Goal: Task Accomplishment & Management: Manage account settings

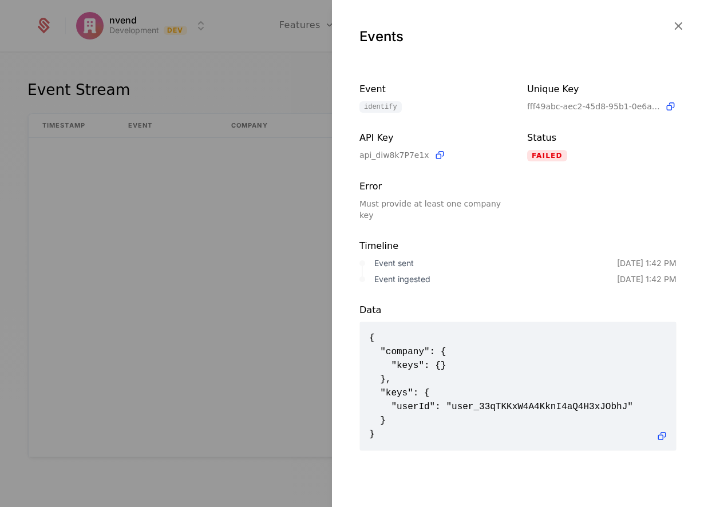
scroll to position [1638, 0]
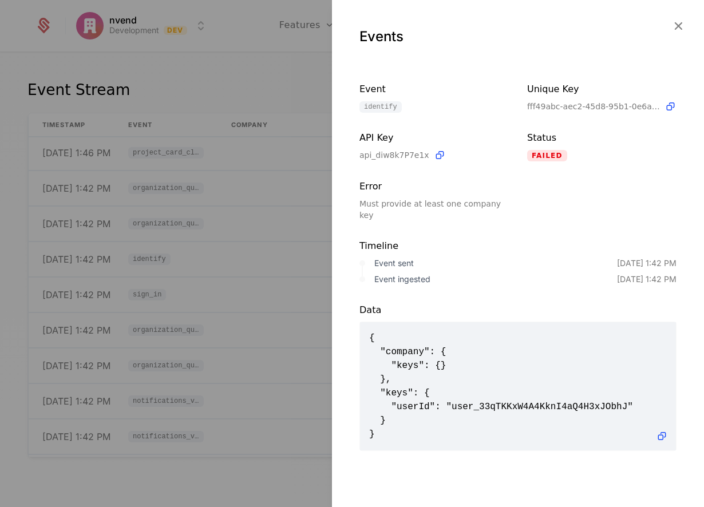
click at [193, 123] on div at bounding box center [352, 253] width 704 height 507
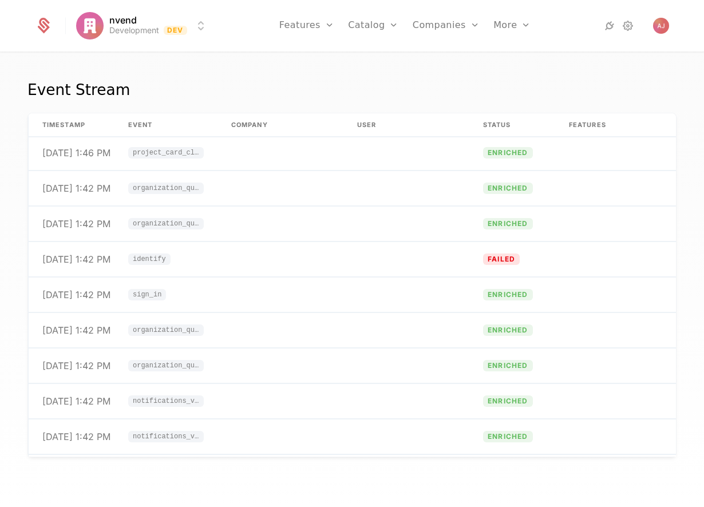
click at [307, 58] on link "Features" at bounding box center [319, 56] width 53 height 9
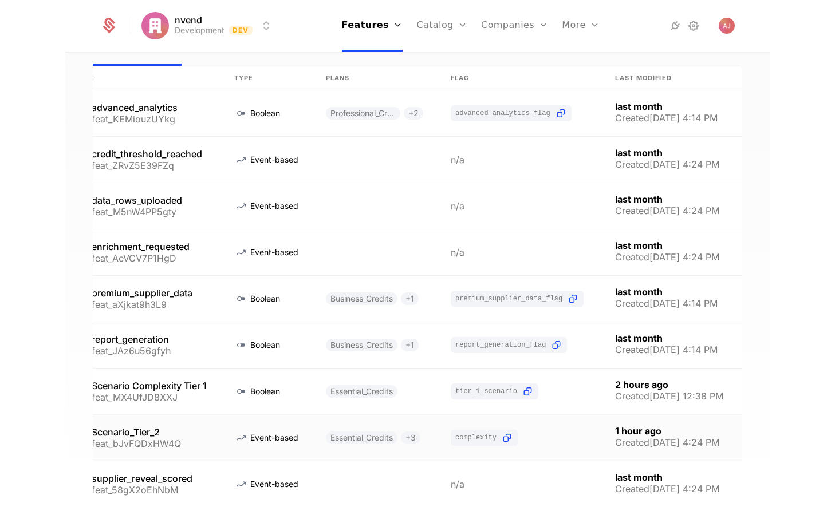
scroll to position [0, 107]
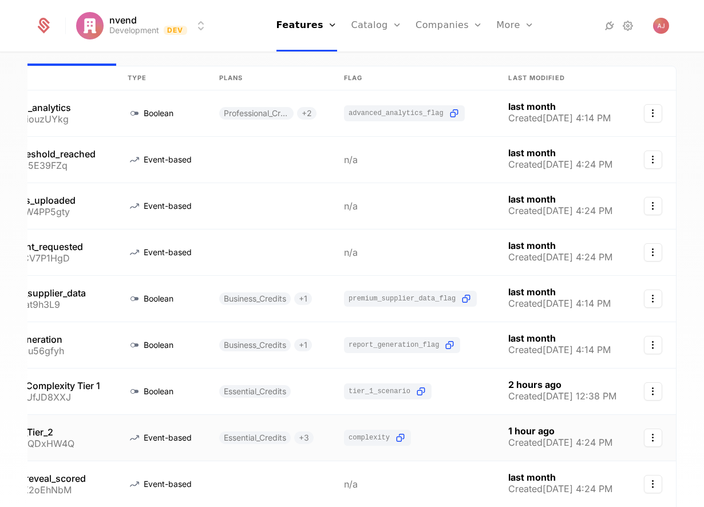
click at [648, 445] on icon "Select action" at bounding box center [653, 438] width 18 height 18
click at [679, 432] on html "nvend Development Dev Features Features Flags Catalog Plans Add Ons Credits Con…" at bounding box center [352, 253] width 704 height 507
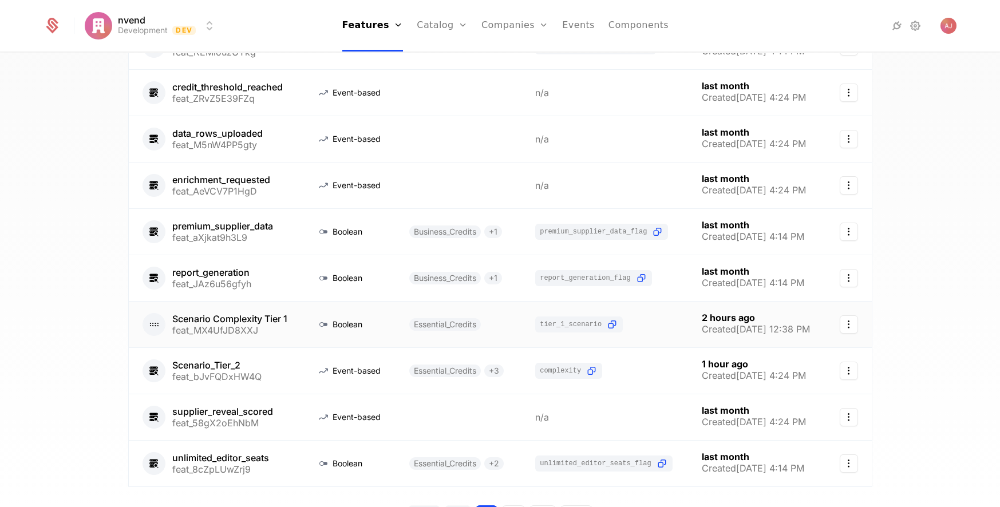
scroll to position [137, 0]
click at [704, 328] on icon "Select action" at bounding box center [849, 323] width 18 height 18
click at [704, 356] on div "Delete feature" at bounding box center [791, 354] width 74 height 16
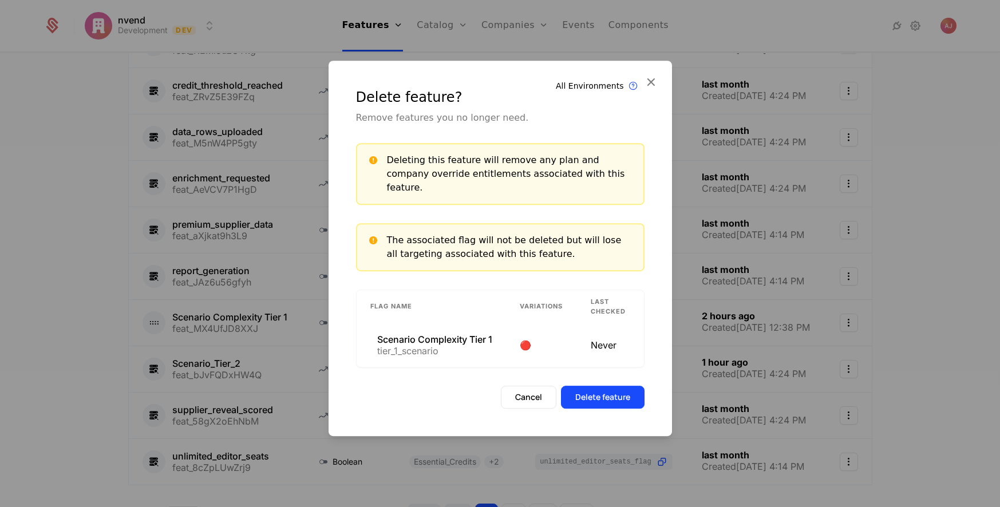
click at [613, 393] on button "Delete feature" at bounding box center [603, 397] width 84 height 23
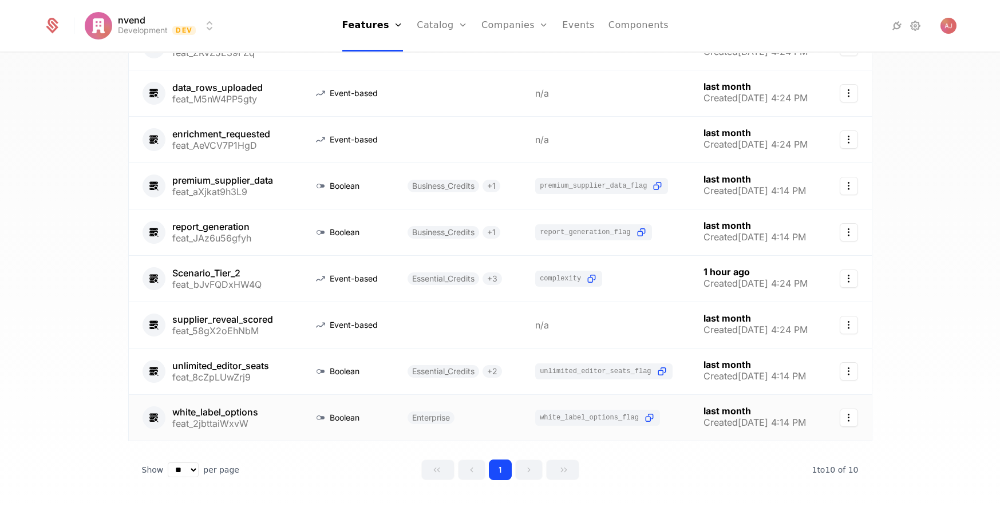
scroll to position [237, 0]
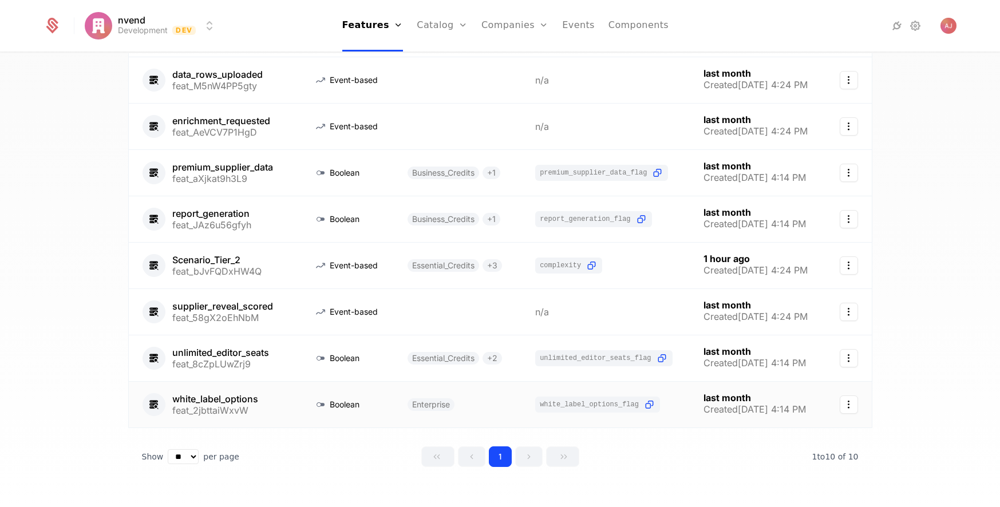
click at [704, 405] on icon "Select action" at bounding box center [849, 405] width 18 height 18
click at [704, 437] on div "Delete feature" at bounding box center [790, 436] width 74 height 16
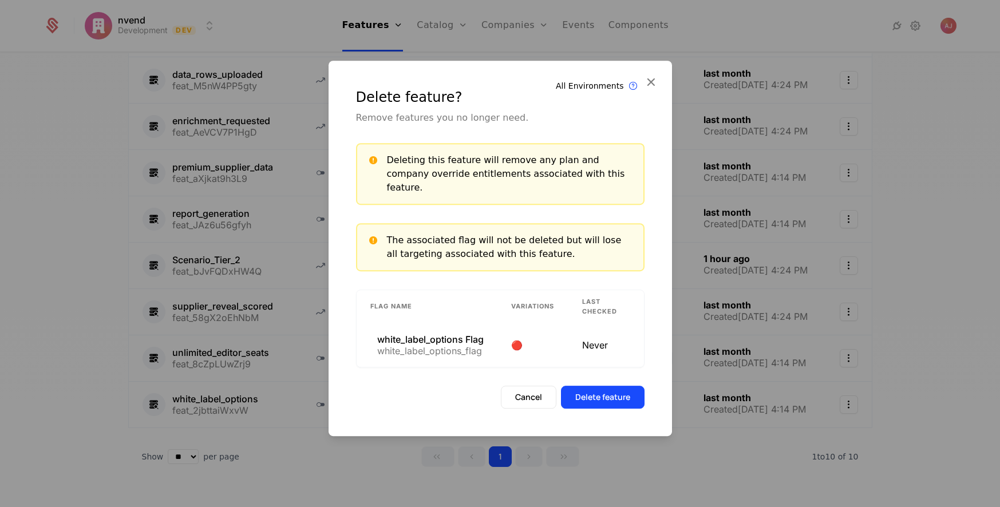
click at [601, 391] on button "Delete feature" at bounding box center [603, 397] width 84 height 23
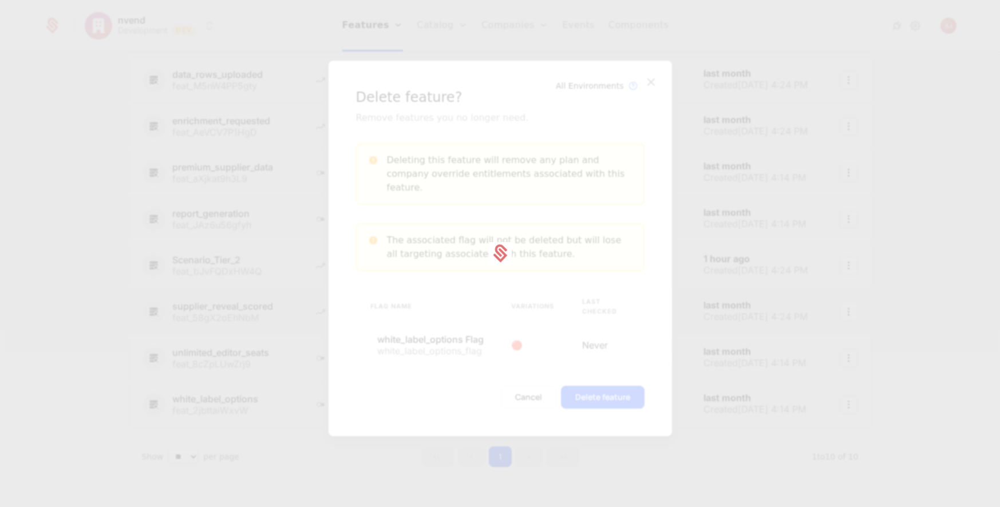
scroll to position [208, 0]
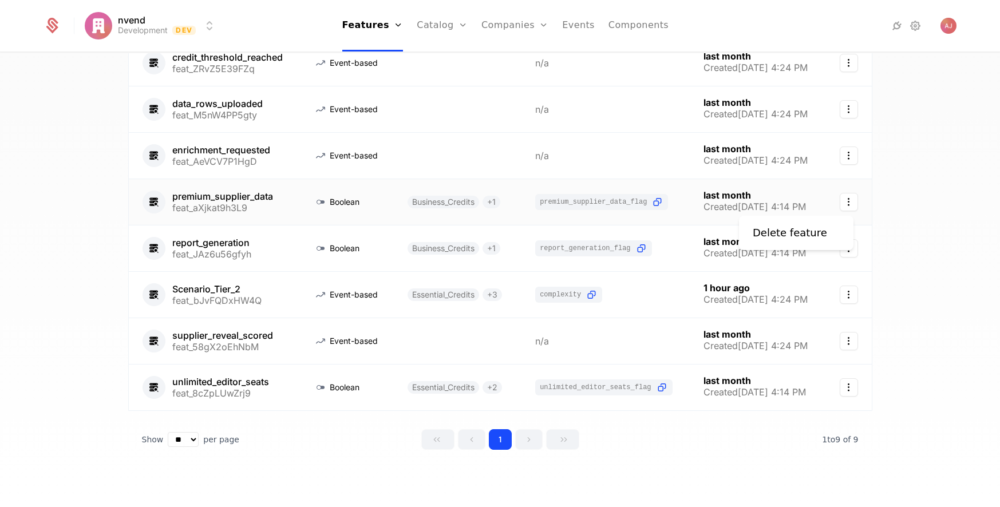
click at [704, 206] on icon "Select action" at bounding box center [849, 202] width 18 height 18
click at [704, 233] on div "Delete feature" at bounding box center [790, 233] width 74 height 16
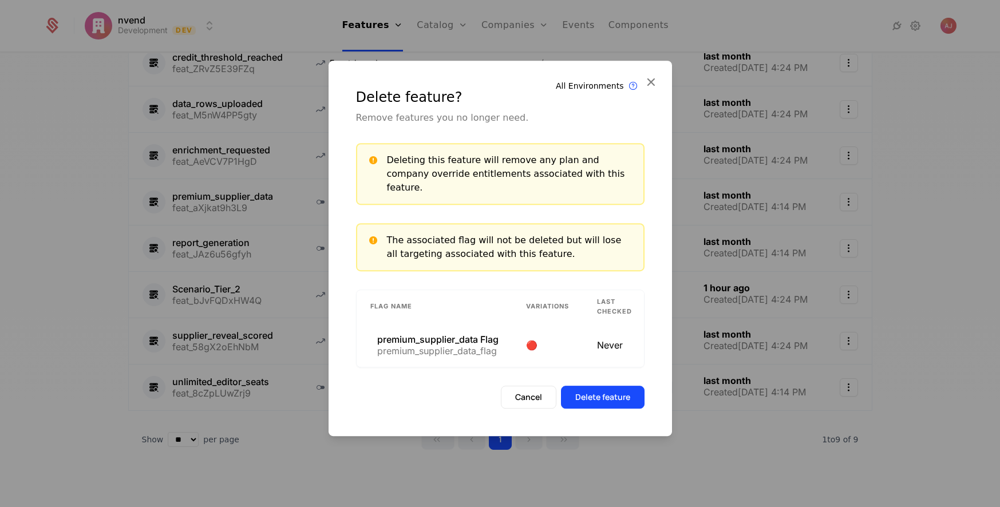
scroll to position [165, 0]
click at [613, 403] on button "Delete feature" at bounding box center [603, 397] width 84 height 23
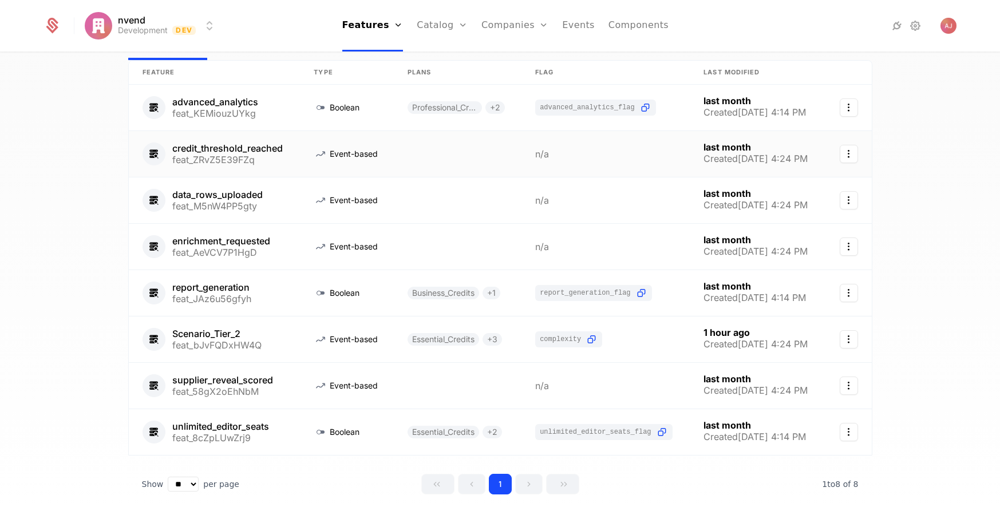
scroll to position [116, 0]
click at [704, 157] on icon "Select action" at bounding box center [849, 155] width 18 height 18
click at [704, 187] on div "Delete feature" at bounding box center [790, 186] width 74 height 16
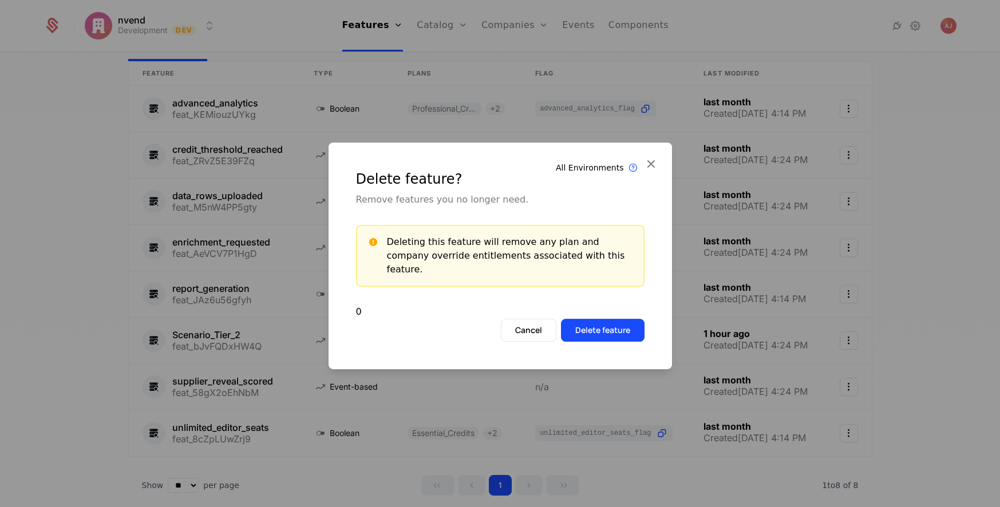
click at [603, 322] on button "Delete feature" at bounding box center [603, 330] width 84 height 23
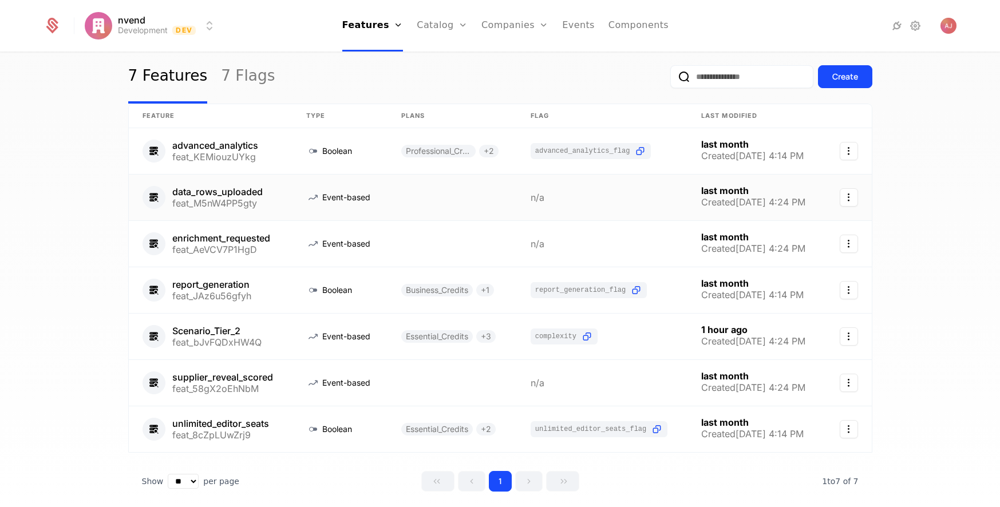
scroll to position [115, 0]
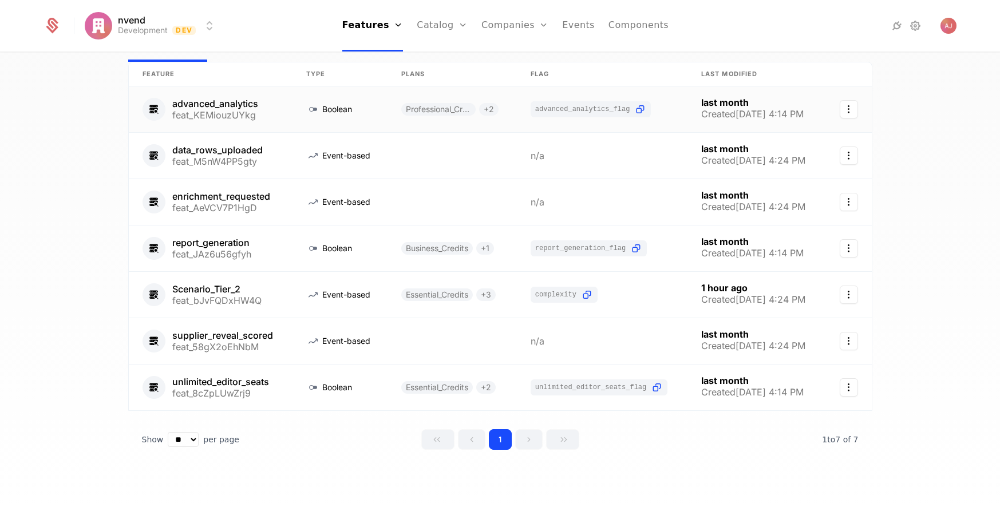
click at [704, 112] on icon "Select action" at bounding box center [849, 109] width 18 height 18
click at [704, 139] on div "Delete feature" at bounding box center [790, 140] width 74 height 16
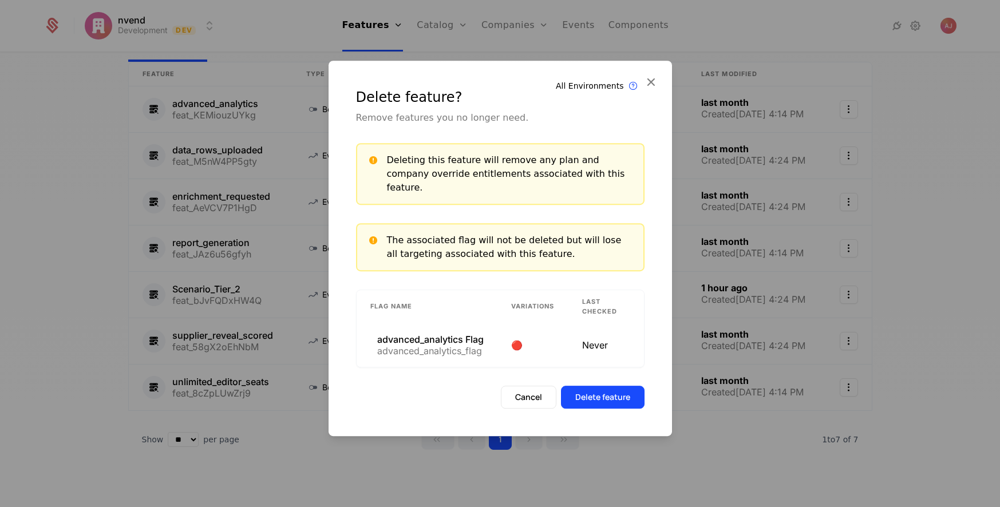
scroll to position [73, 0]
click at [626, 396] on button "Delete feature" at bounding box center [603, 397] width 84 height 23
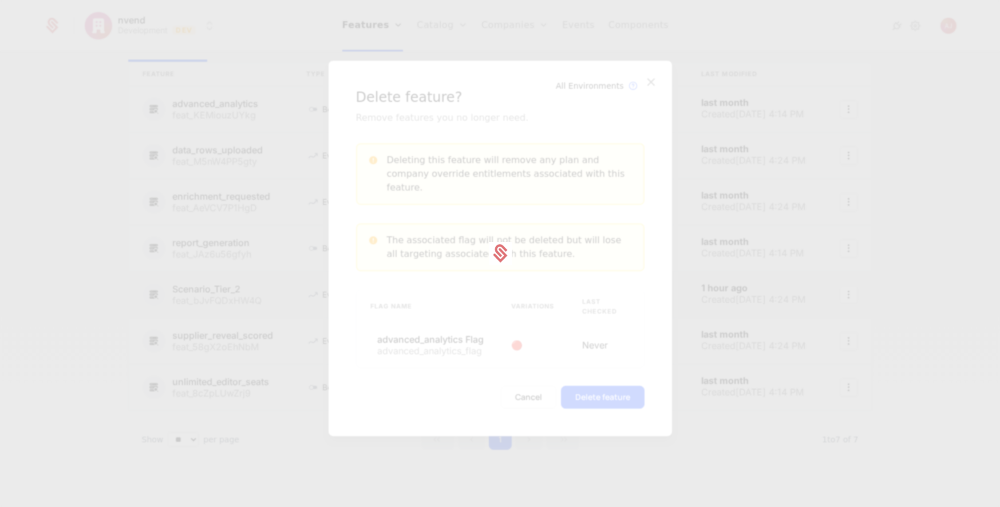
scroll to position [26, 0]
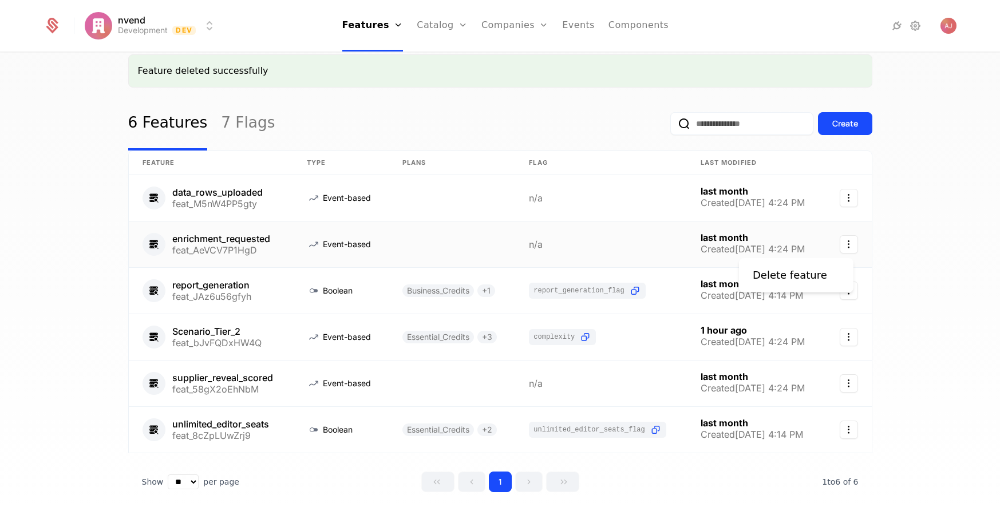
click at [704, 242] on icon "Select action" at bounding box center [849, 244] width 18 height 18
click at [552, 243] on html "nvend Development Dev Features Features Flags Catalog Plans Add Ons Credits Con…" at bounding box center [500, 253] width 1000 height 507
click at [419, 240] on link at bounding box center [452, 245] width 127 height 46
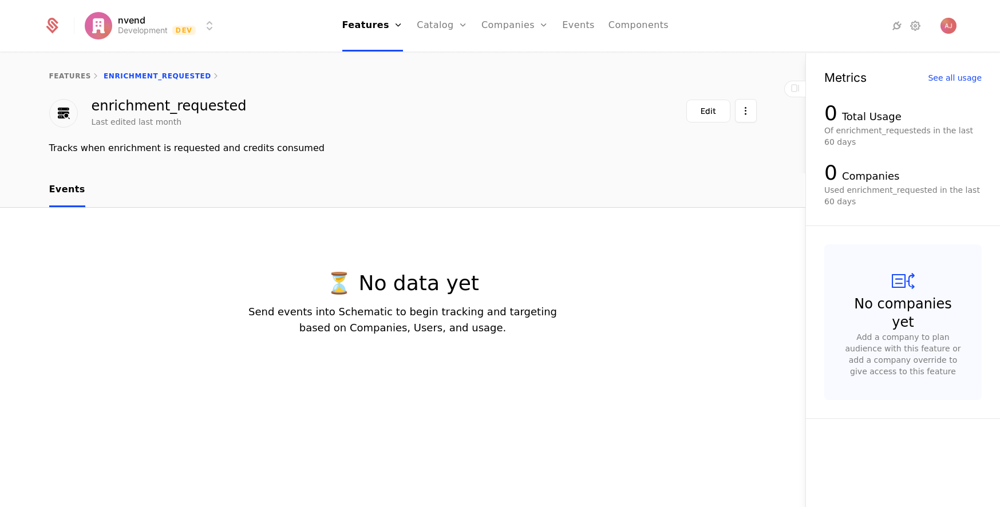
click at [704, 109] on div "Edit" at bounding box center [708, 110] width 15 height 11
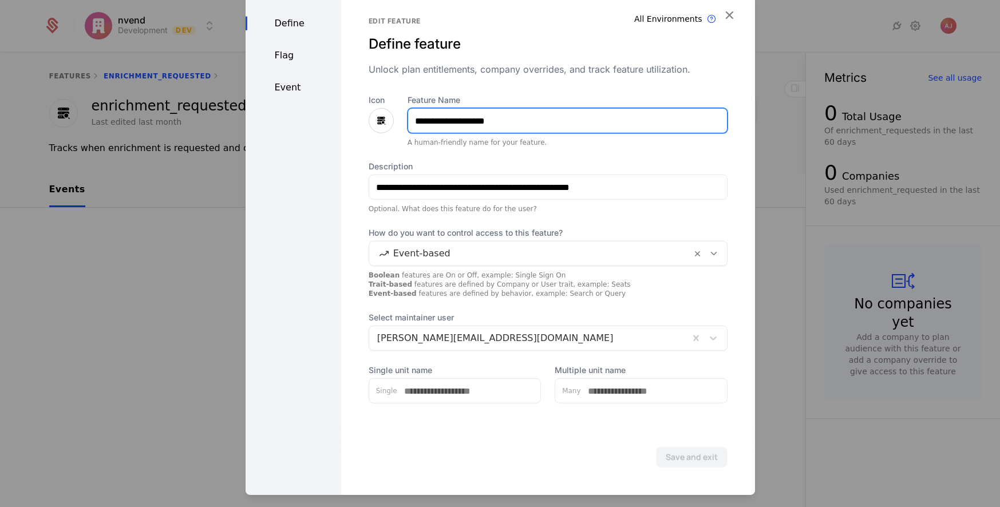
drag, startPoint x: 537, startPoint y: 117, endPoint x: 461, endPoint y: 120, distance: 76.2
click at [461, 120] on input "**********" at bounding box center [567, 121] width 319 height 24
type input "**********"
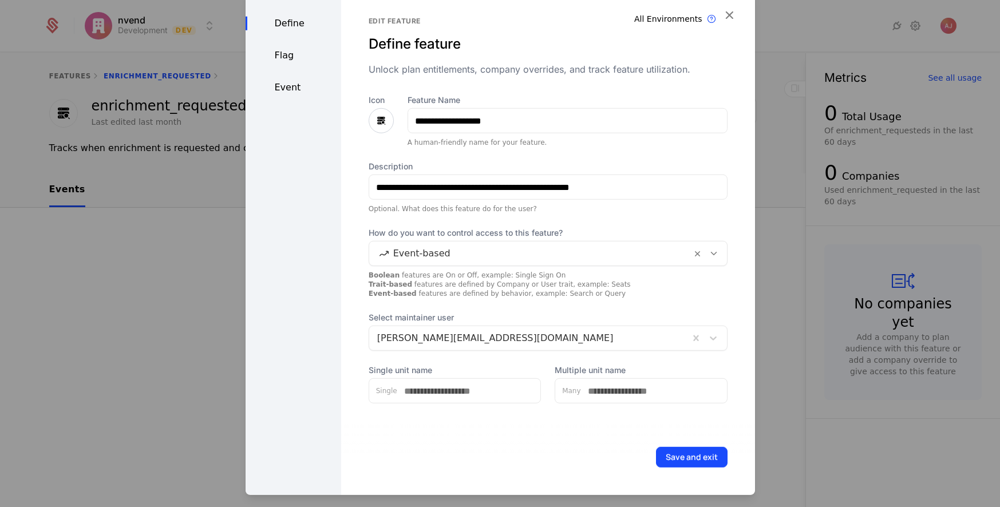
click at [680, 461] on button "Save and exit" at bounding box center [692, 457] width 72 height 21
click at [704, 351] on div at bounding box center [500, 253] width 1000 height 507
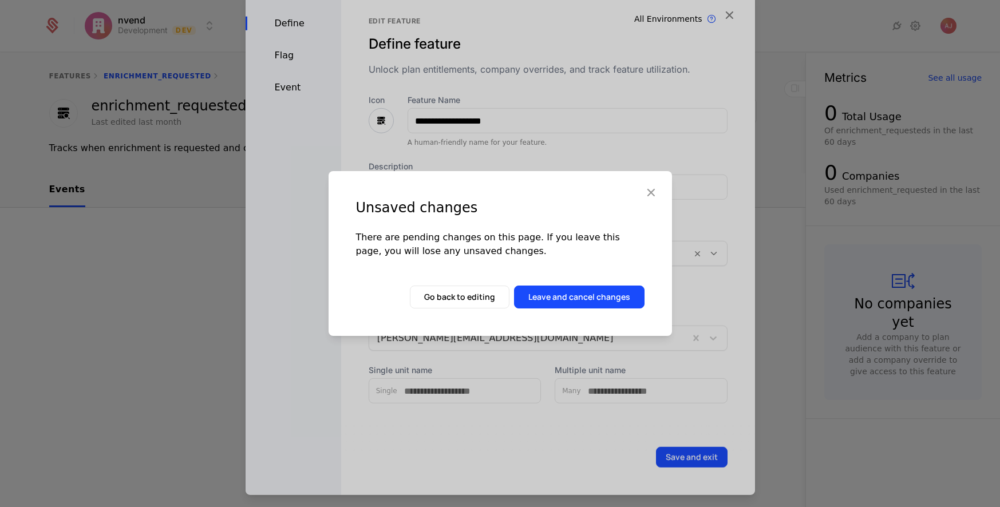
click at [675, 372] on div "Unsaved changes There are pending changes on this page. If you leave this page,…" at bounding box center [500, 253] width 1000 height 507
click at [651, 191] on icon "button" at bounding box center [651, 192] width 15 height 15
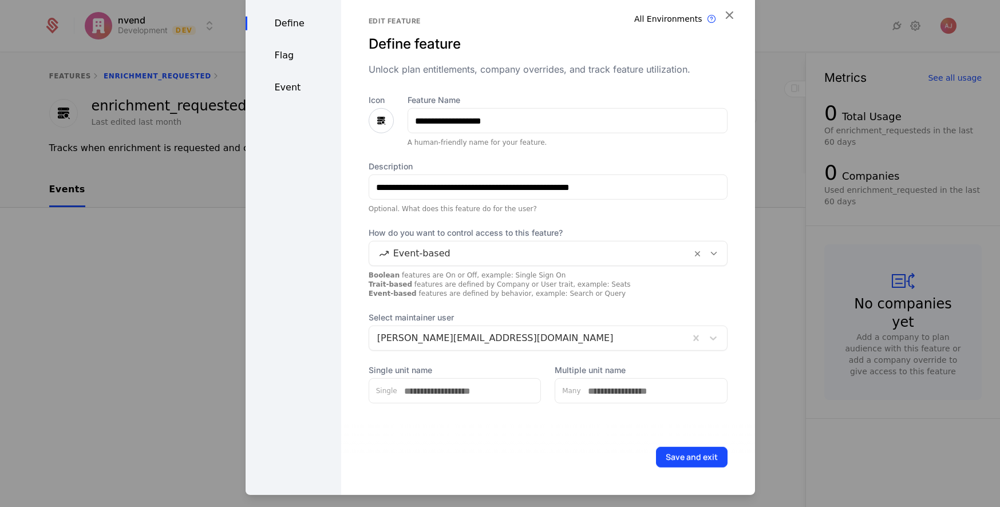
click at [692, 458] on button "Save and exit" at bounding box center [692, 457] width 72 height 21
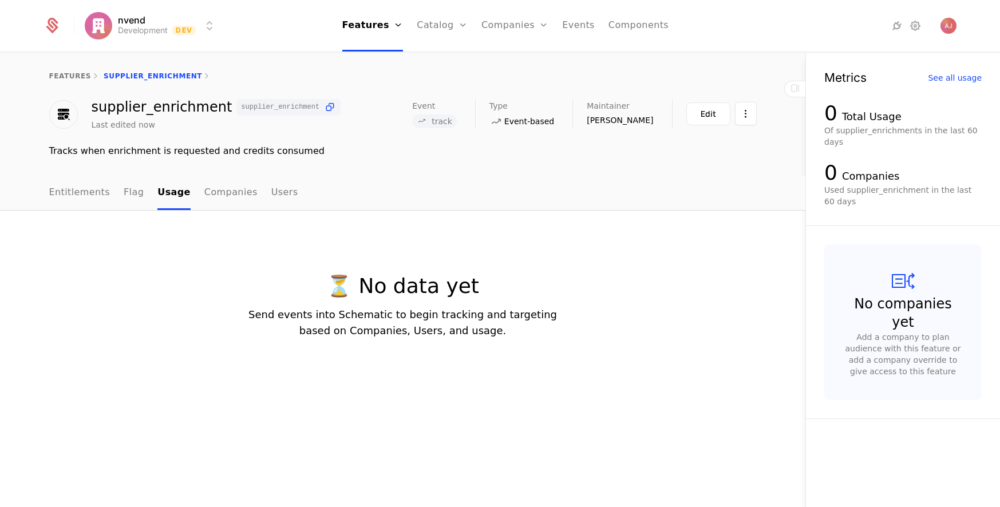
click at [376, 59] on link "Features" at bounding box center [382, 56] width 53 height 9
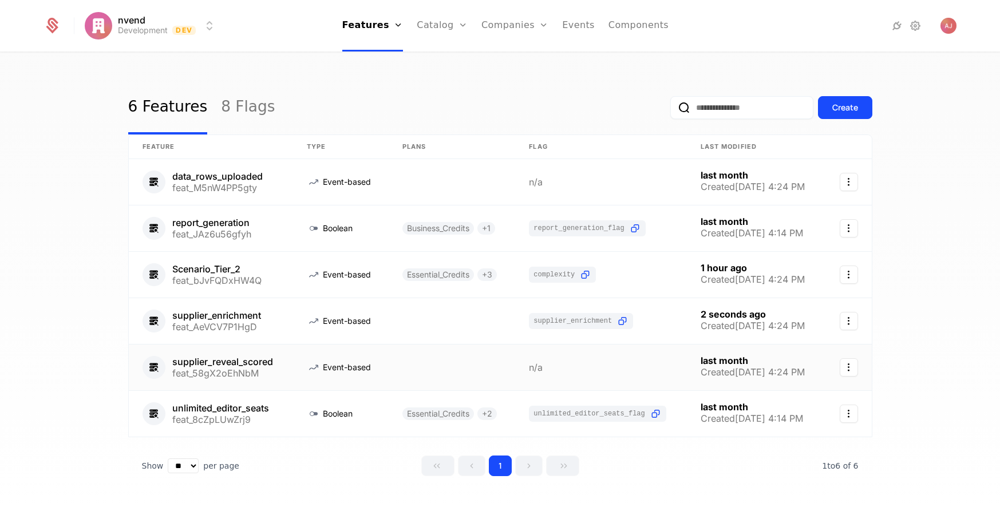
click at [704, 369] on icon "Select action" at bounding box center [849, 367] width 18 height 18
click at [516, 369] on html "nvend Development Dev Features Features Flags Catalog Plans Add Ons Credits Con…" at bounding box center [500, 253] width 1000 height 507
click at [238, 358] on link at bounding box center [211, 368] width 164 height 46
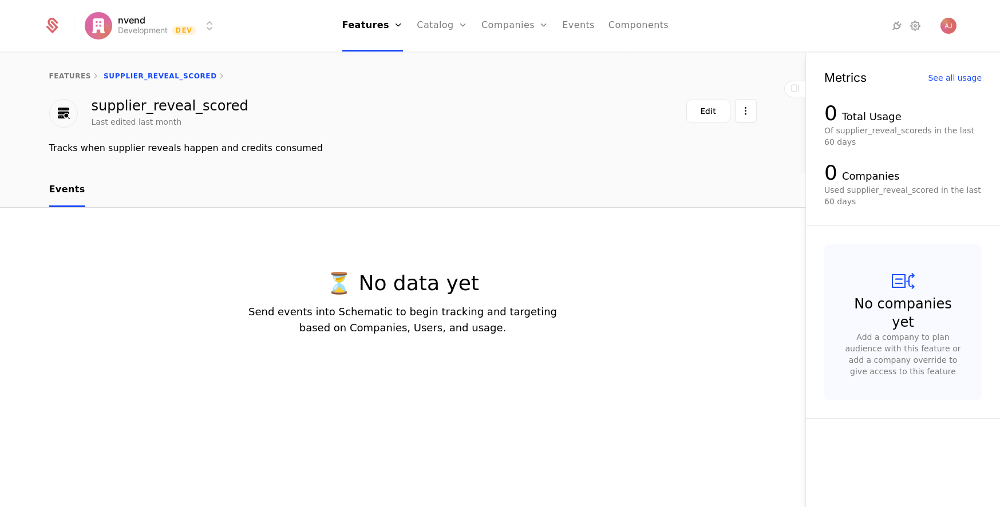
click at [704, 107] on div "Edit" at bounding box center [708, 110] width 15 height 11
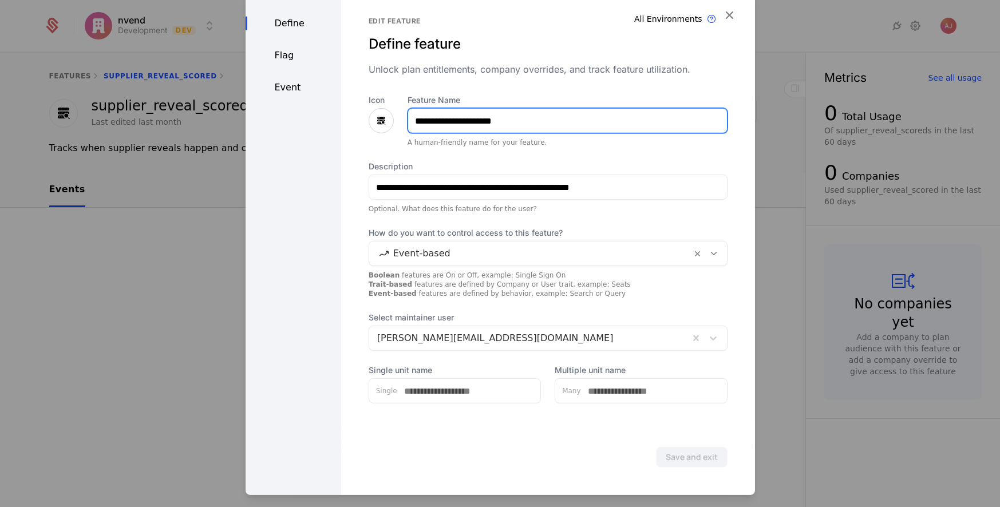
drag, startPoint x: 538, startPoint y: 128, endPoint x: 527, endPoint y: 125, distance: 11.7
click at [537, 128] on input "**********" at bounding box center [567, 121] width 319 height 24
type input "**********"
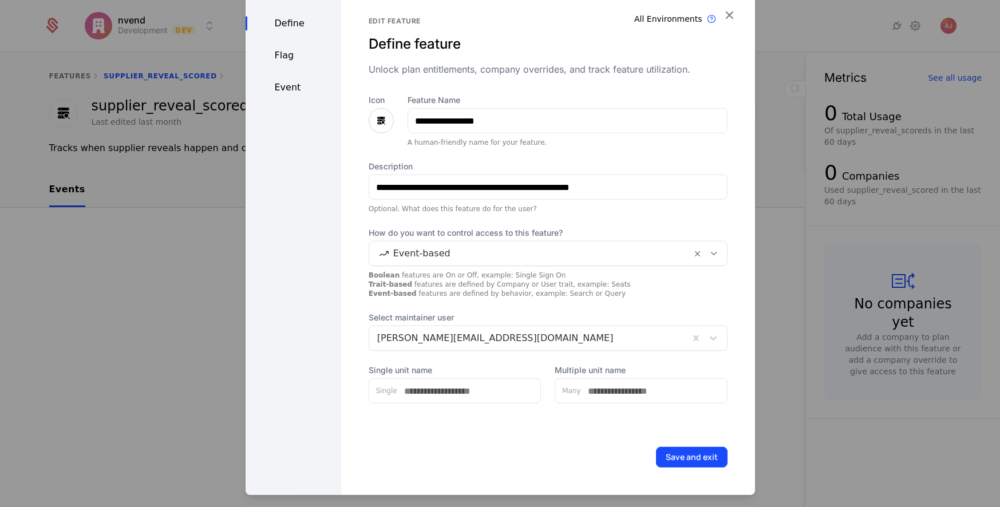
click at [687, 459] on button "Save and exit" at bounding box center [692, 457] width 72 height 21
click at [702, 460] on button "Save and exit" at bounding box center [692, 457] width 72 height 21
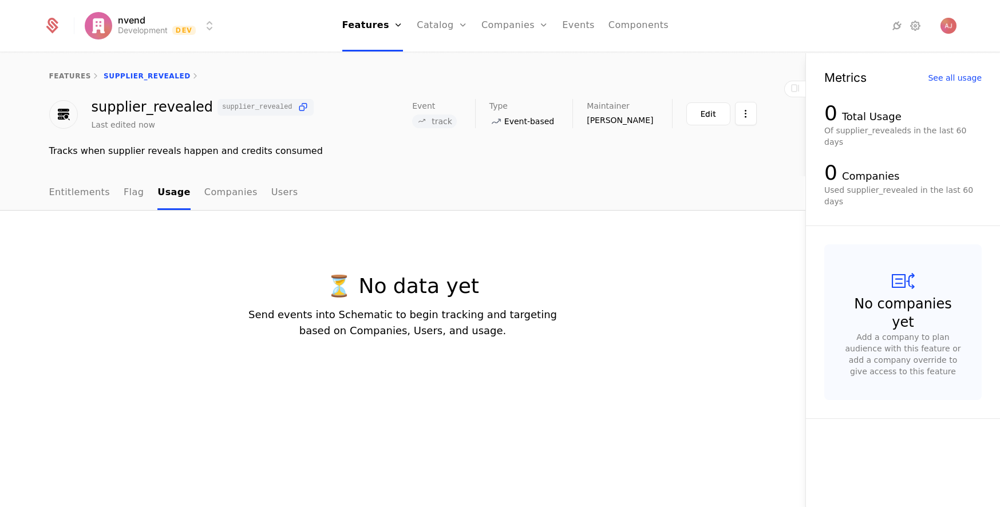
drag, startPoint x: 377, startPoint y: 60, endPoint x: 364, endPoint y: 54, distance: 13.6
click at [376, 60] on link "Features" at bounding box center [382, 56] width 53 height 9
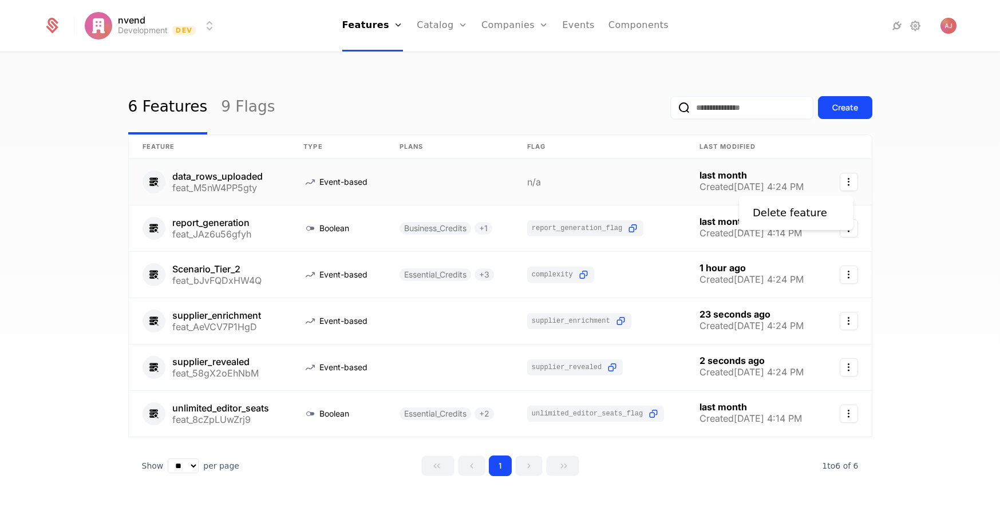
click at [704, 180] on icon "Select action" at bounding box center [849, 182] width 18 height 18
click at [491, 178] on html "nvend Development Dev Features Features Flags Catalog Plans Add Ons Credits Con…" at bounding box center [500, 253] width 1000 height 507
click at [464, 176] on link at bounding box center [450, 182] width 128 height 46
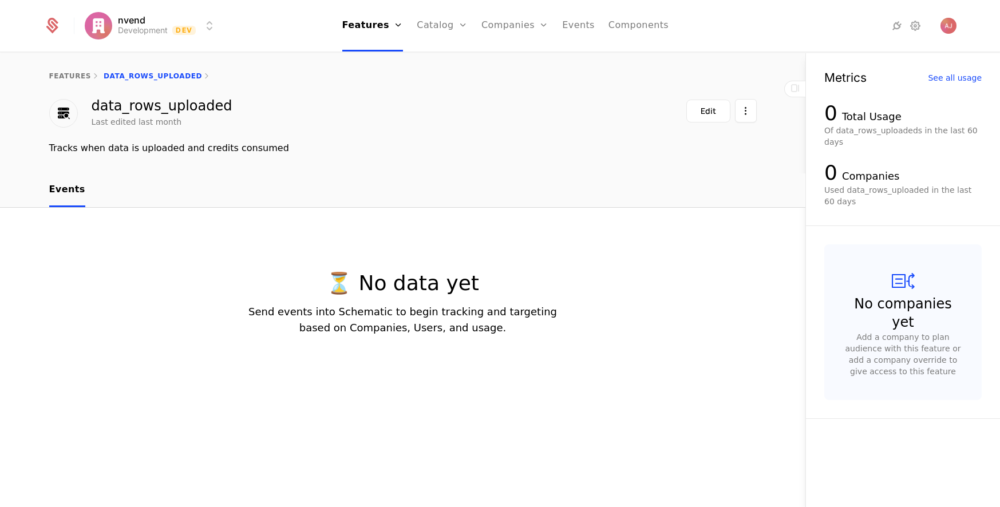
click at [704, 113] on button "Edit" at bounding box center [709, 111] width 44 height 23
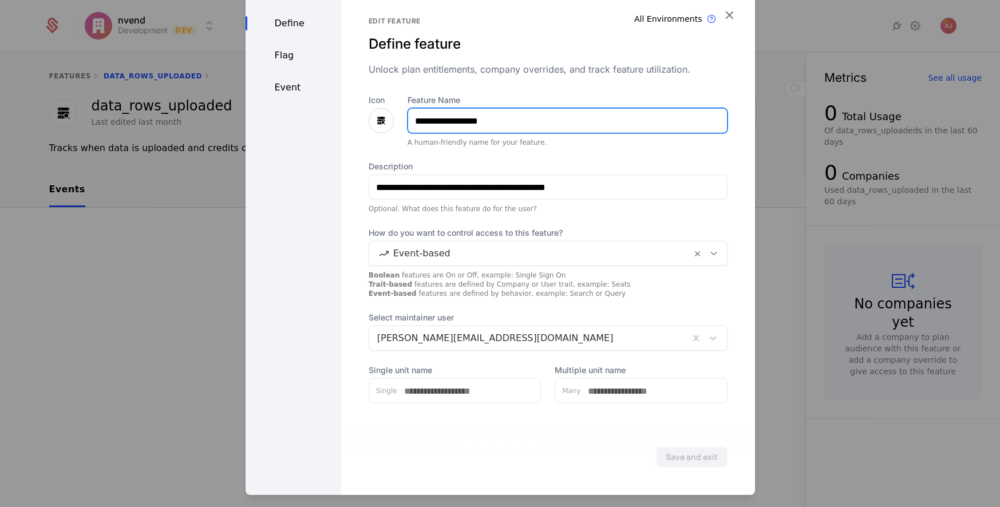
drag, startPoint x: 461, startPoint y: 123, endPoint x: 439, endPoint y: 117, distance: 23.6
click at [440, 121] on input "**********" at bounding box center [567, 121] width 319 height 24
type input "**********"
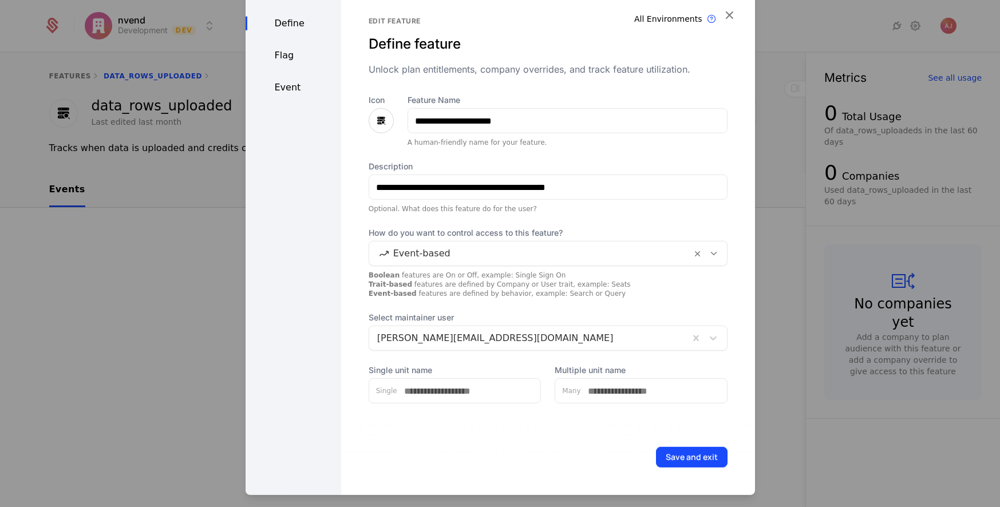
click at [677, 456] on button "Save and exit" at bounding box center [692, 457] width 72 height 21
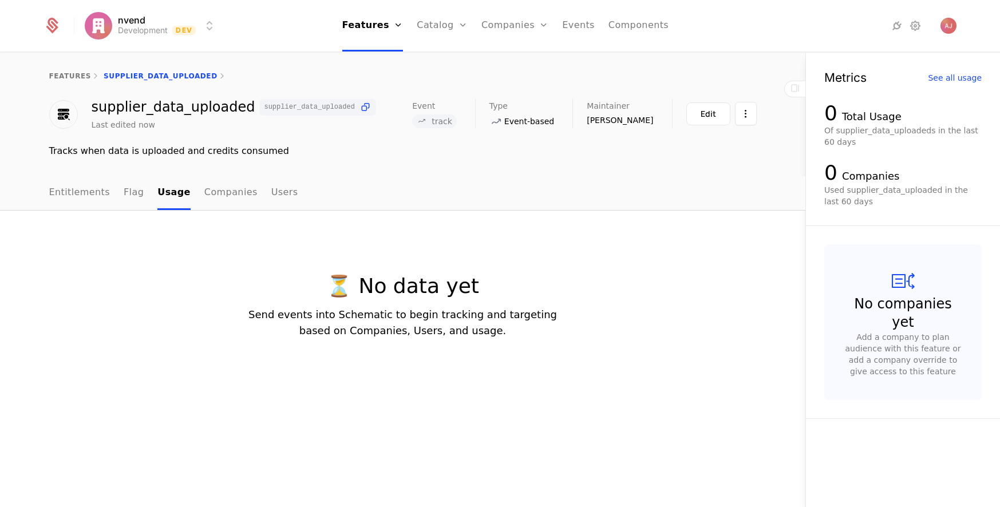
click at [381, 54] on div "Features Flags" at bounding box center [382, 65] width 80 height 55
click at [380, 57] on link "Features" at bounding box center [382, 56] width 53 height 9
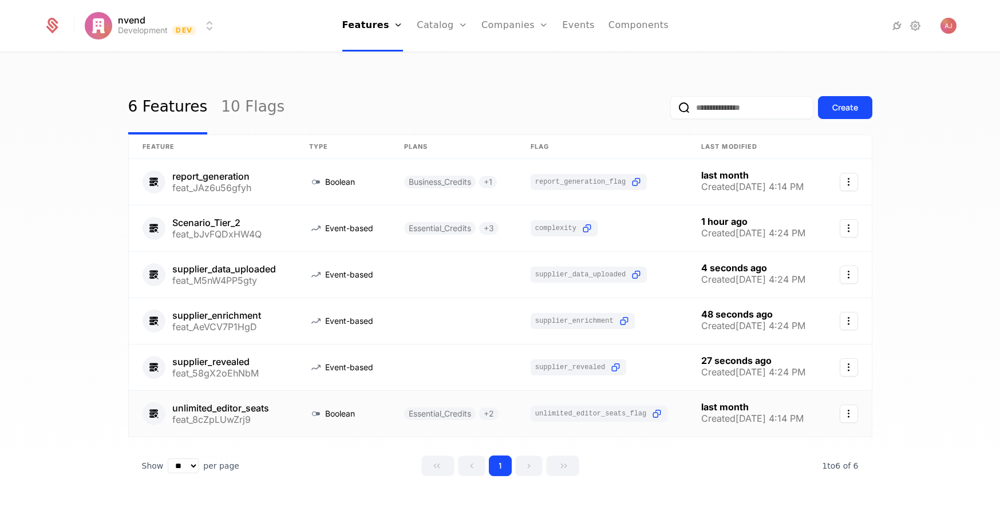
click at [704, 417] on icon "Select action" at bounding box center [849, 414] width 18 height 18
click at [704, 447] on div "Delete feature" at bounding box center [790, 445] width 74 height 16
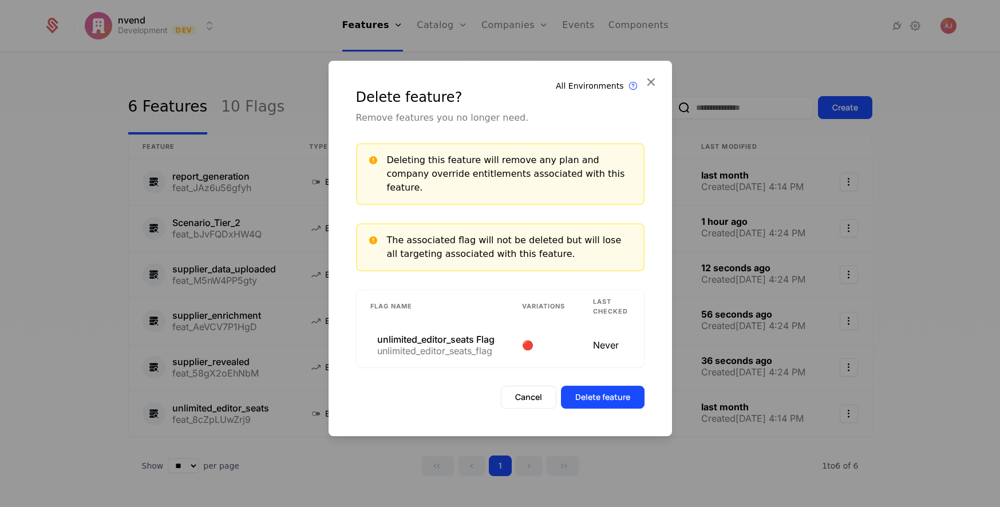
click at [609, 395] on button "Delete feature" at bounding box center [603, 397] width 84 height 23
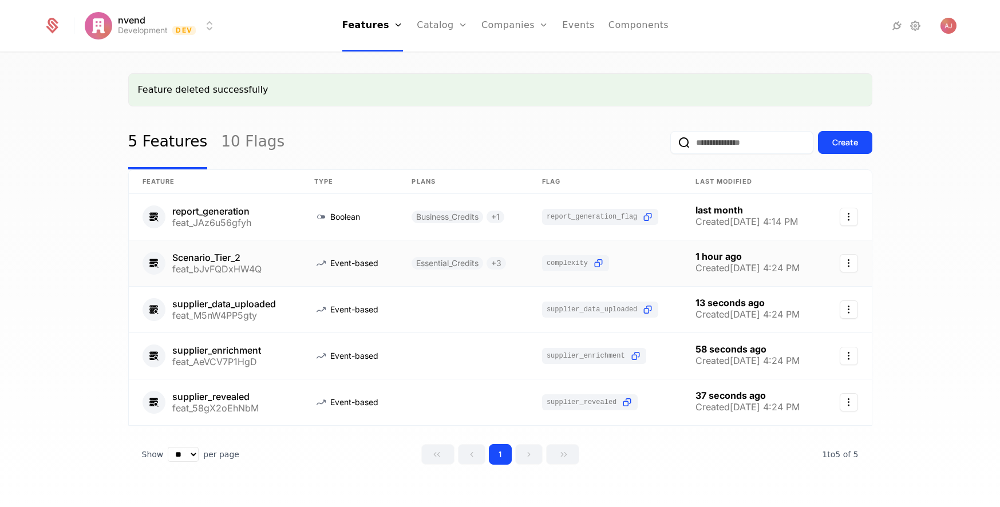
scroll to position [11, 0]
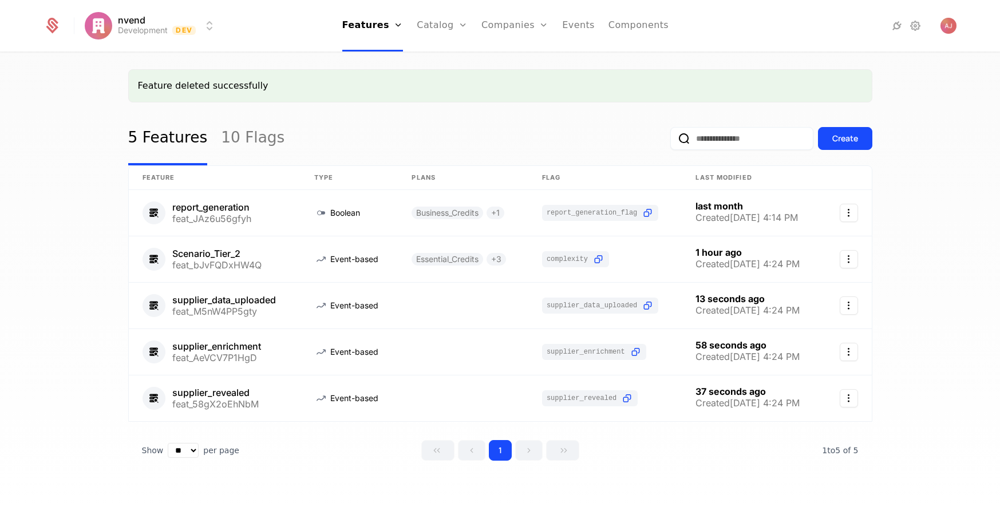
click at [704, 139] on div "Create" at bounding box center [846, 138] width 26 height 11
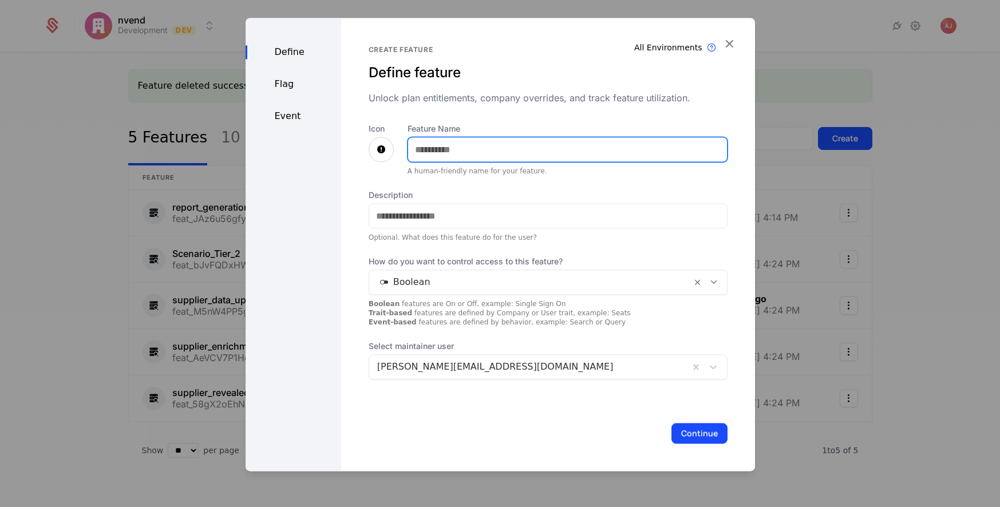
click at [479, 151] on input "Feature Name" at bounding box center [567, 149] width 319 height 24
type input "**********"
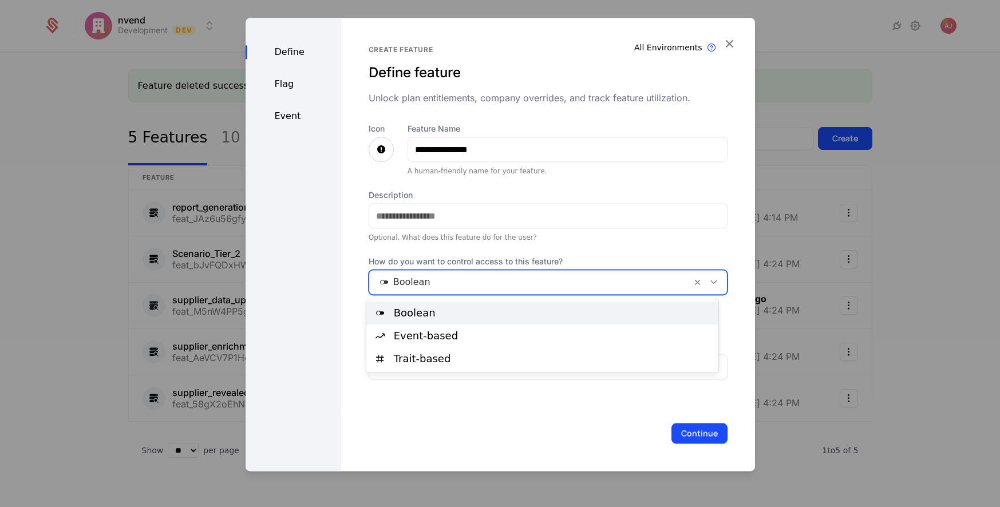
click at [545, 282] on div at bounding box center [530, 282] width 306 height 16
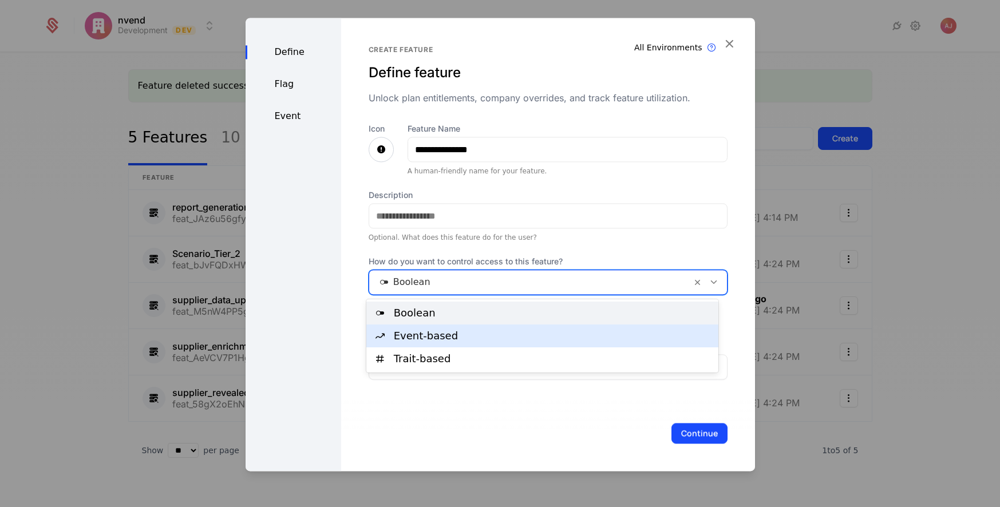
click at [429, 338] on div "Event-based" at bounding box center [553, 336] width 318 height 10
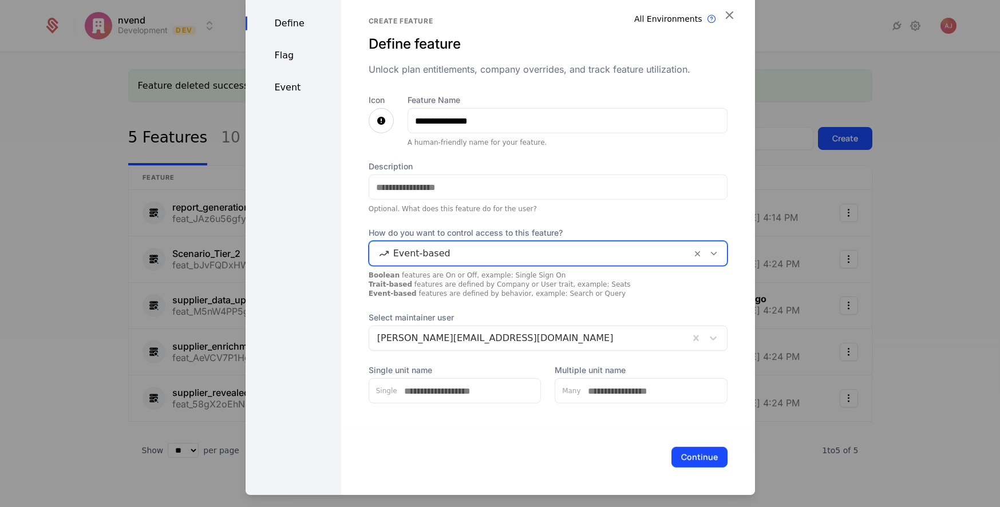
click at [288, 92] on div "Event" at bounding box center [294, 88] width 96 height 14
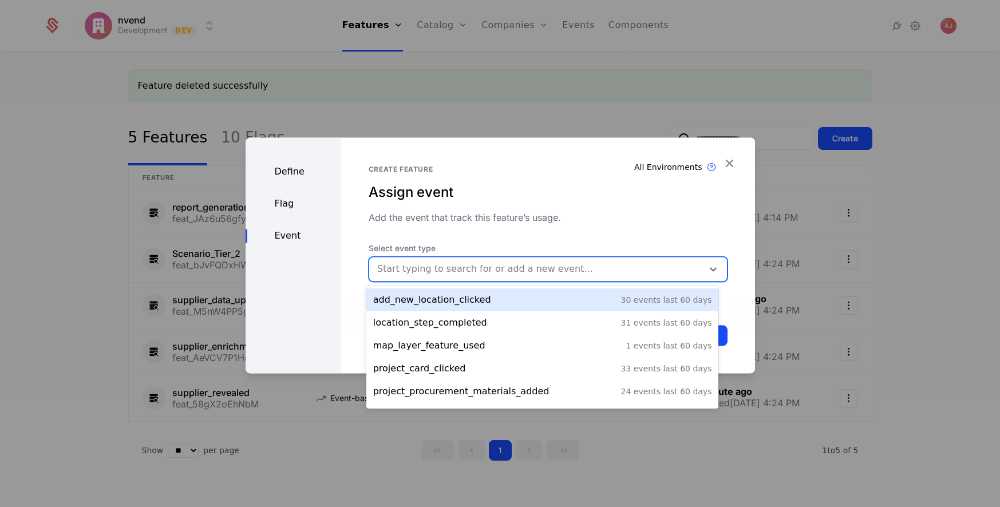
click at [602, 269] on div at bounding box center [536, 269] width 318 height 16
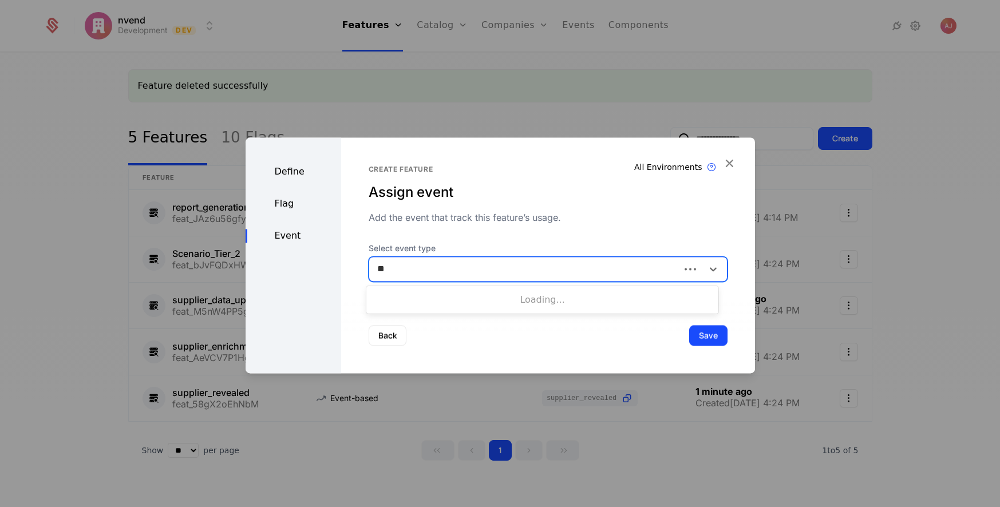
type input "*"
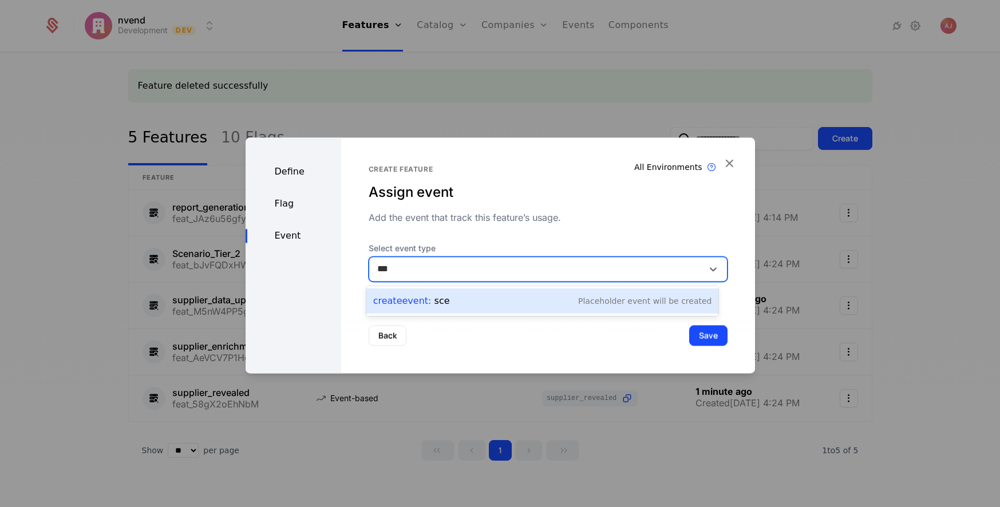
type input "***"
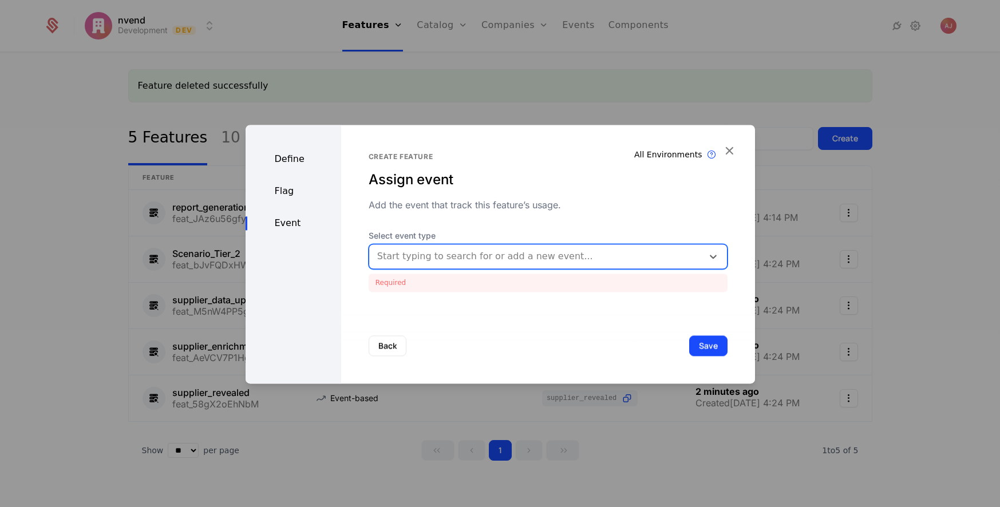
click at [704, 347] on button "Save" at bounding box center [708, 346] width 38 height 21
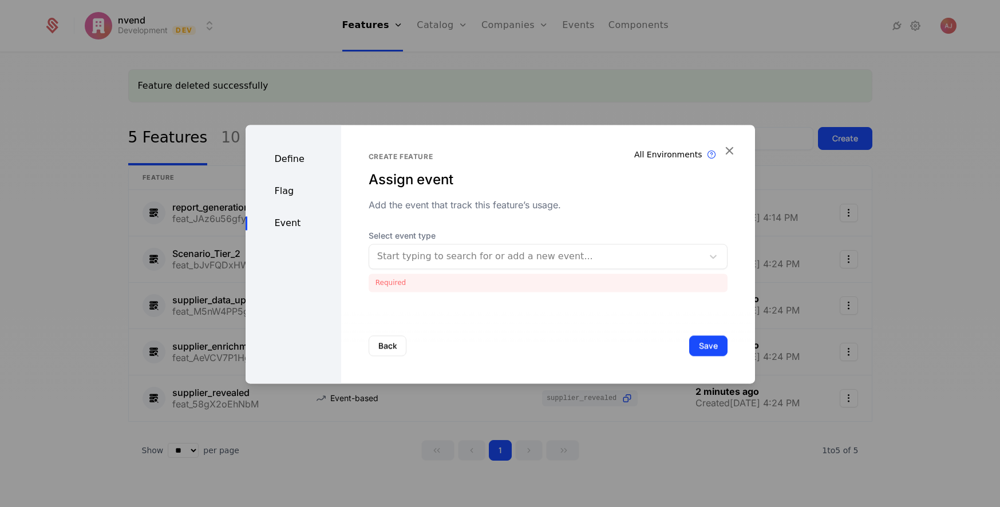
click at [704, 150] on icon "button" at bounding box center [729, 150] width 15 height 15
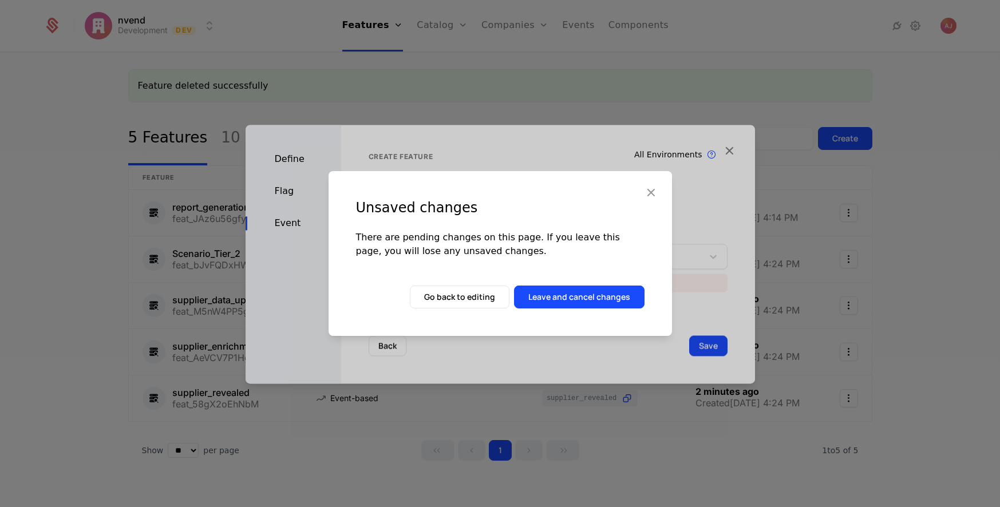
click at [539, 299] on button "Leave and cancel changes" at bounding box center [579, 297] width 131 height 23
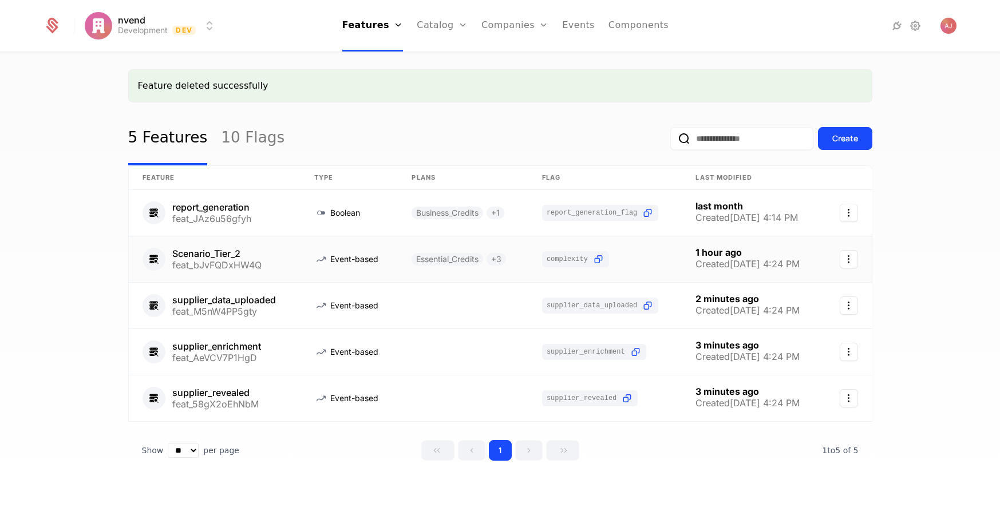
click at [223, 254] on link at bounding box center [215, 259] width 172 height 46
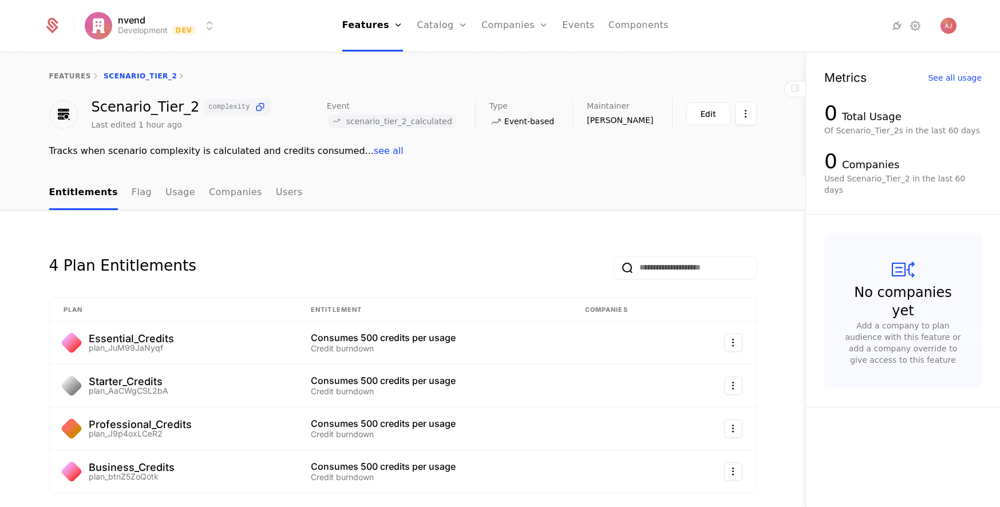
click at [704, 116] on div "Edit" at bounding box center [708, 113] width 15 height 11
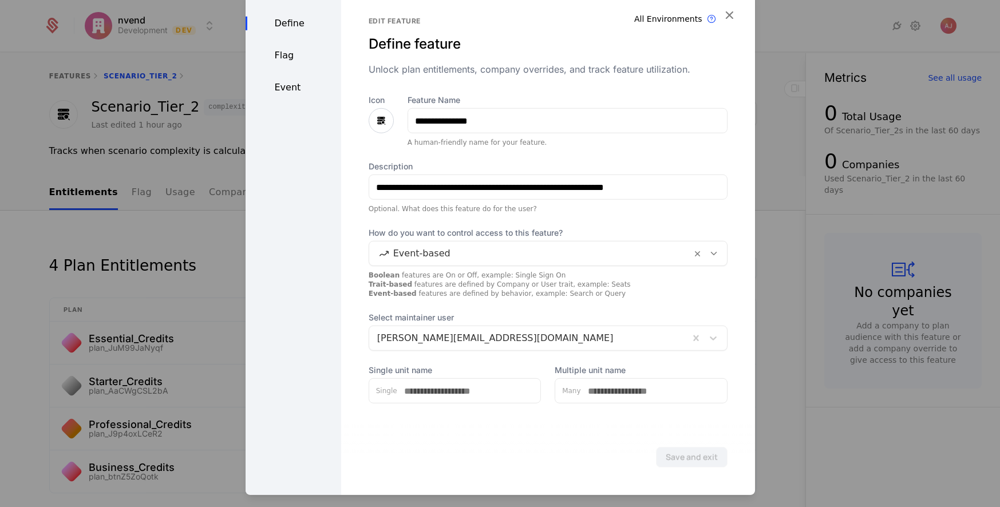
click at [294, 98] on div "Define Flag Event" at bounding box center [294, 242] width 96 height 506
click at [284, 85] on div "Event" at bounding box center [294, 88] width 96 height 14
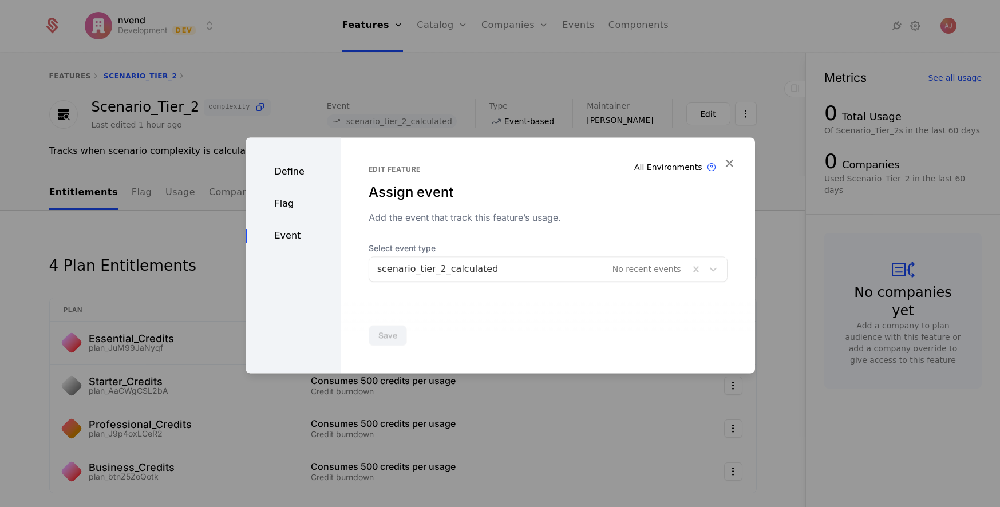
click at [629, 92] on div at bounding box center [500, 253] width 1000 height 507
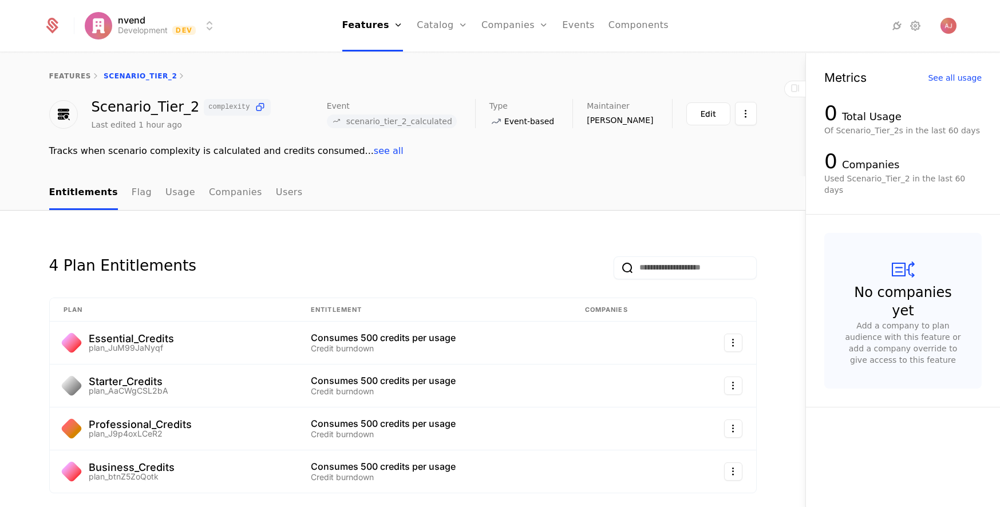
click at [386, 58] on link "Features" at bounding box center [382, 56] width 53 height 9
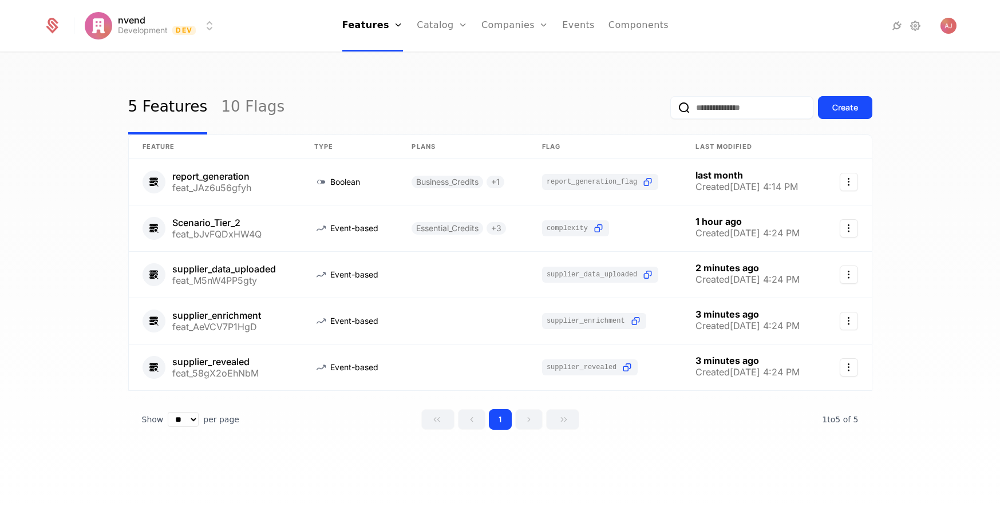
click at [704, 111] on div "Create" at bounding box center [846, 107] width 26 height 11
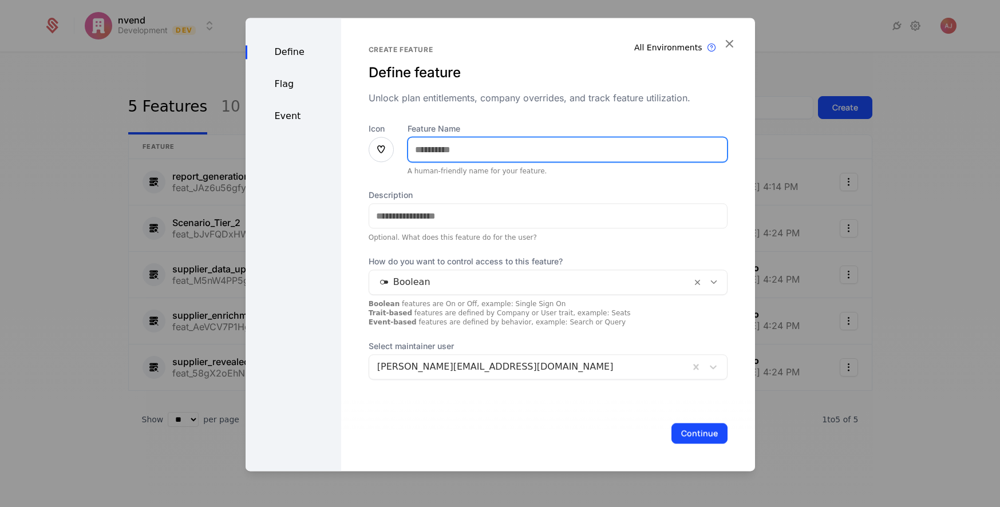
click at [517, 155] on input "Feature Name" at bounding box center [567, 149] width 319 height 24
type input "**********"
click at [504, 282] on div at bounding box center [530, 282] width 306 height 16
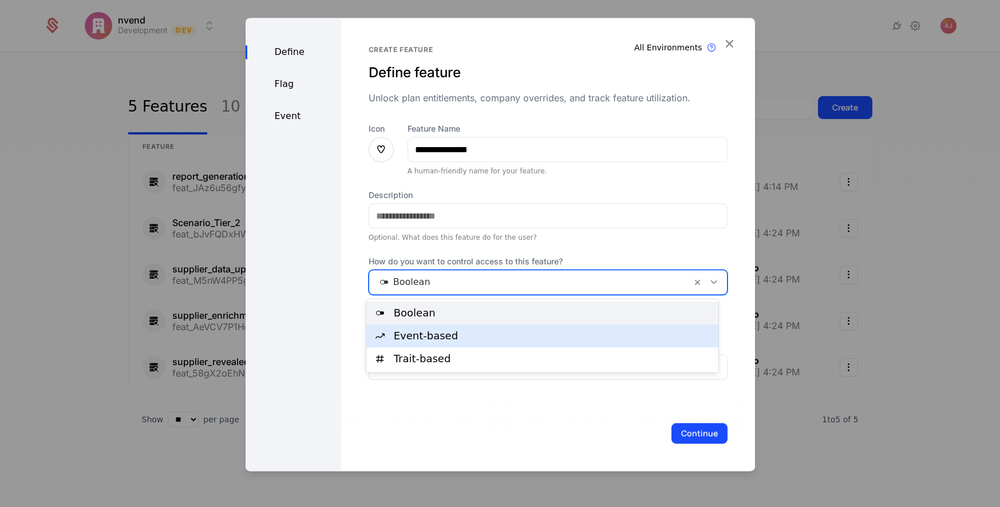
click at [458, 338] on div "Event-based" at bounding box center [553, 336] width 318 height 10
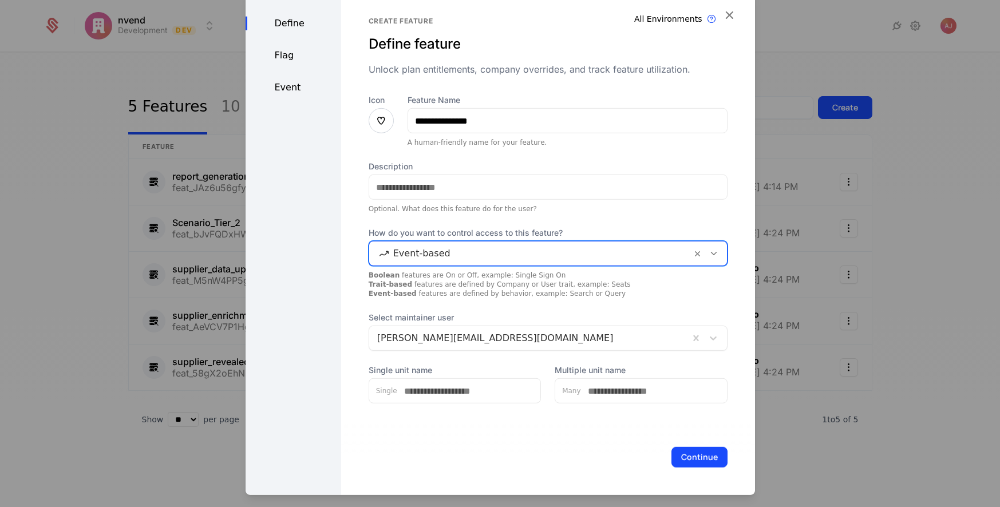
click at [295, 86] on div "Event" at bounding box center [294, 88] width 96 height 14
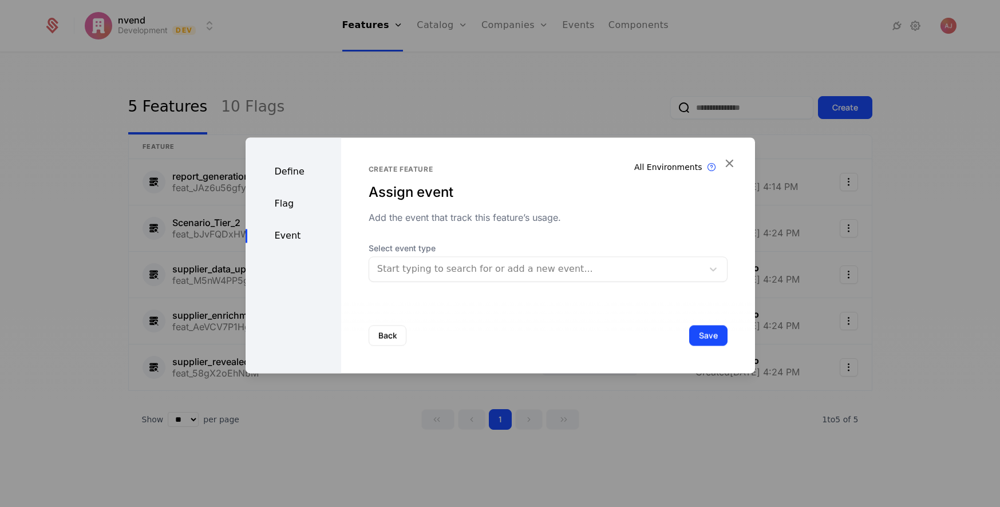
click at [532, 276] on div at bounding box center [536, 269] width 318 height 16
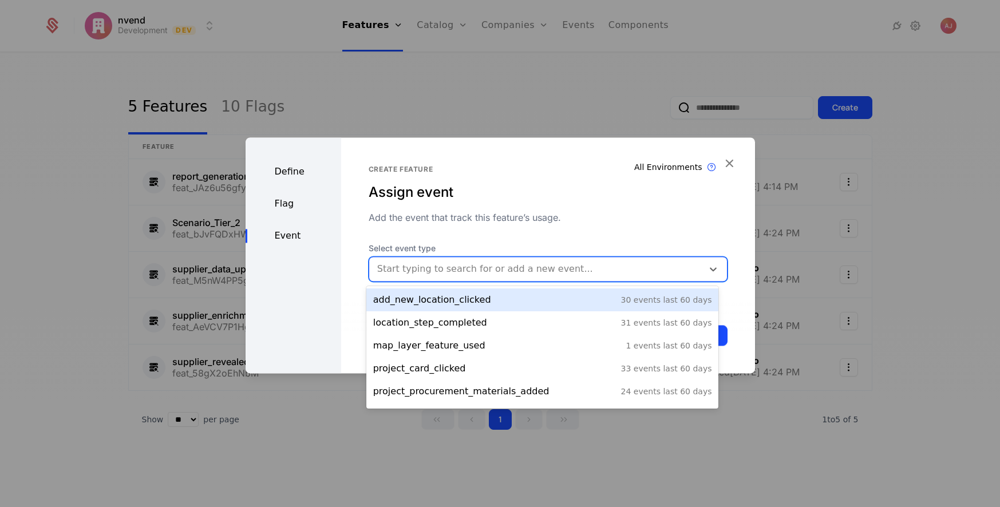
type input "*"
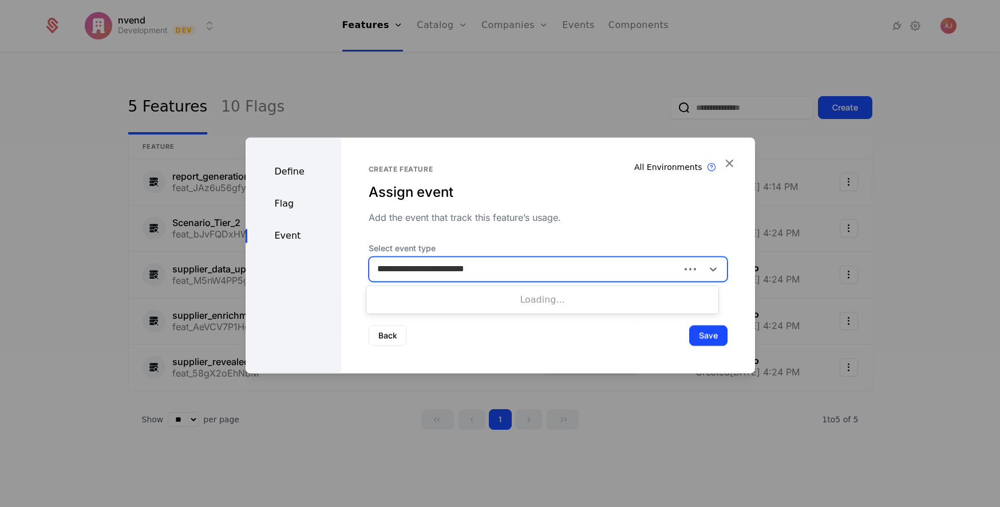
type input "**********"
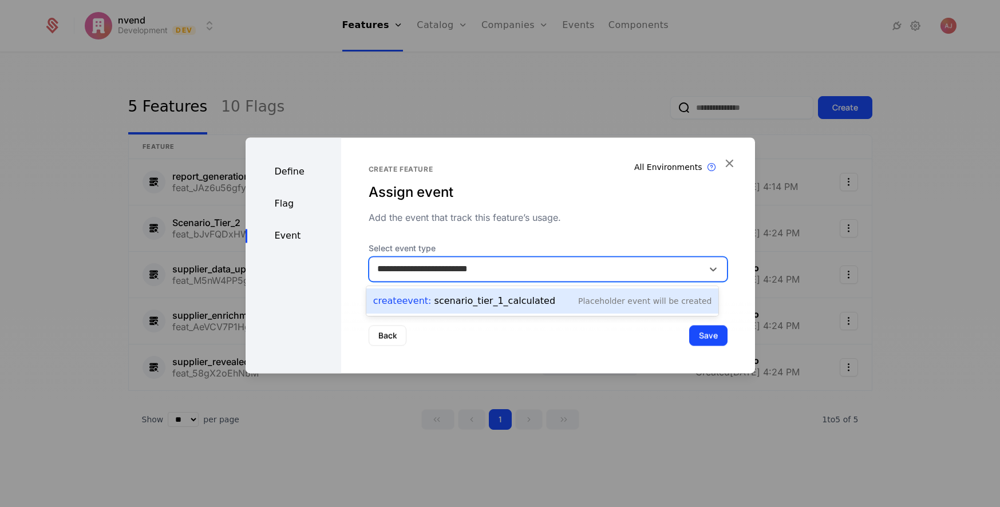
click at [534, 295] on div "Create Event : scenario_tier_1_calculated" at bounding box center [464, 301] width 182 height 14
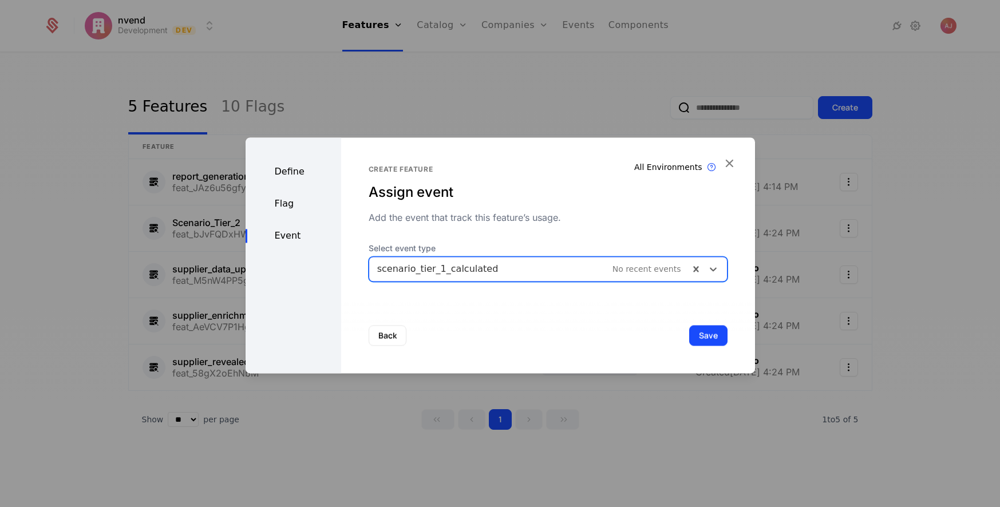
click at [700, 336] on button "Save" at bounding box center [708, 335] width 38 height 21
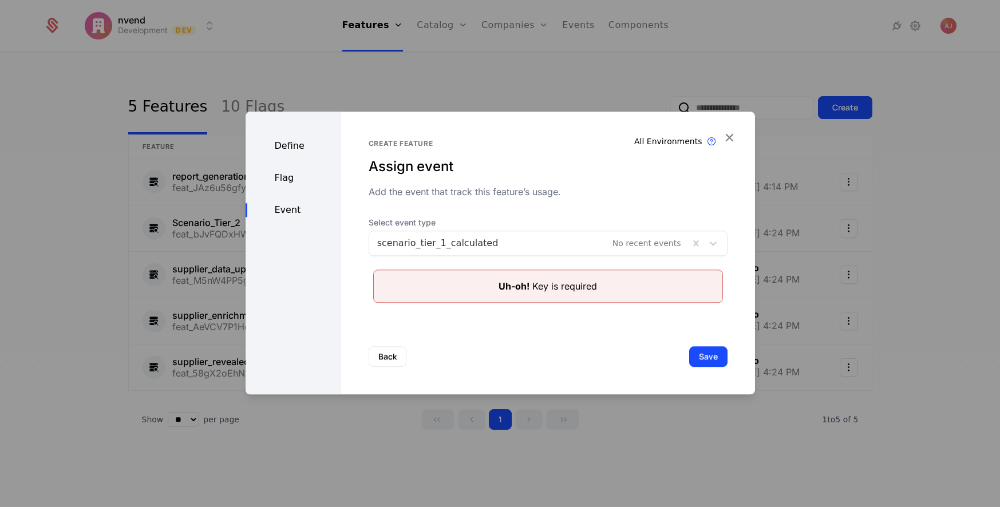
click at [704, 358] on button "Save" at bounding box center [708, 356] width 38 height 21
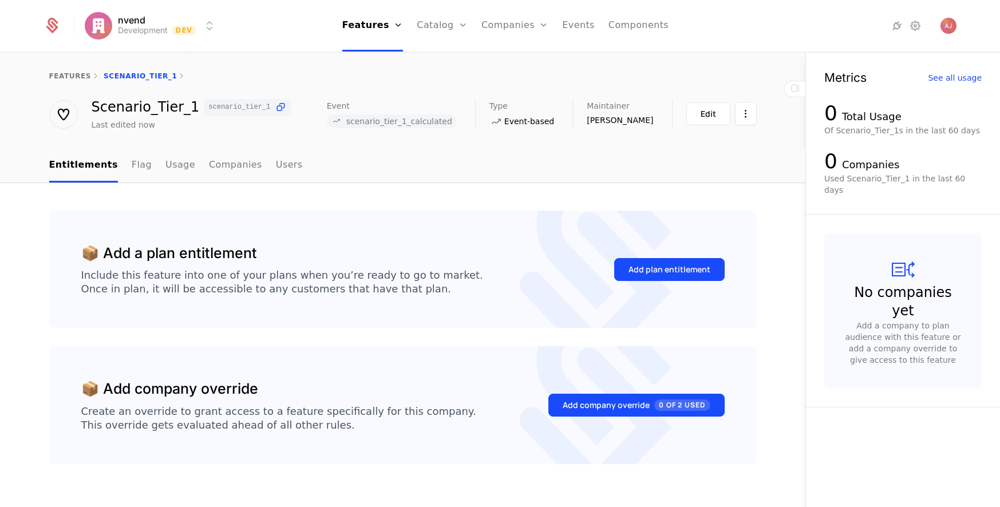
click at [388, 59] on link "Features" at bounding box center [382, 56] width 53 height 9
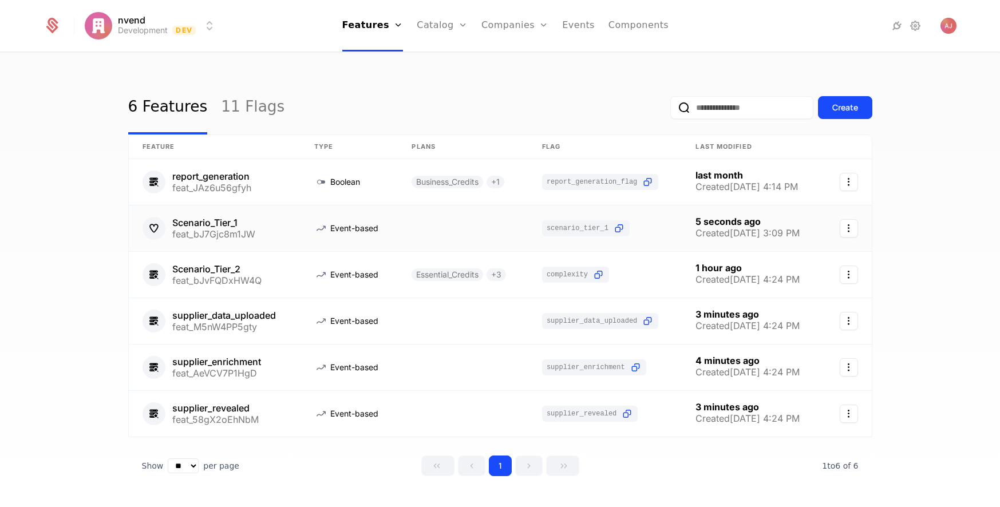
click at [145, 228] on link at bounding box center [215, 229] width 172 height 46
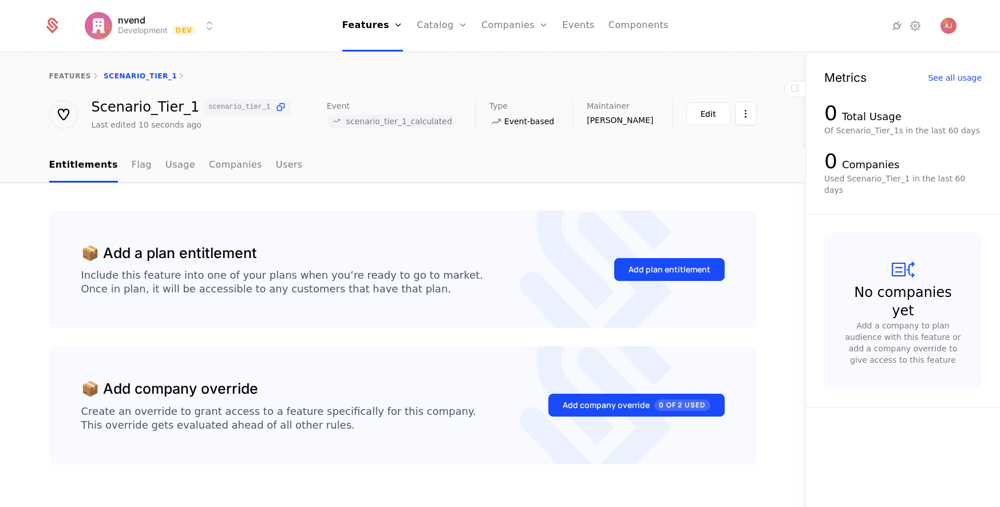
click at [384, 61] on link "Features" at bounding box center [382, 56] width 53 height 9
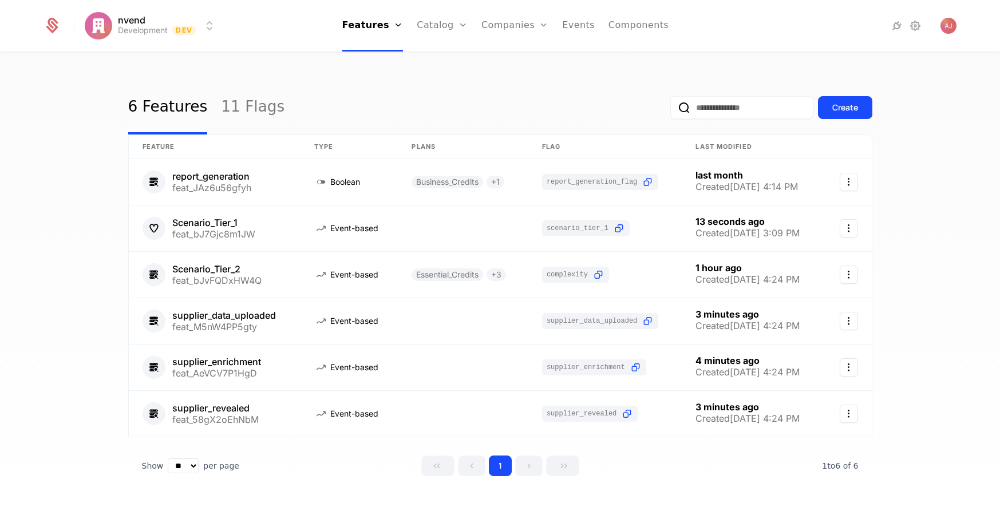
click at [704, 106] on div "Create" at bounding box center [846, 107] width 26 height 11
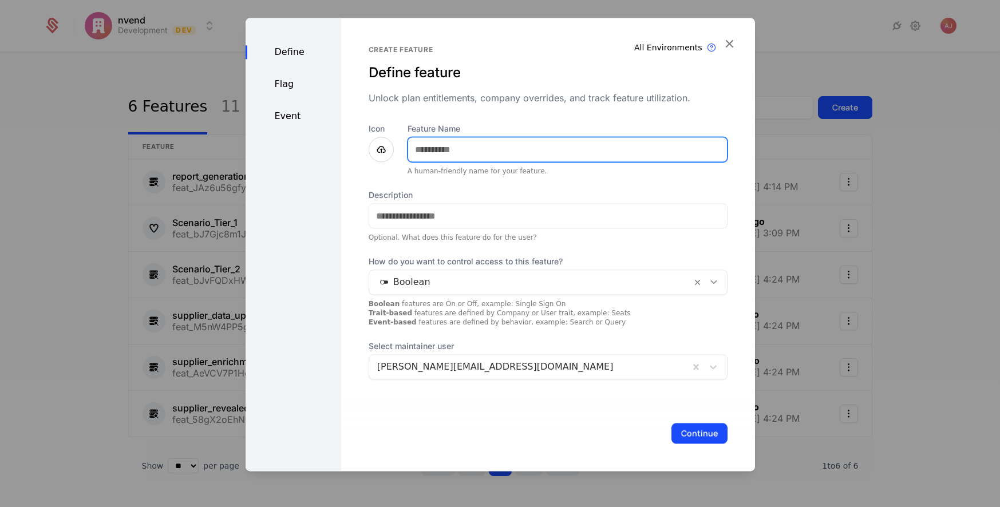
click at [500, 149] on input "Feature Name" at bounding box center [567, 149] width 319 height 24
type input "**********"
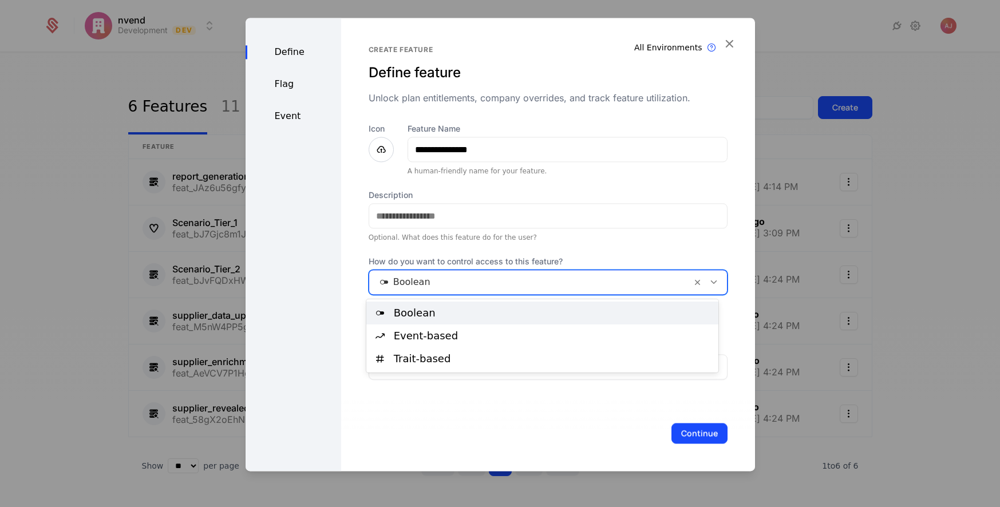
click at [590, 283] on div at bounding box center [530, 282] width 306 height 16
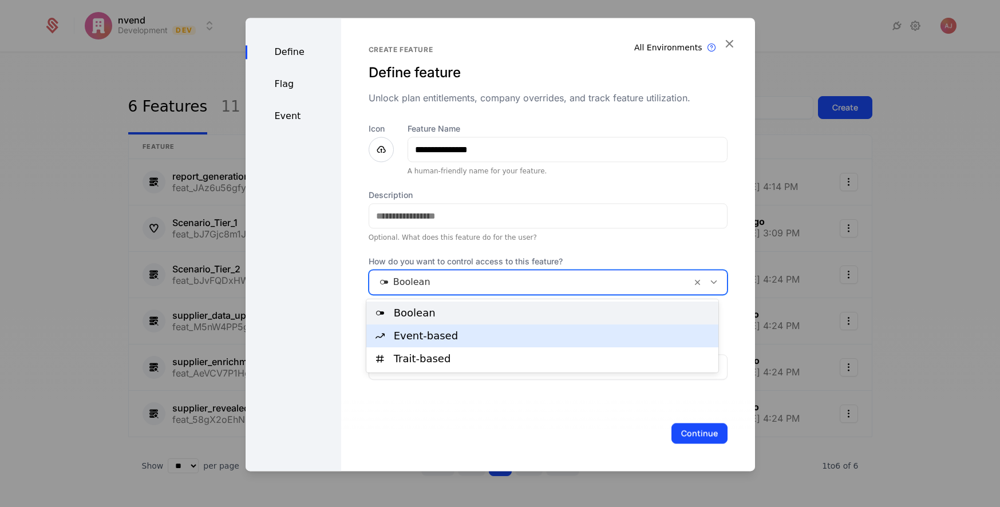
click at [445, 339] on div "Event-based" at bounding box center [553, 336] width 318 height 10
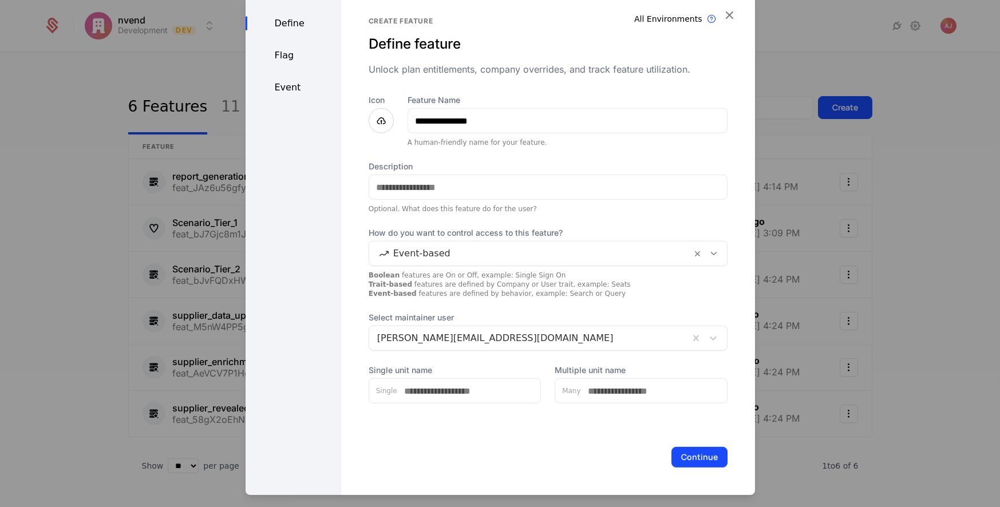
click at [290, 86] on div "Event" at bounding box center [294, 88] width 96 height 14
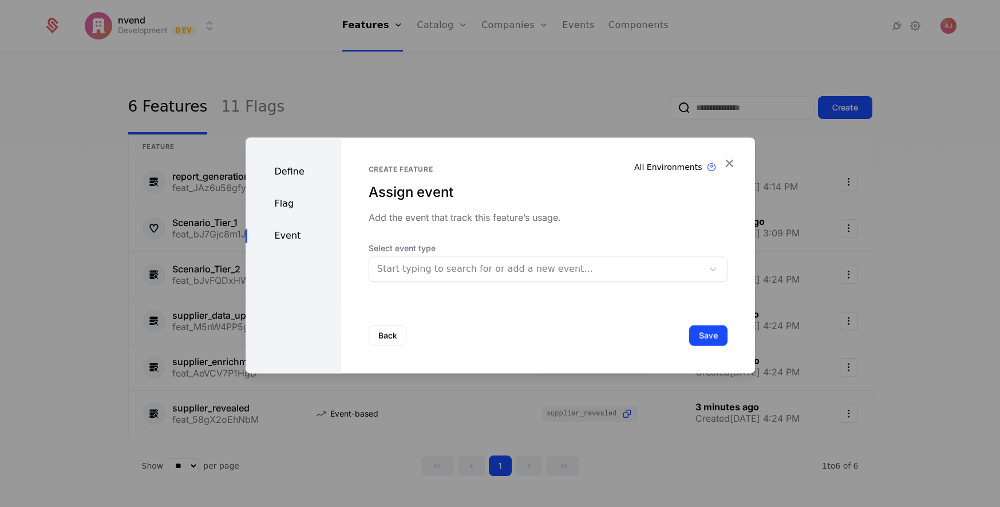
click at [494, 270] on div at bounding box center [536, 269] width 318 height 16
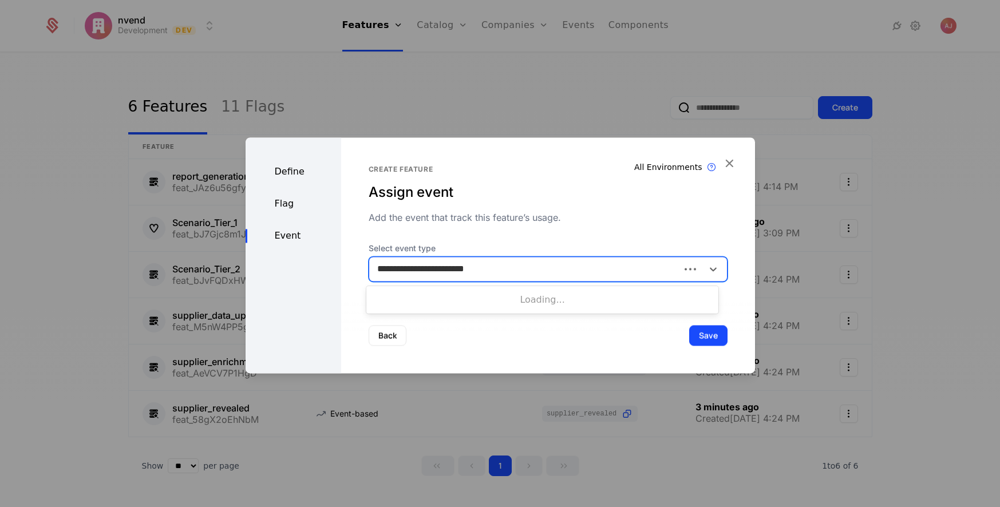
type input "**********"
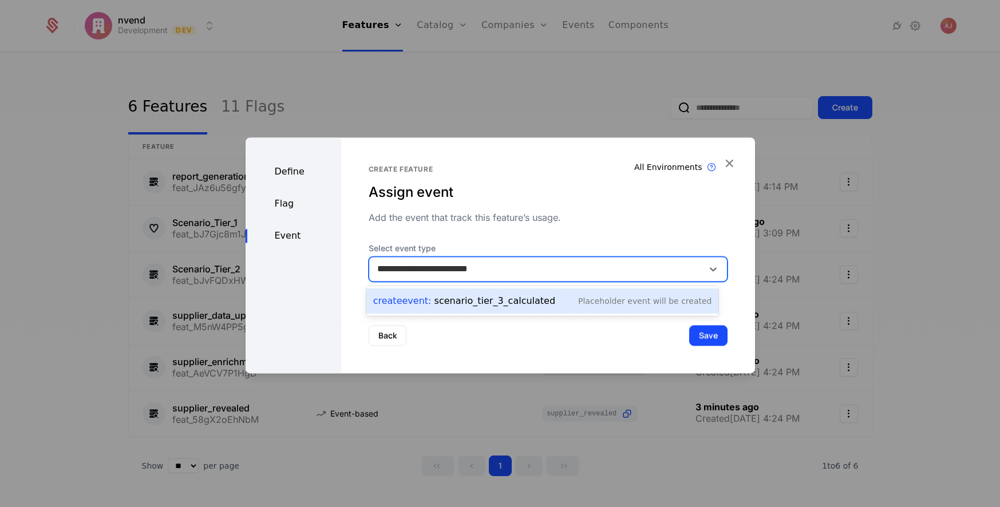
drag, startPoint x: 486, startPoint y: 306, endPoint x: 516, endPoint y: 305, distance: 30.4
click at [486, 306] on div "Create Event : scenario_tier_3_calculated" at bounding box center [464, 301] width 182 height 14
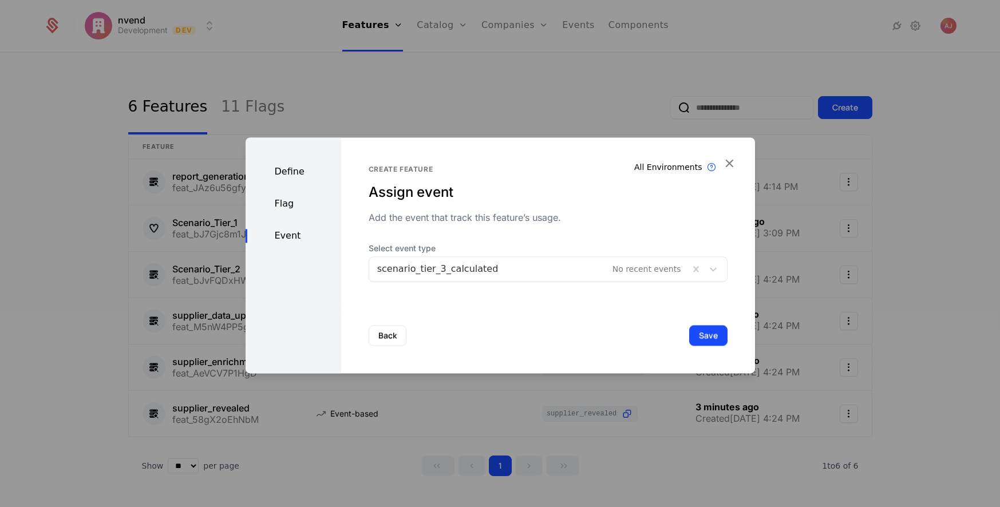
click at [703, 339] on button "Save" at bounding box center [708, 335] width 38 height 21
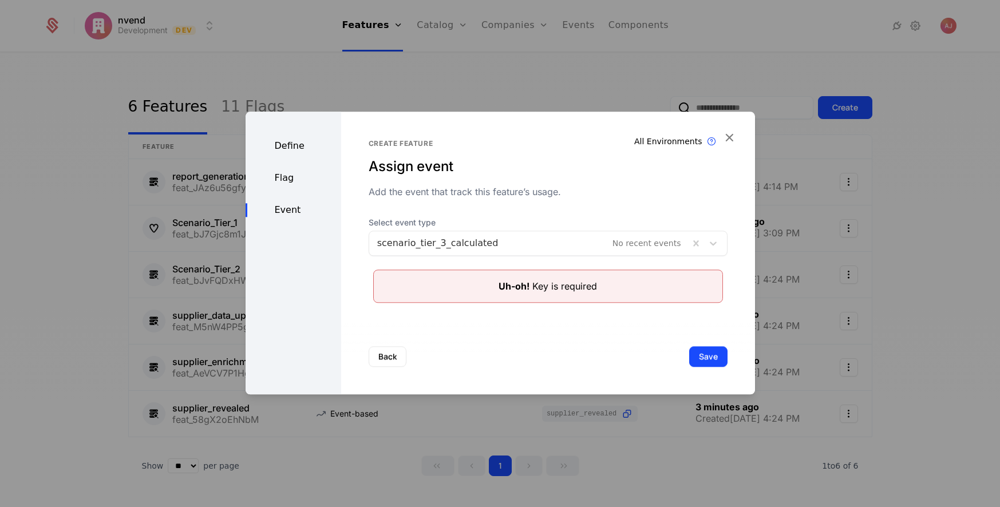
click at [704, 355] on button "Save" at bounding box center [708, 356] width 38 height 21
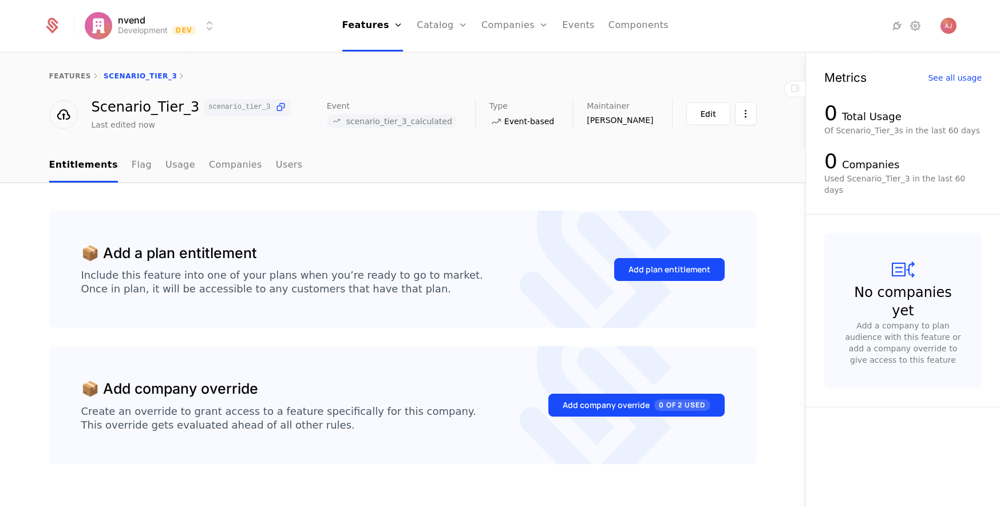
click at [382, 57] on link "Features" at bounding box center [382, 56] width 53 height 9
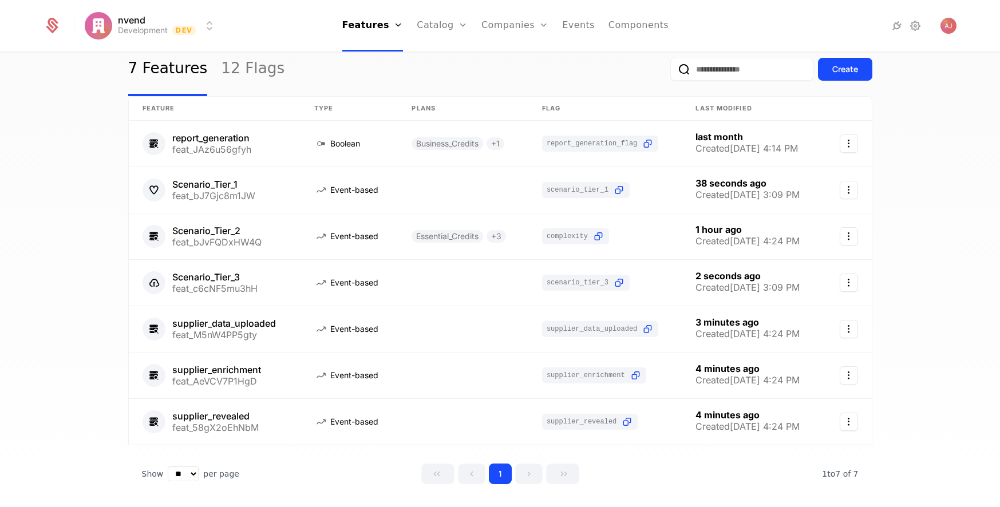
scroll to position [73, 0]
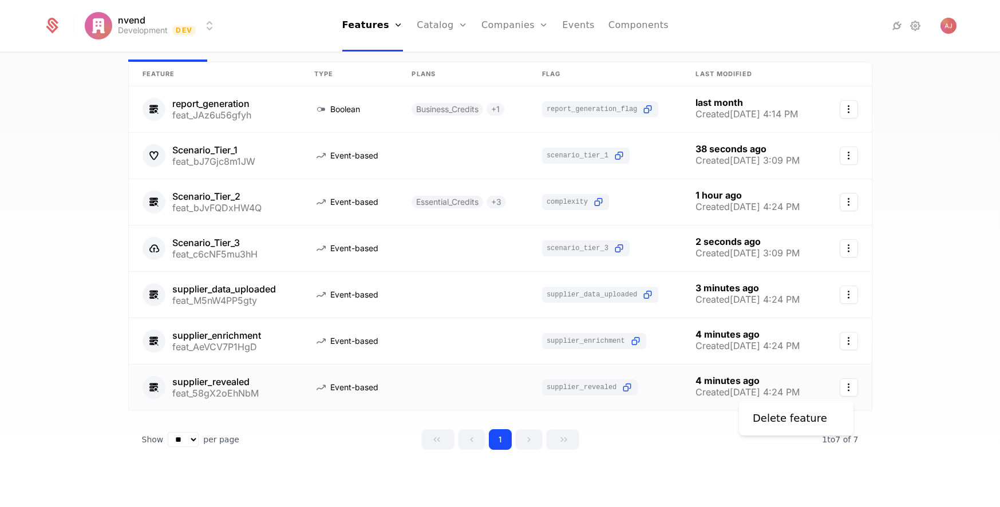
click at [704, 390] on icon "Select action" at bounding box center [849, 387] width 18 height 18
click at [539, 393] on html "nvend Development Dev Features Features Flags Catalog Plans Add Ons Credits Con…" at bounding box center [500, 253] width 1000 height 507
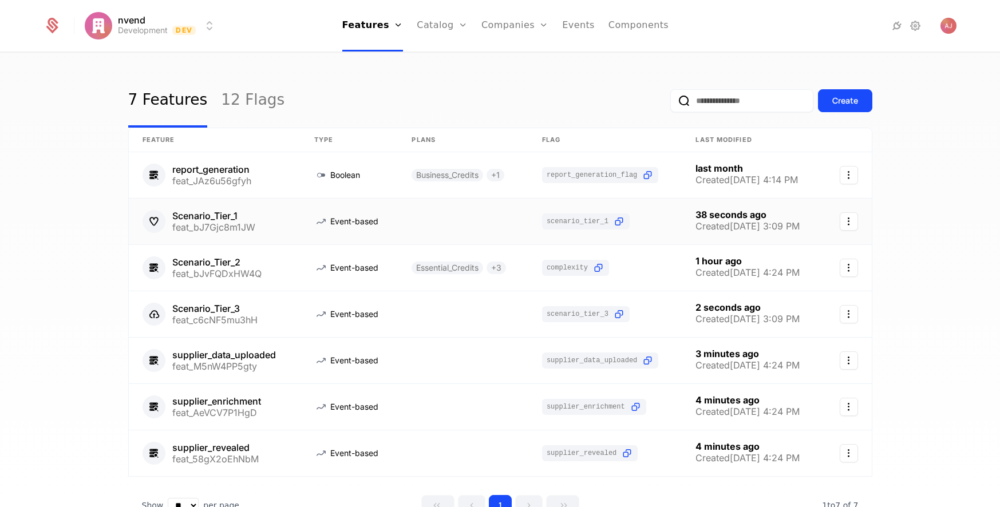
scroll to position [11, 0]
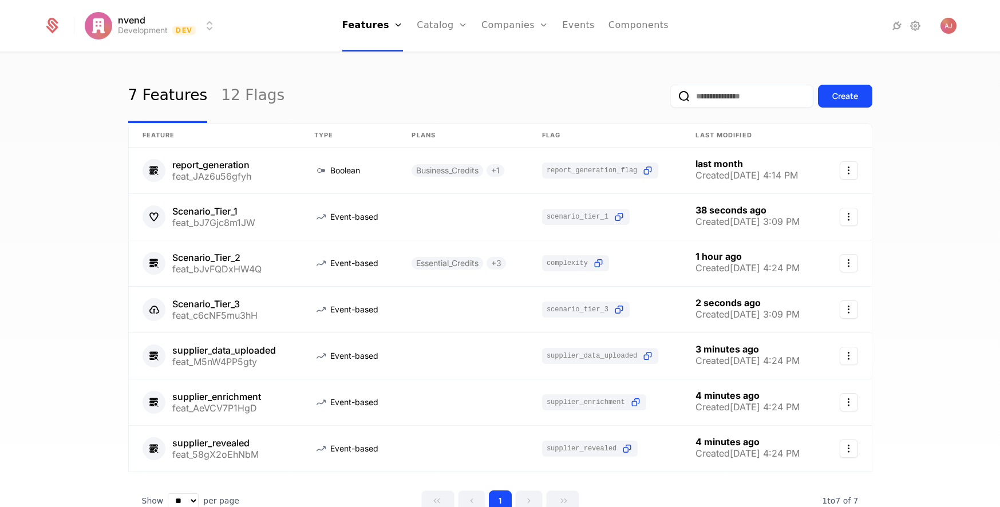
click at [704, 100] on div "Create" at bounding box center [846, 95] width 26 height 11
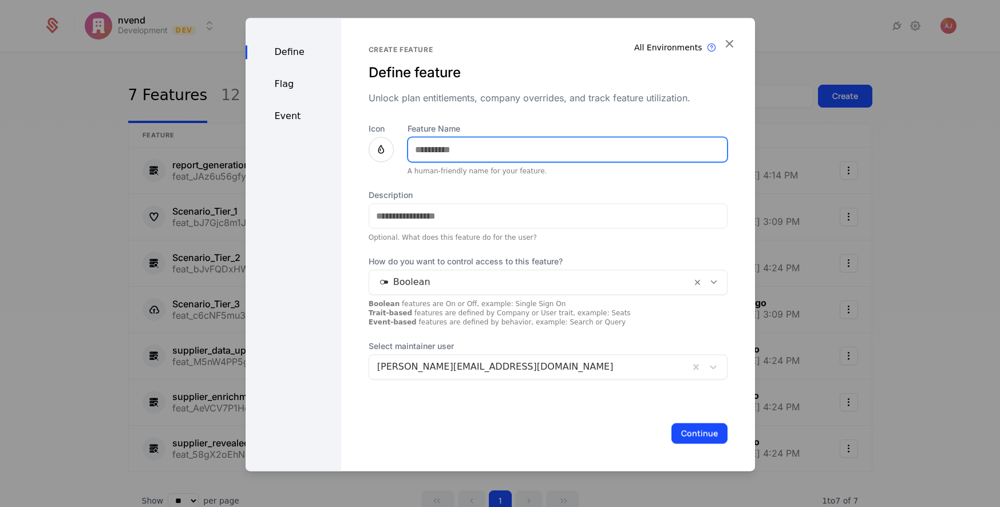
click at [493, 155] on input "Feature Name" at bounding box center [567, 149] width 319 height 24
type input "**********"
click at [579, 281] on div at bounding box center [530, 282] width 306 height 16
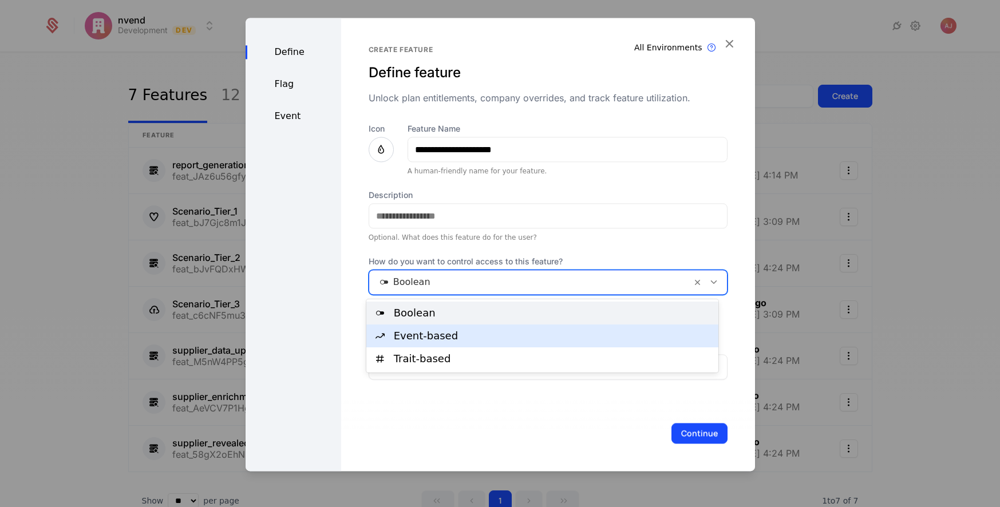
click at [443, 338] on div "Event-based" at bounding box center [553, 336] width 318 height 10
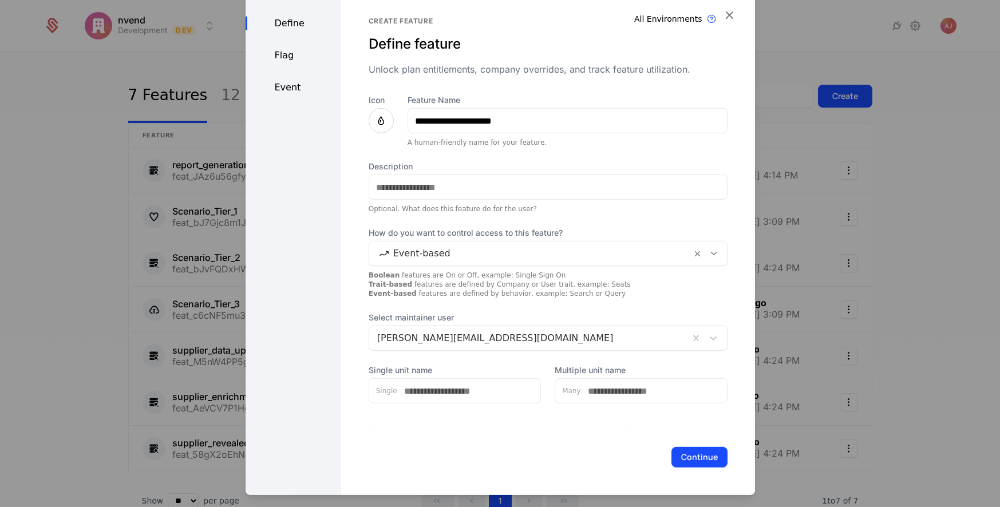
click at [287, 89] on div "Event" at bounding box center [294, 88] width 96 height 14
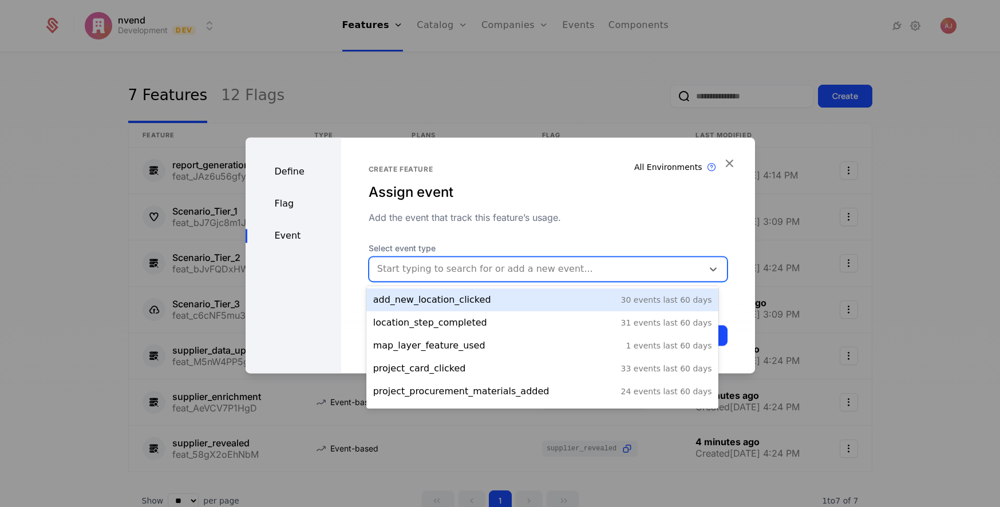
click at [460, 271] on div at bounding box center [536, 269] width 318 height 16
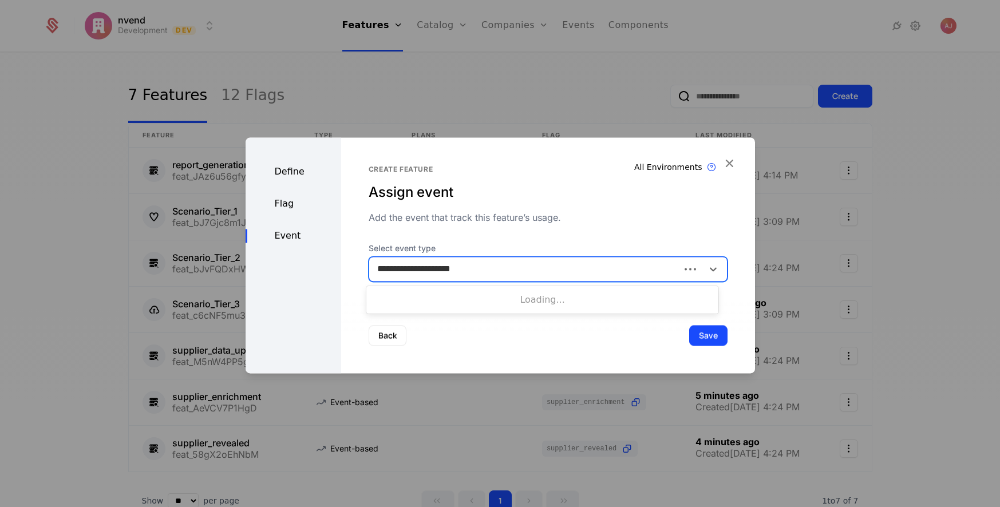
type input "**********"
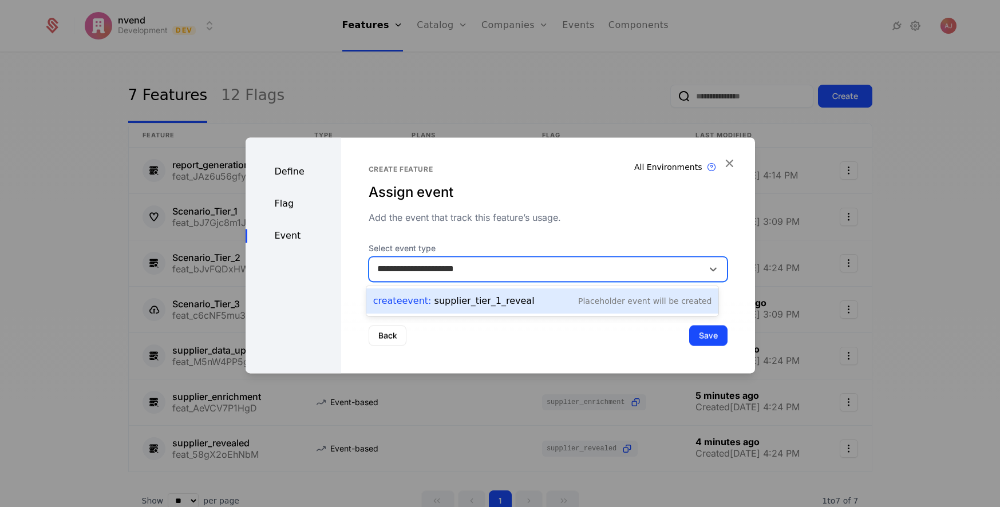
click at [518, 305] on div "Create Event : supplier_tier_1_reveal" at bounding box center [453, 301] width 161 height 14
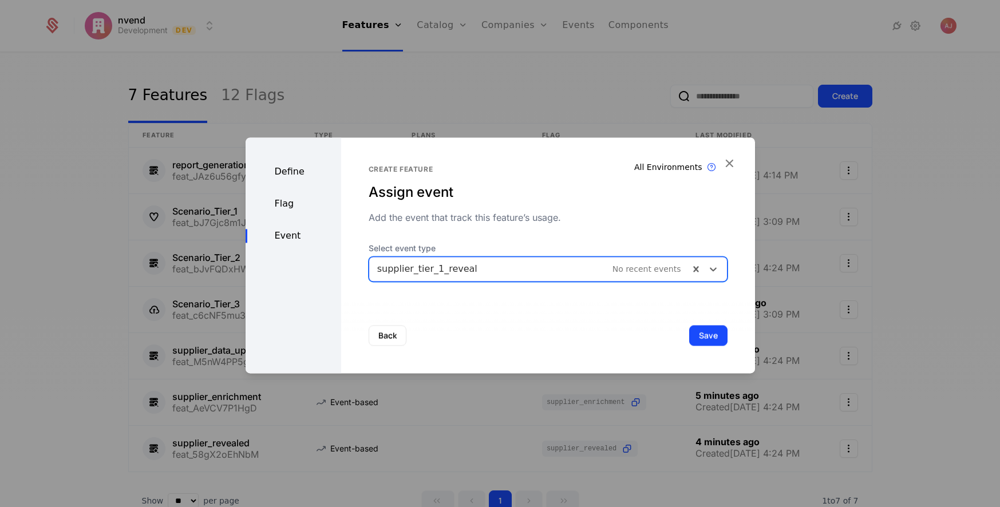
click at [703, 332] on button "Save" at bounding box center [708, 335] width 38 height 21
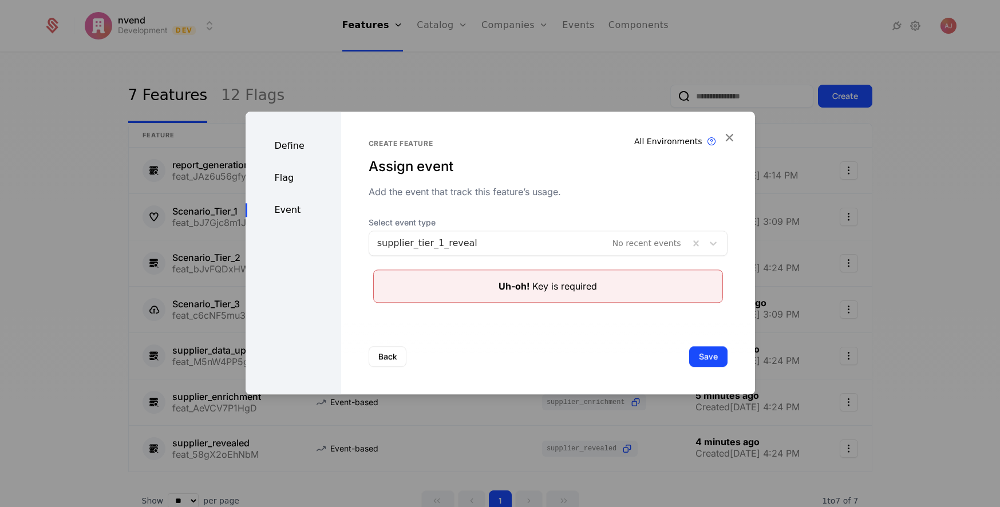
click at [703, 351] on button "Save" at bounding box center [708, 356] width 38 height 21
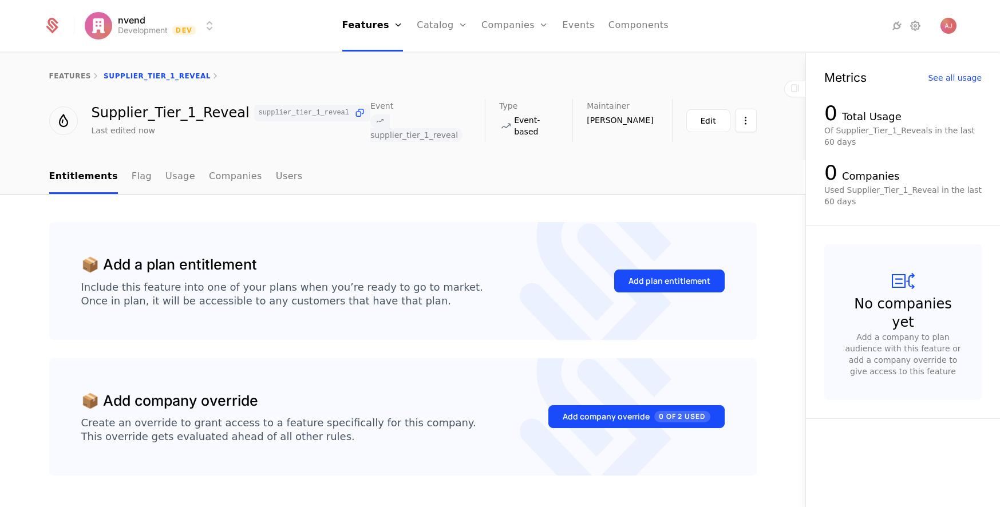
click at [386, 50] on div "Features Flags" at bounding box center [382, 65] width 80 height 55
click at [386, 61] on link "Features" at bounding box center [382, 56] width 53 height 9
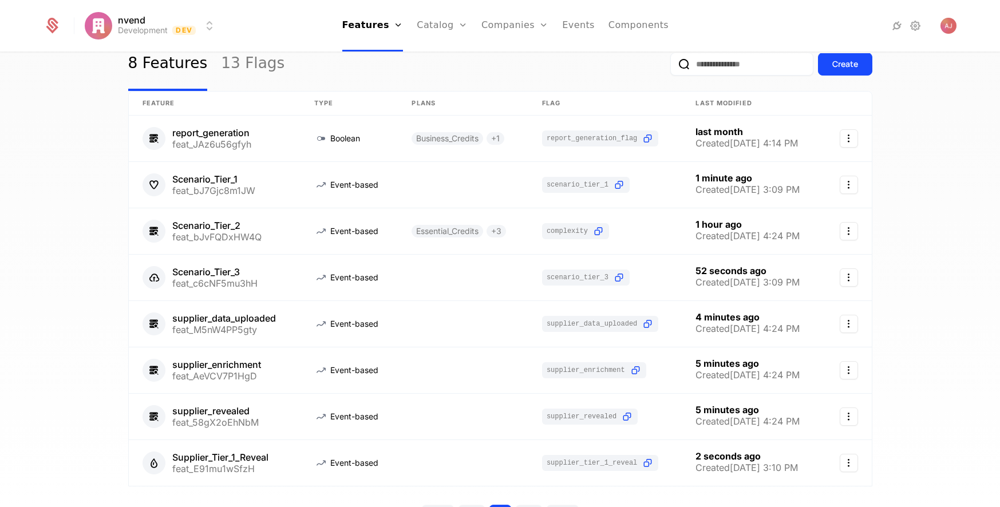
scroll to position [39, 0]
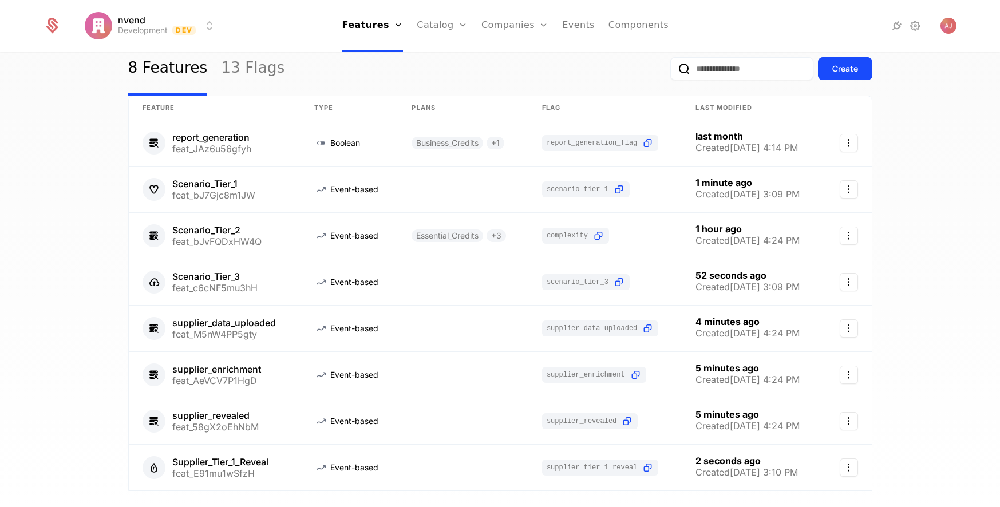
click at [704, 73] on div "Create" at bounding box center [846, 68] width 26 height 11
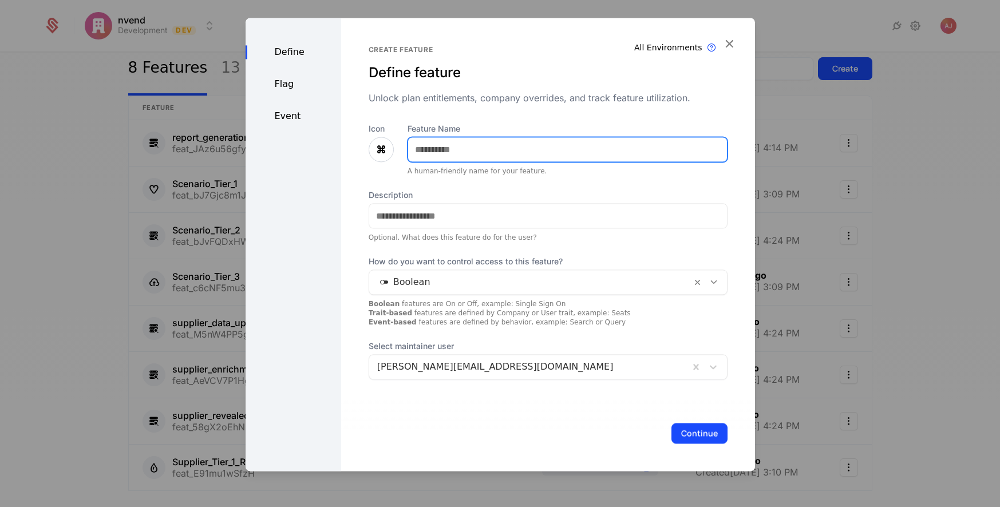
click at [488, 151] on input "Feature Name" at bounding box center [567, 149] width 319 height 24
type input "**********"
click at [287, 121] on div "Event" at bounding box center [294, 116] width 96 height 14
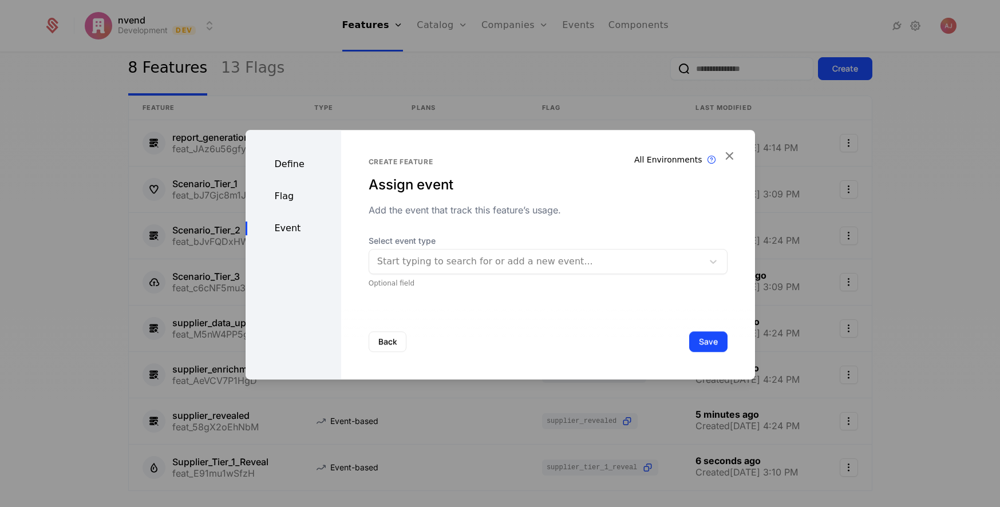
click at [412, 268] on div at bounding box center [536, 262] width 318 height 16
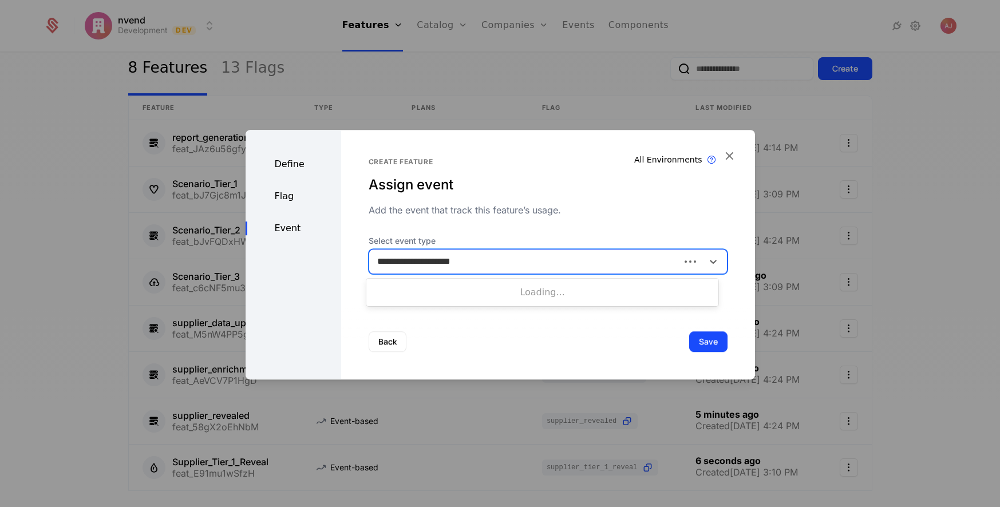
type input "**********"
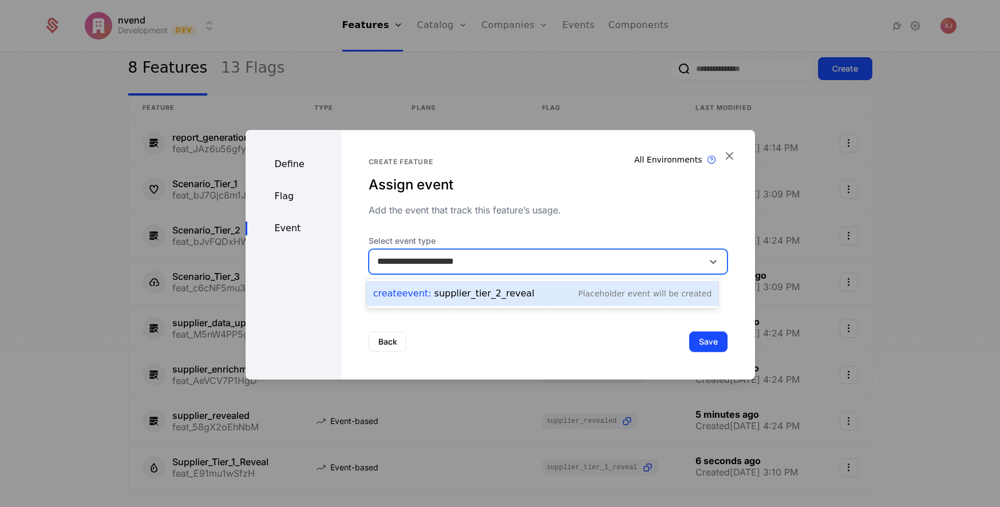
click at [491, 295] on div "Create Event : supplier_tier_2_reveal" at bounding box center [453, 294] width 161 height 14
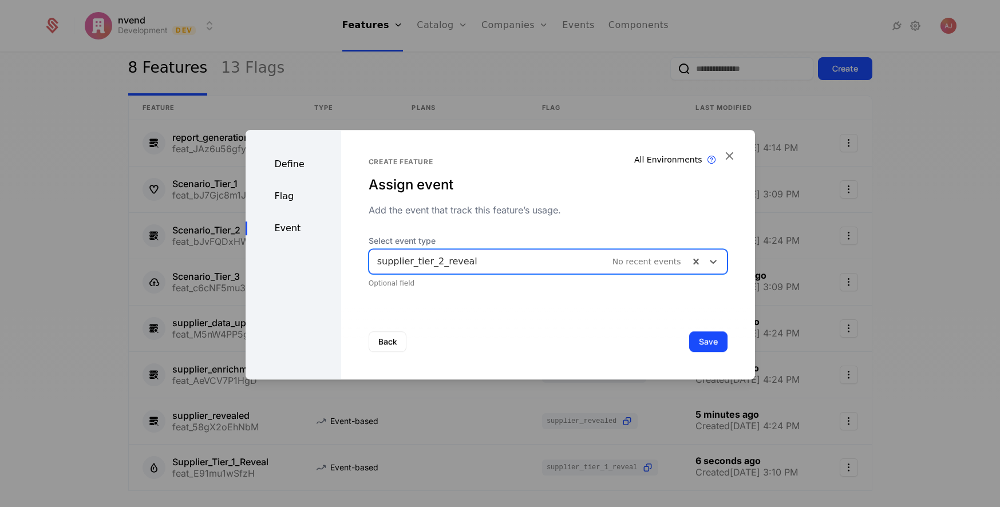
click at [704, 346] on button "Save" at bounding box center [708, 342] width 38 height 21
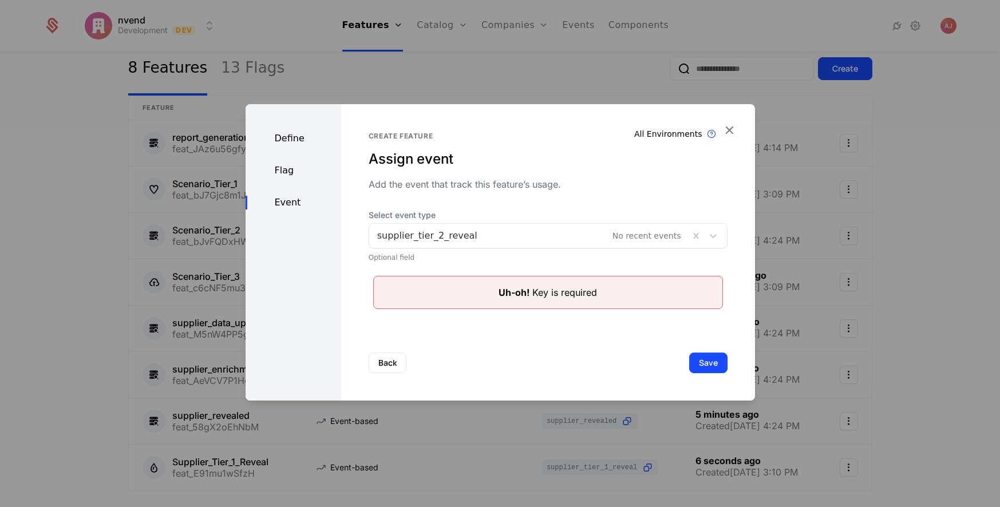
click at [704, 366] on button "Save" at bounding box center [708, 363] width 38 height 21
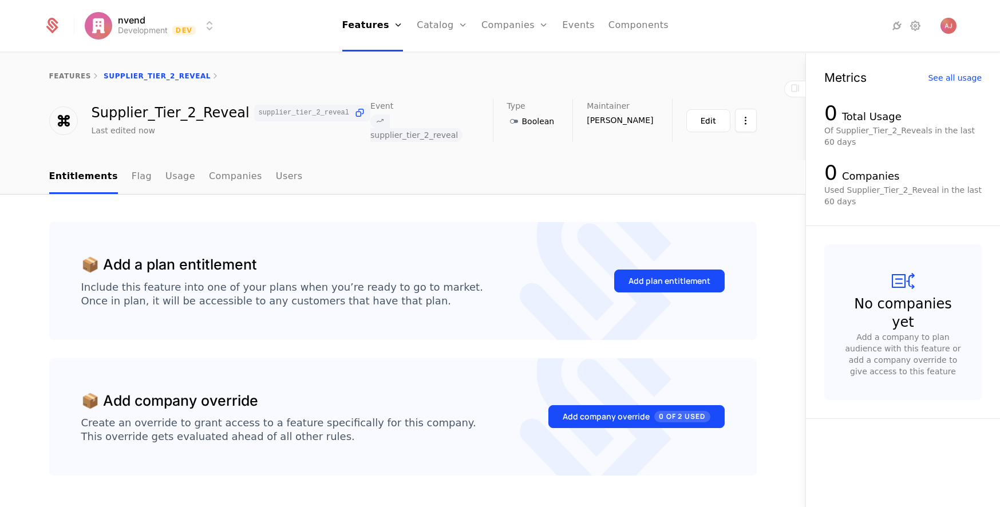
click at [386, 61] on link "Features" at bounding box center [382, 56] width 53 height 9
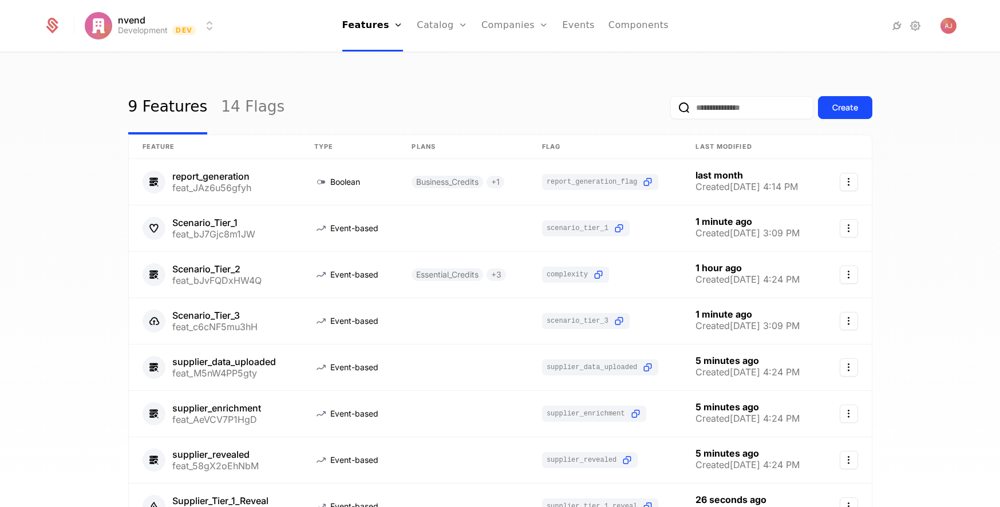
click at [704, 113] on div "Create" at bounding box center [846, 107] width 26 height 11
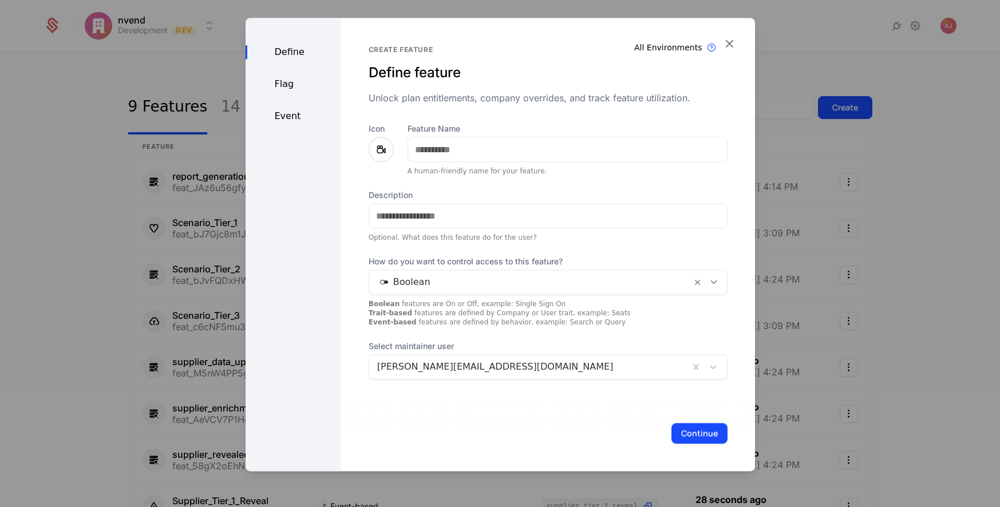
click at [490, 163] on div "Feature Name A human-friendly name for your feature." at bounding box center [568, 149] width 320 height 53
click at [490, 153] on input "Feature Name" at bounding box center [567, 149] width 319 height 24
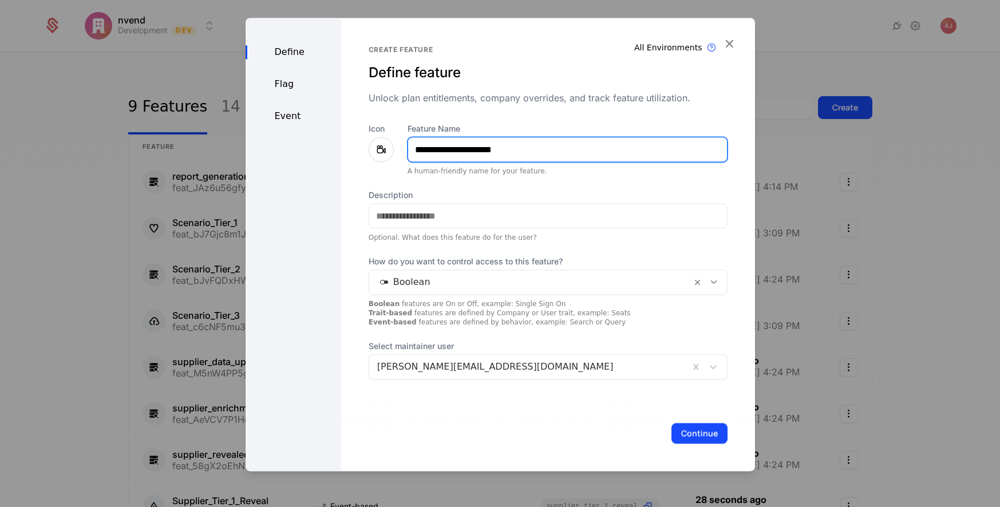
type input "**********"
click at [464, 283] on div at bounding box center [530, 282] width 306 height 16
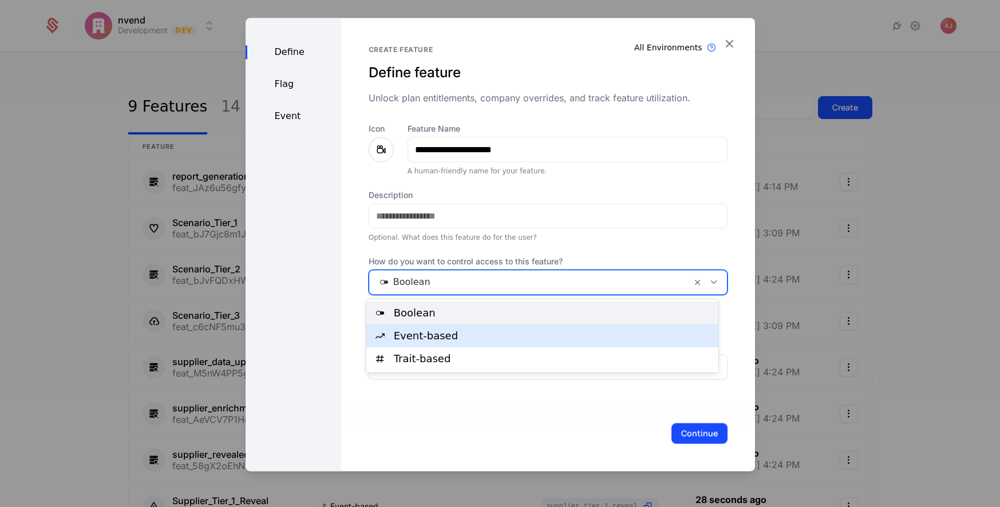
click at [443, 341] on div "Event-based" at bounding box center [553, 336] width 318 height 10
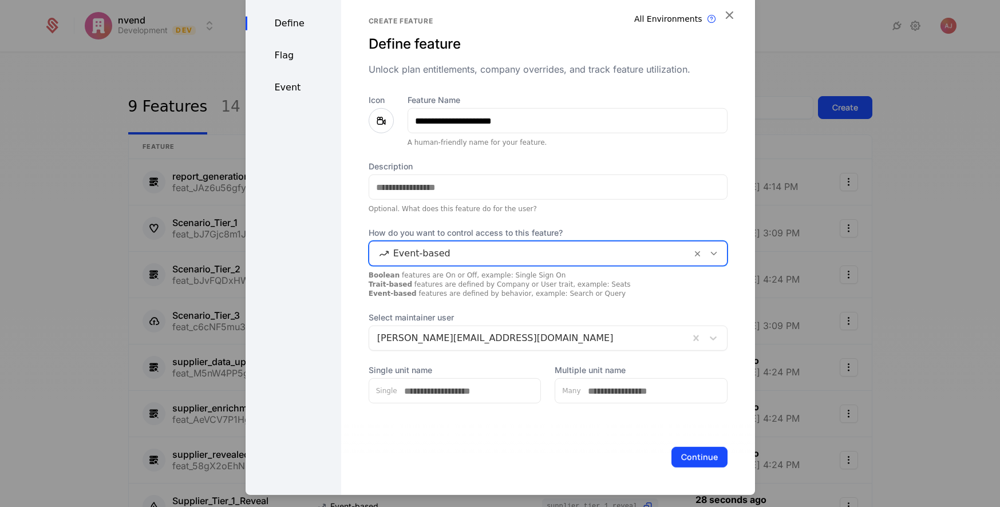
click at [282, 92] on div "Event" at bounding box center [294, 88] width 96 height 14
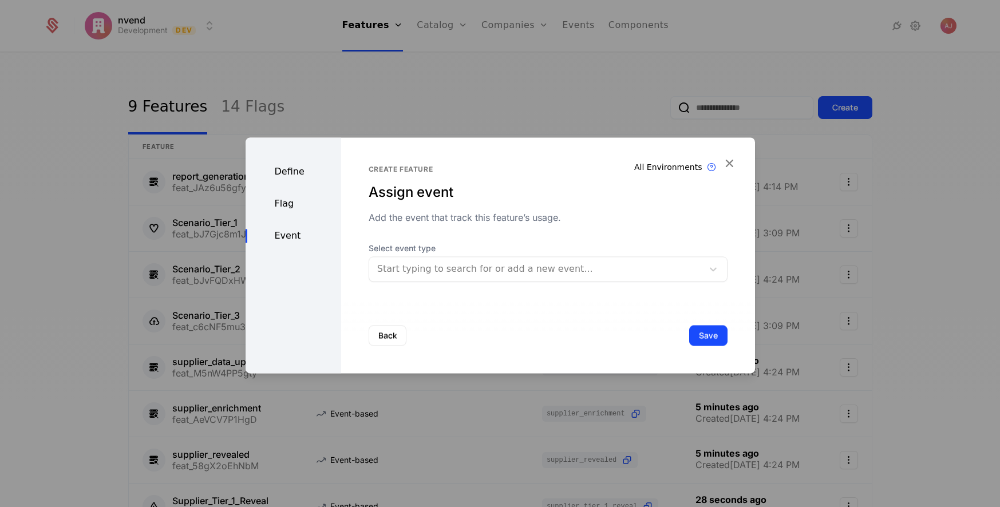
click at [447, 275] on div at bounding box center [536, 269] width 318 height 16
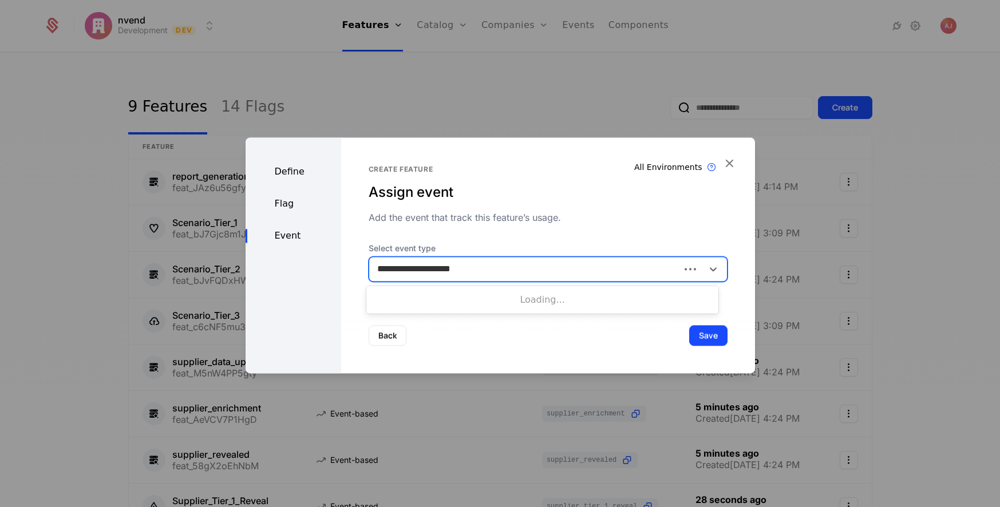
type input "**********"
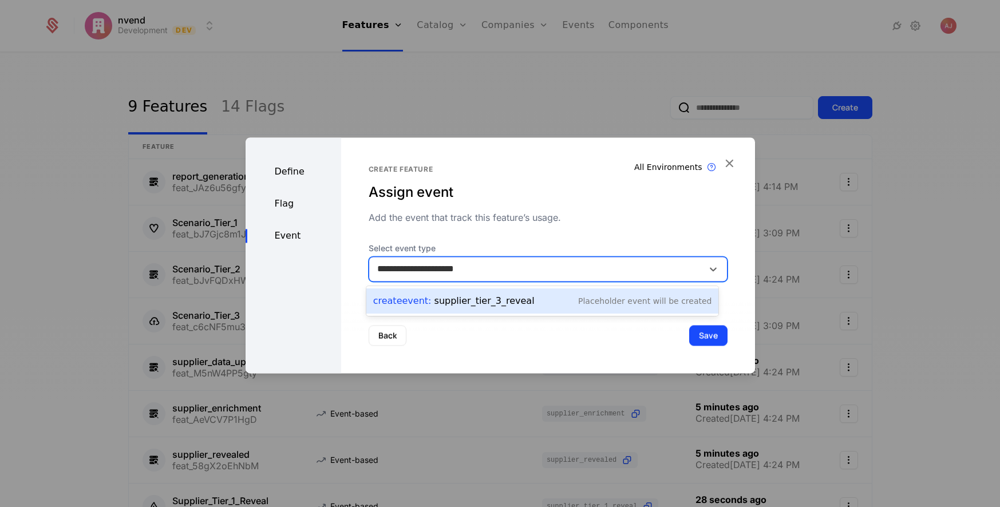
click at [498, 303] on div "Create Event : supplier_tier_3_reveal" at bounding box center [453, 301] width 161 height 14
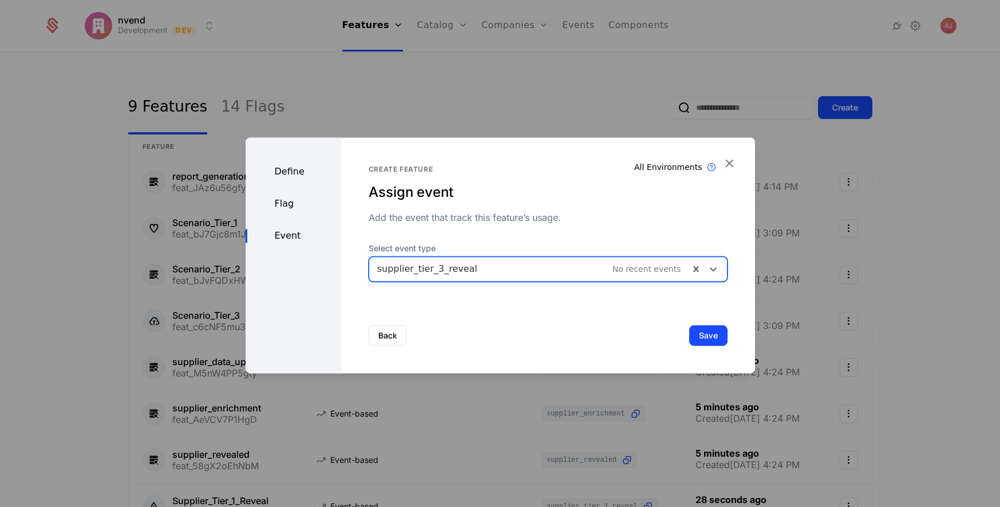
click at [704, 337] on button "Save" at bounding box center [708, 335] width 38 height 21
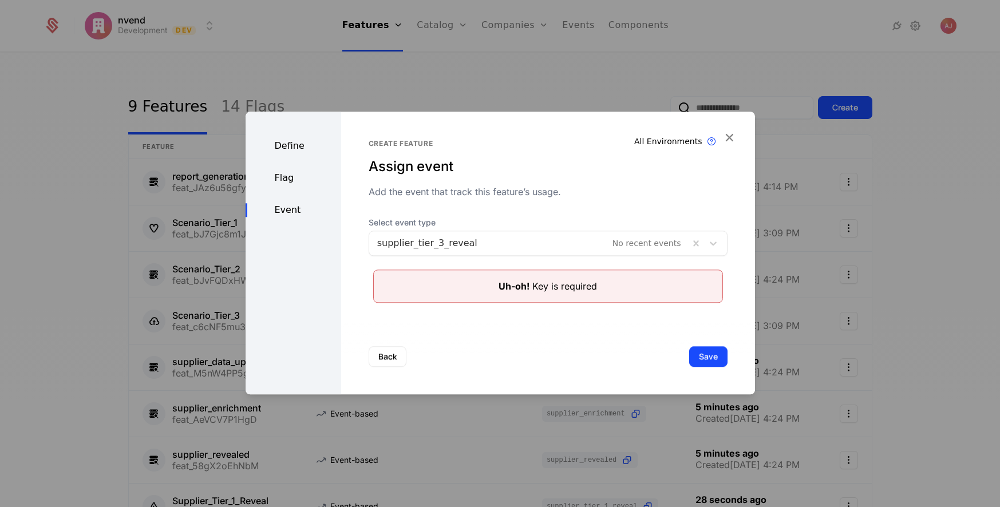
click at [701, 360] on button "Save" at bounding box center [708, 356] width 38 height 21
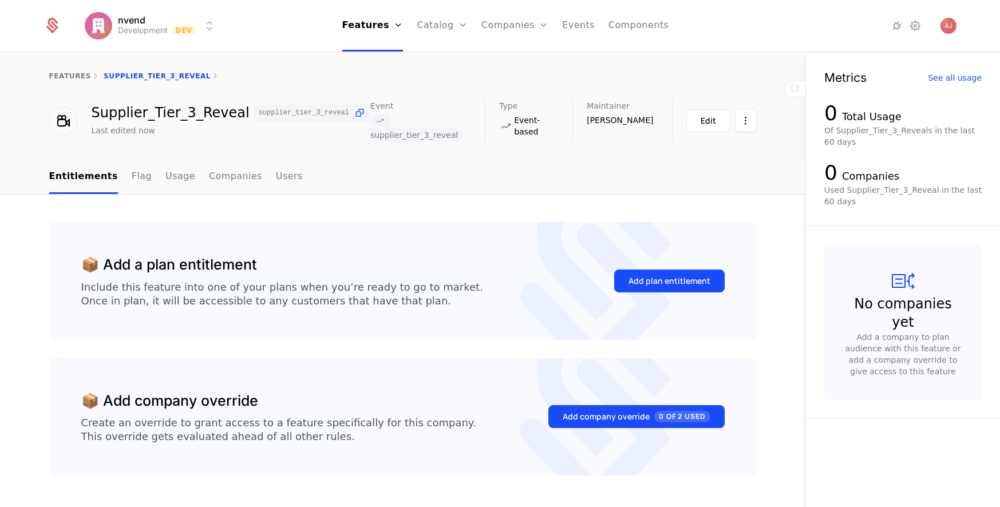
click at [390, 56] on link "Features" at bounding box center [382, 56] width 53 height 9
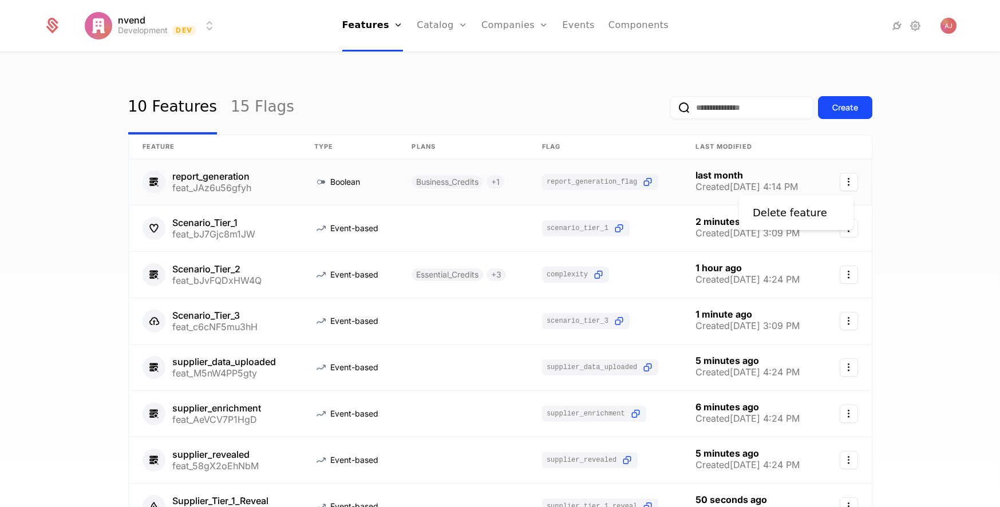
click at [704, 181] on icon "Select action" at bounding box center [849, 182] width 18 height 18
click at [266, 177] on html "nvend Development Dev Features Features Flags Catalog Plans Add Ons Credits Con…" at bounding box center [500, 253] width 1000 height 507
click at [218, 174] on link at bounding box center [215, 182] width 172 height 46
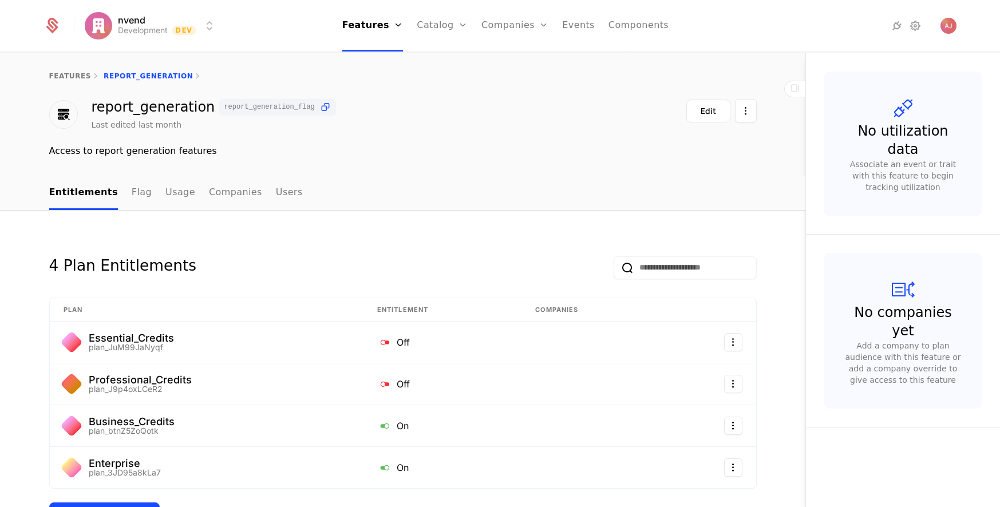
click at [704, 115] on div "Edit" at bounding box center [708, 110] width 15 height 11
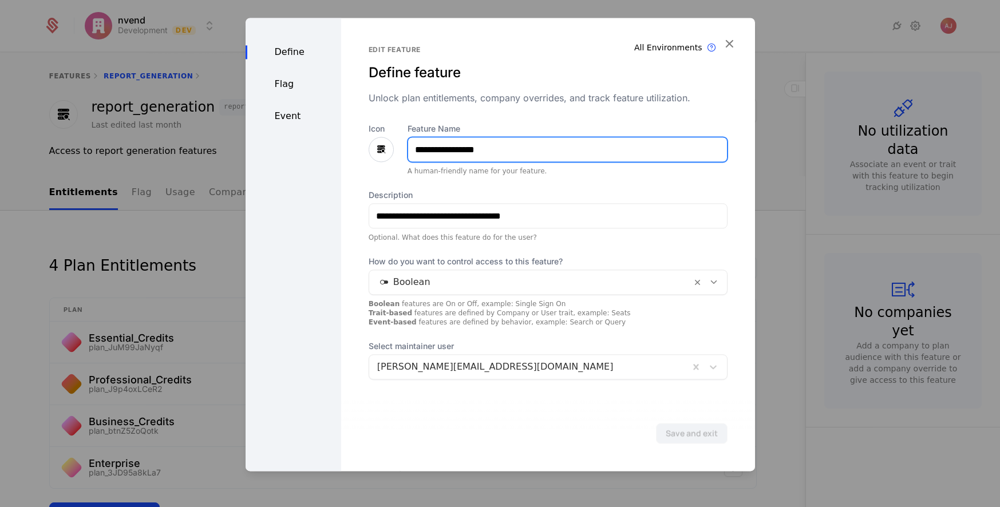
drag, startPoint x: 510, startPoint y: 151, endPoint x: 391, endPoint y: 144, distance: 119.3
click at [408, 144] on input "**********" at bounding box center [567, 149] width 319 height 24
type input "**********"
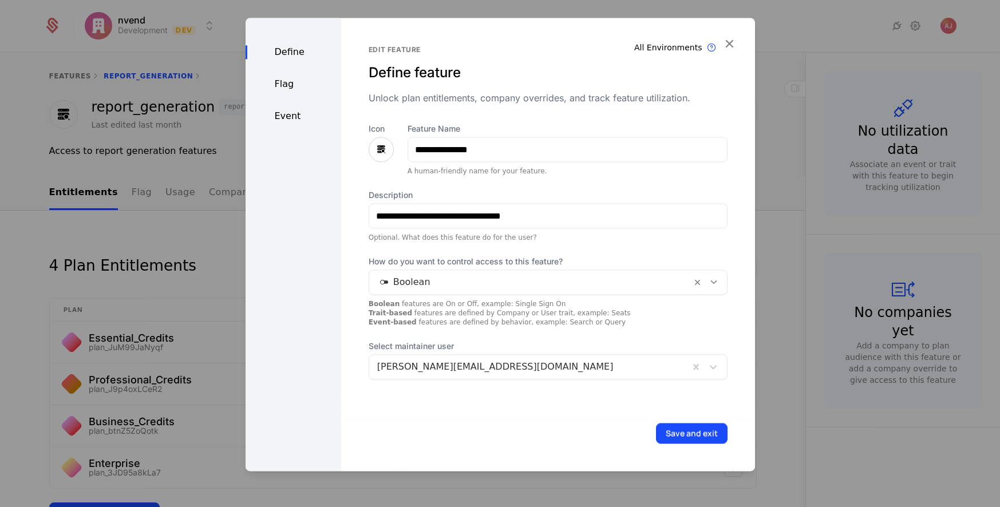
click at [699, 433] on button "Save and exit" at bounding box center [692, 433] width 72 height 21
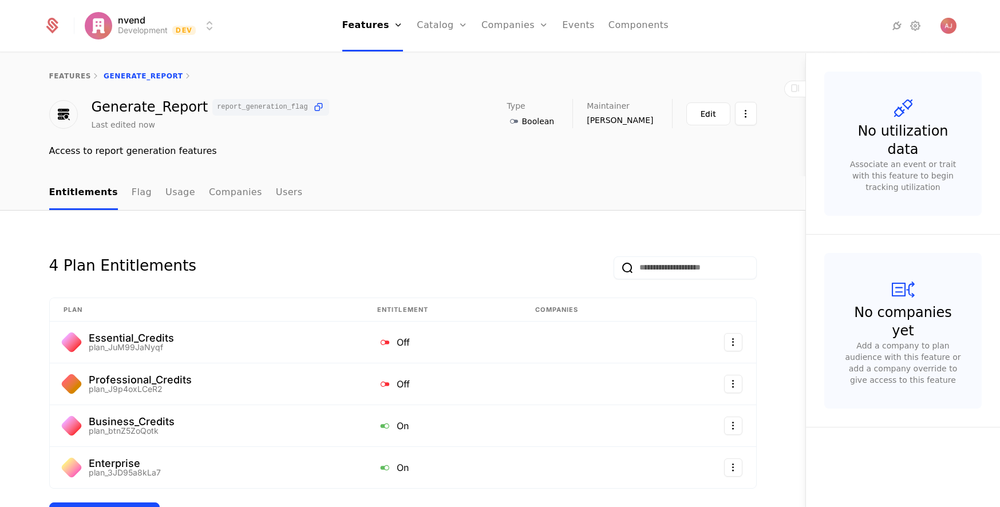
click at [377, 61] on link "Features" at bounding box center [382, 56] width 53 height 9
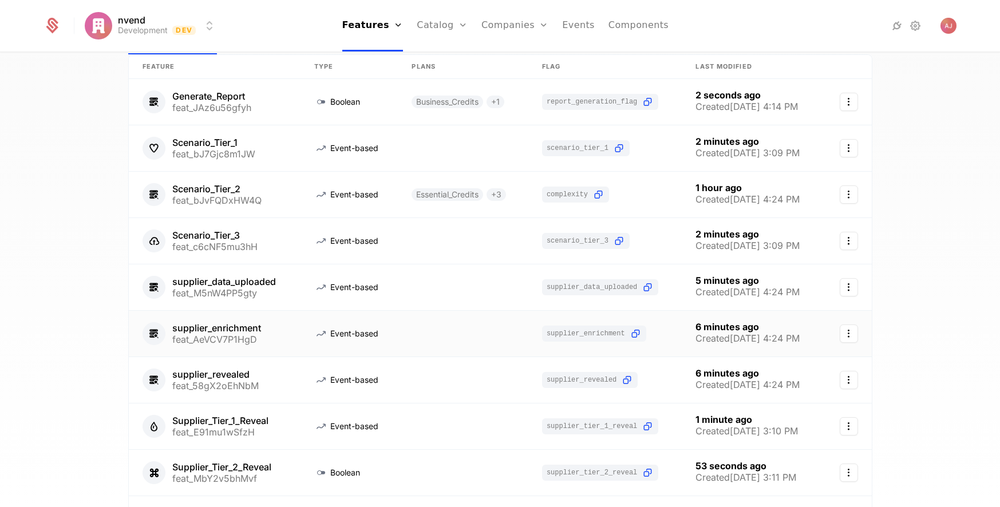
scroll to position [206, 0]
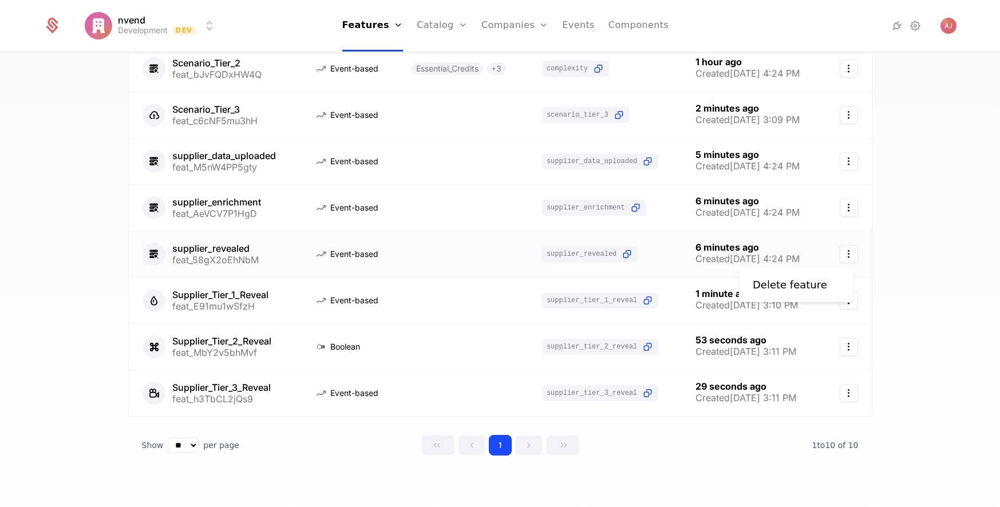
click at [704, 254] on icon "Select action" at bounding box center [849, 254] width 18 height 18
click at [704, 287] on div "Delete feature" at bounding box center [790, 285] width 74 height 16
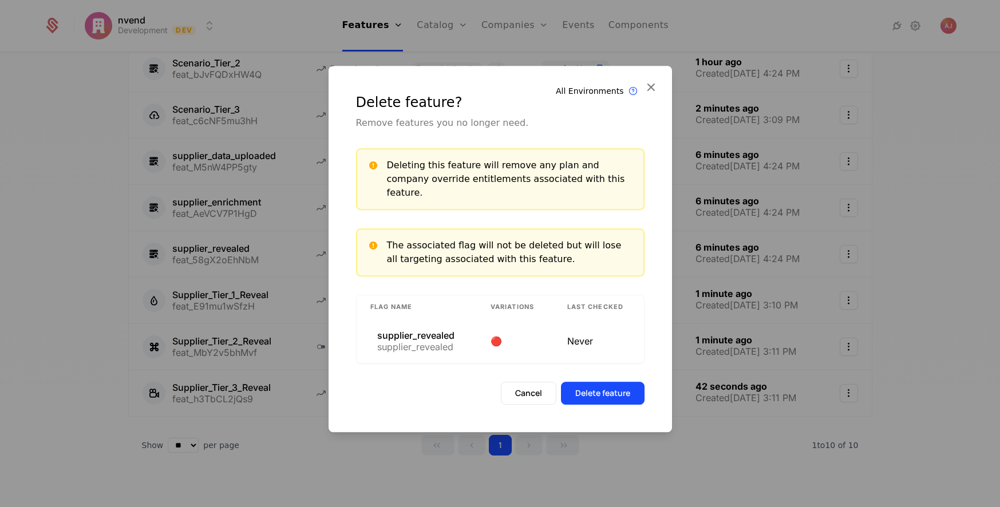
click at [606, 386] on button "Delete feature" at bounding box center [603, 393] width 84 height 23
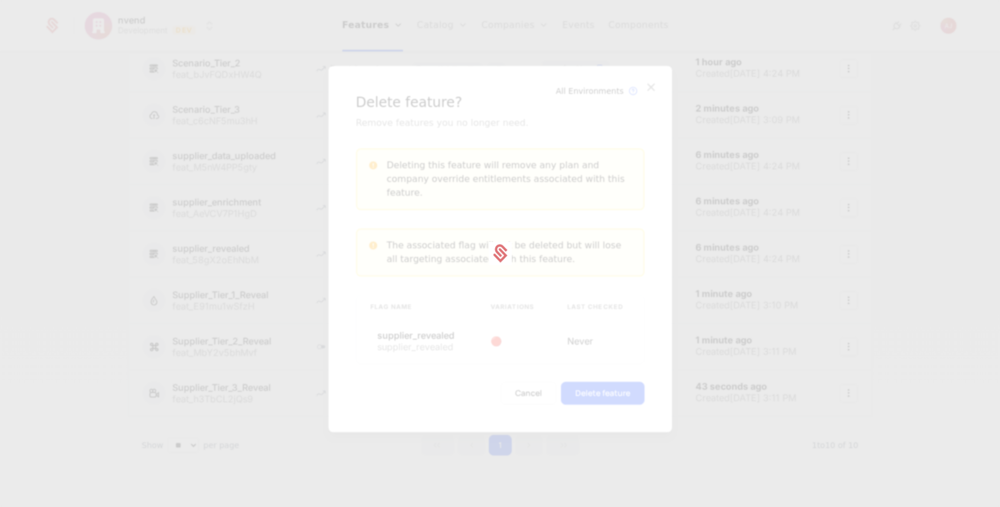
scroll to position [208, 0]
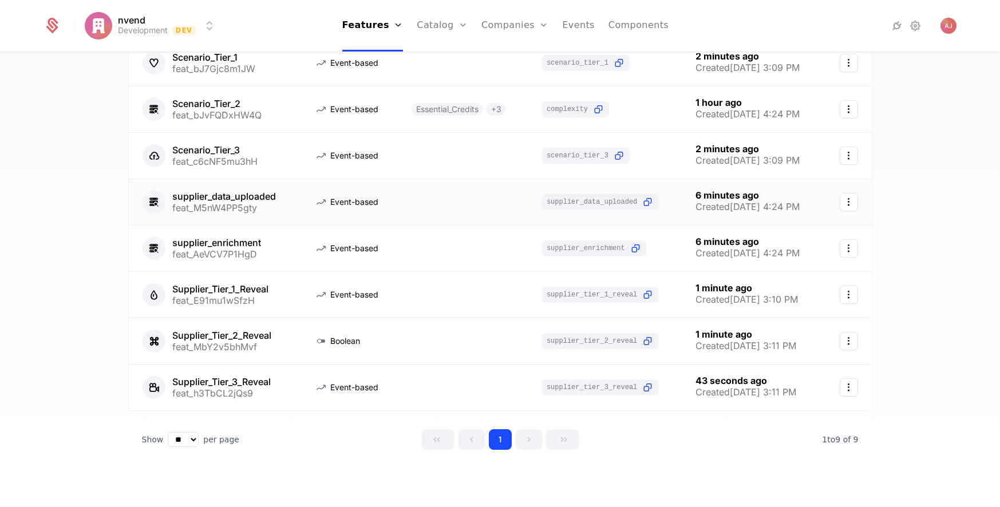
click at [437, 200] on link at bounding box center [463, 202] width 130 height 46
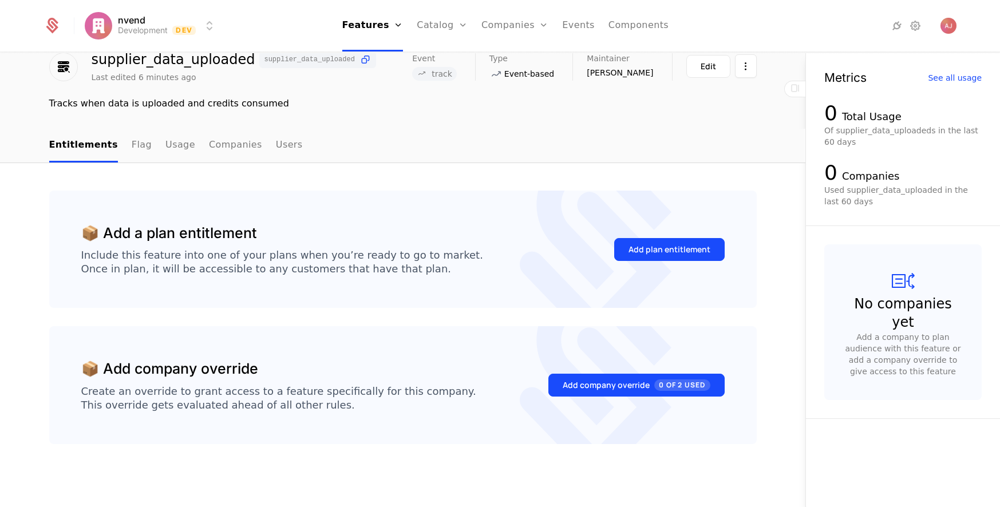
scroll to position [48, 0]
click at [662, 247] on div "Add plan entitlement" at bounding box center [670, 248] width 82 height 11
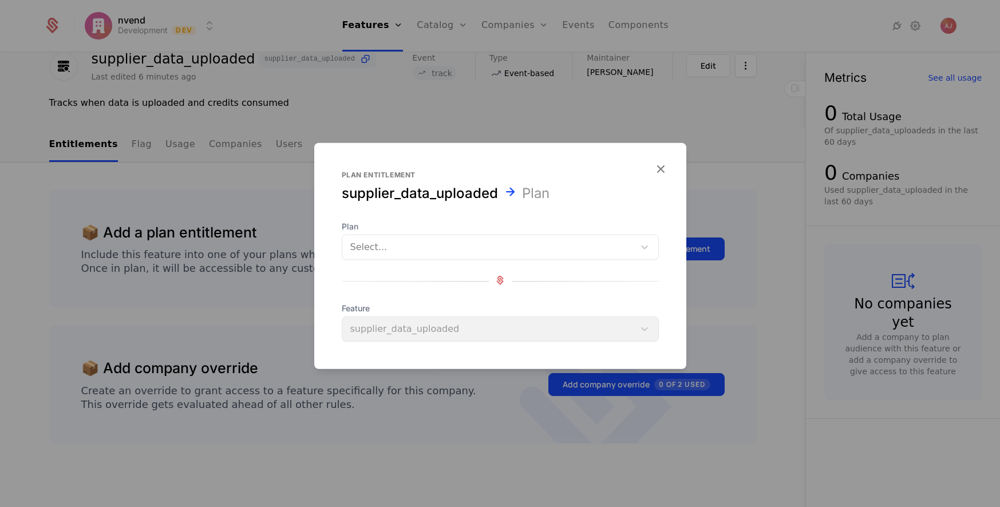
click at [562, 248] on div at bounding box center [488, 247] width 276 height 16
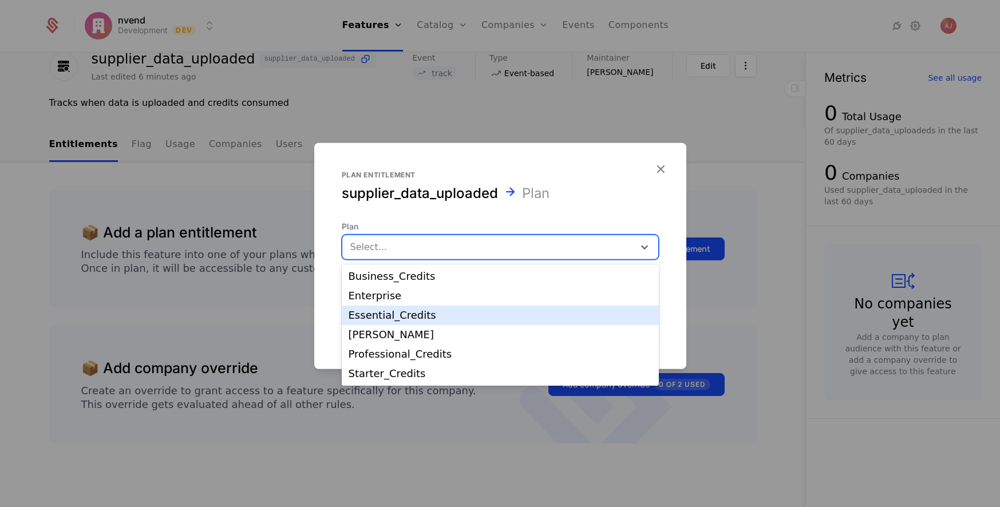
click at [404, 316] on div "Essential_Credits" at bounding box center [500, 315] width 303 height 10
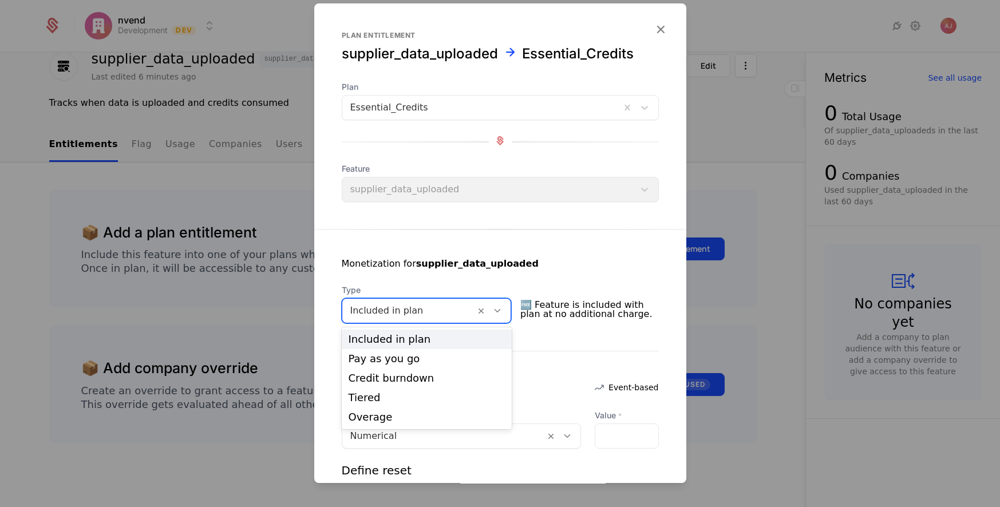
click at [500, 311] on icon at bounding box center [497, 311] width 10 height 10
click at [409, 380] on div "Credit burndown" at bounding box center [427, 378] width 157 height 10
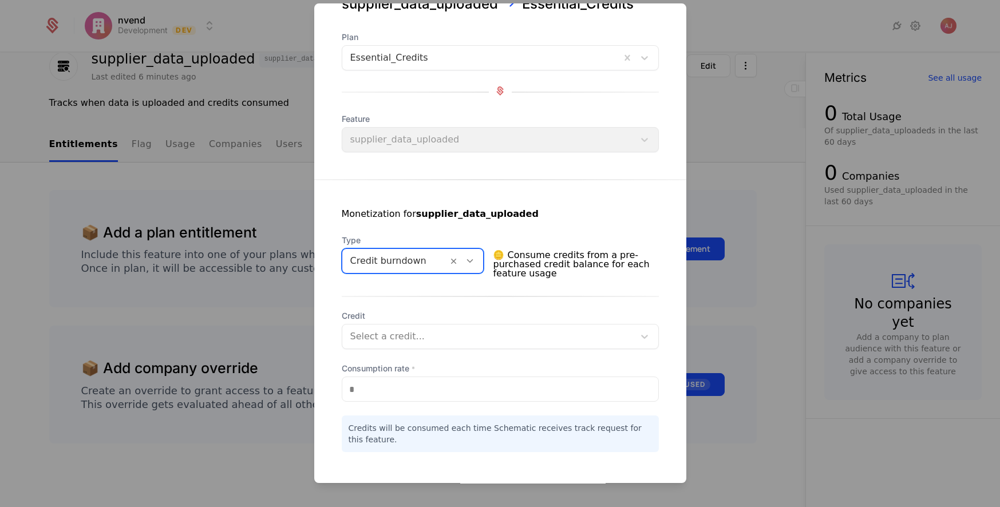
scroll to position [101, 0]
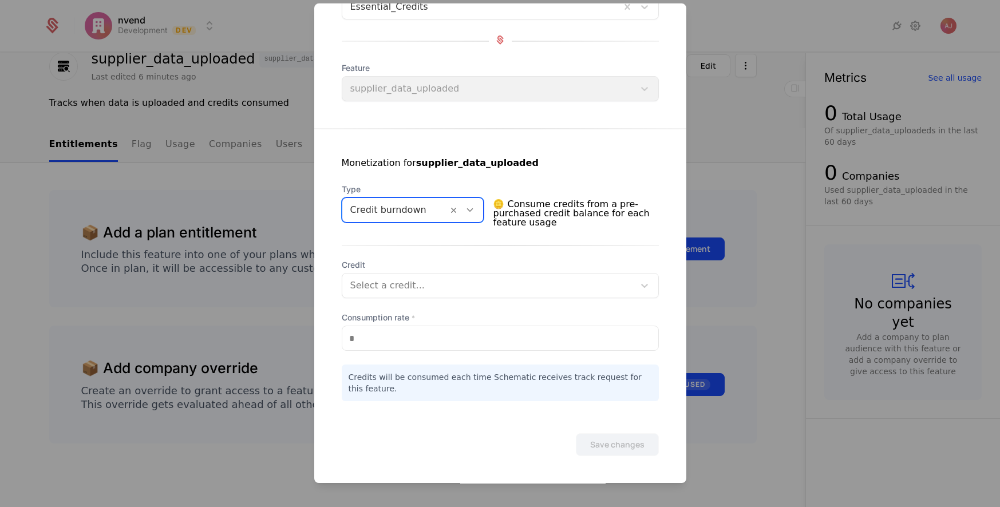
click at [450, 289] on div at bounding box center [488, 286] width 276 height 16
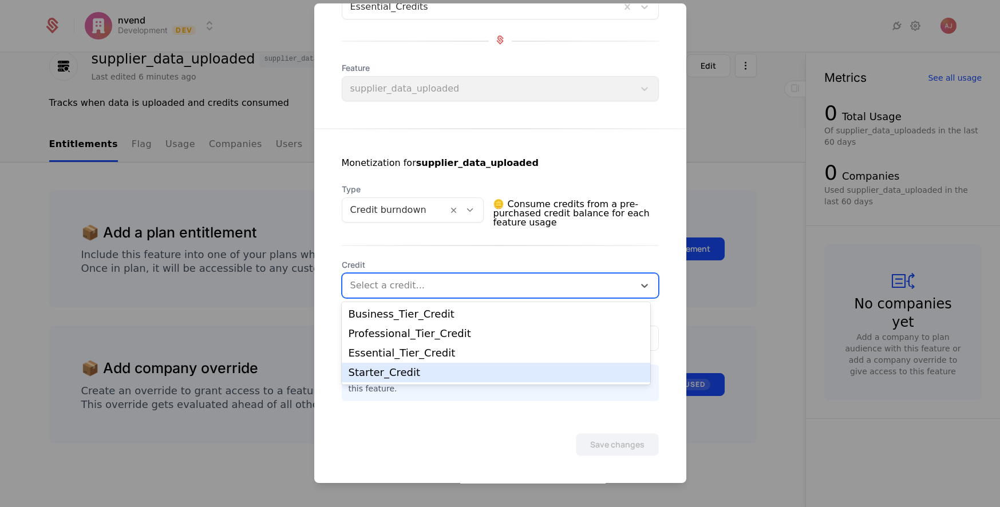
click at [413, 373] on div "Starter_Credit" at bounding box center [496, 373] width 295 height 10
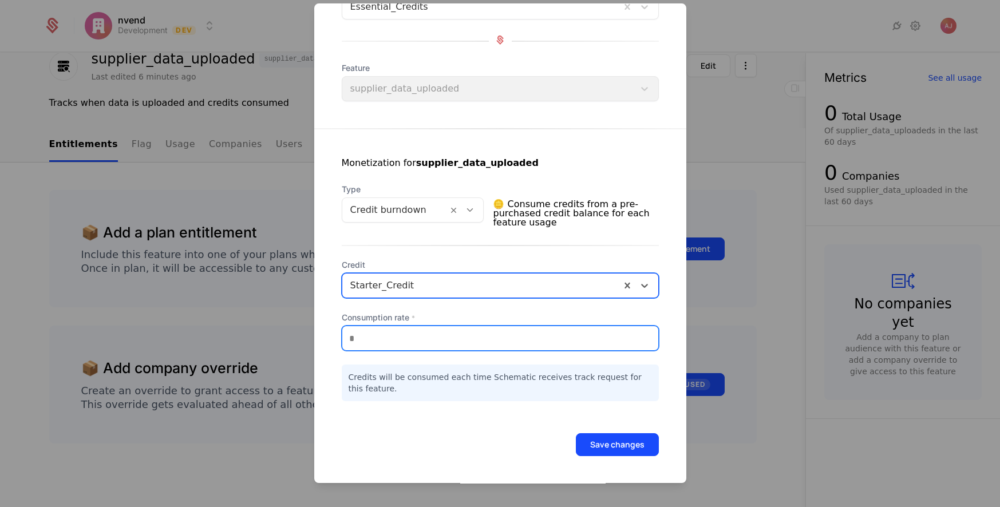
click at [373, 341] on input "*" at bounding box center [500, 338] width 316 height 24
drag, startPoint x: 355, startPoint y: 339, endPoint x: 332, endPoint y: 336, distance: 23.2
click at [342, 336] on input "*" at bounding box center [500, 338] width 316 height 24
type input "**"
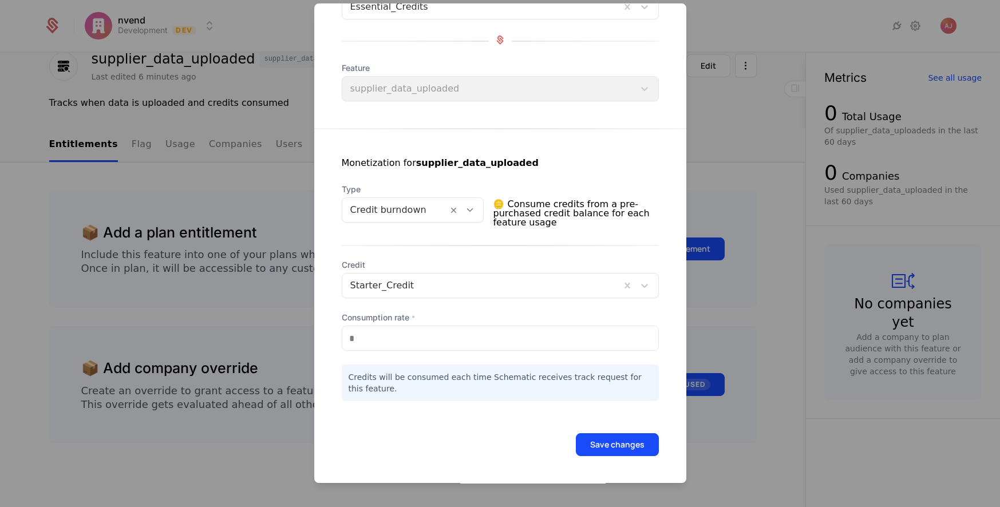
click at [634, 441] on button "Save changes" at bounding box center [617, 444] width 83 height 23
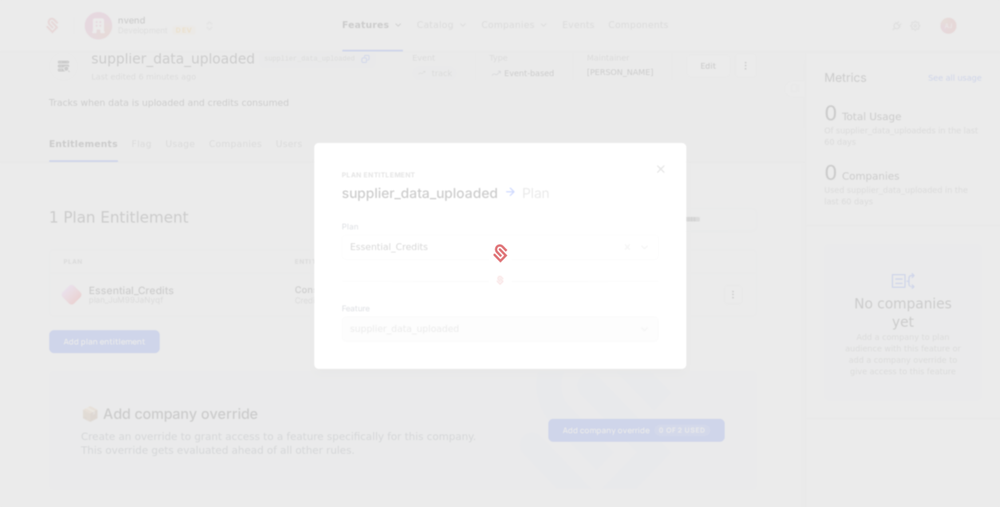
scroll to position [0, 0]
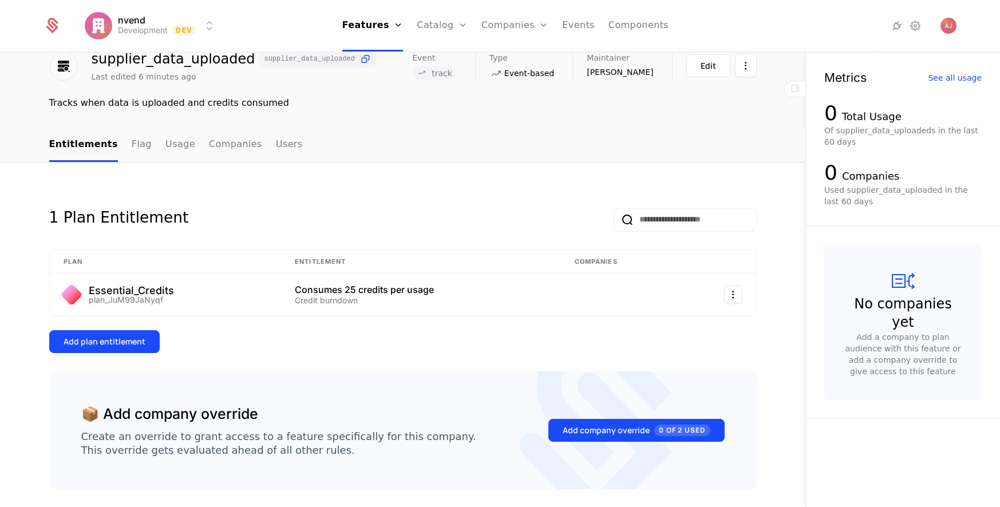
click at [115, 342] on div "Add plan entitlement" at bounding box center [105, 341] width 82 height 11
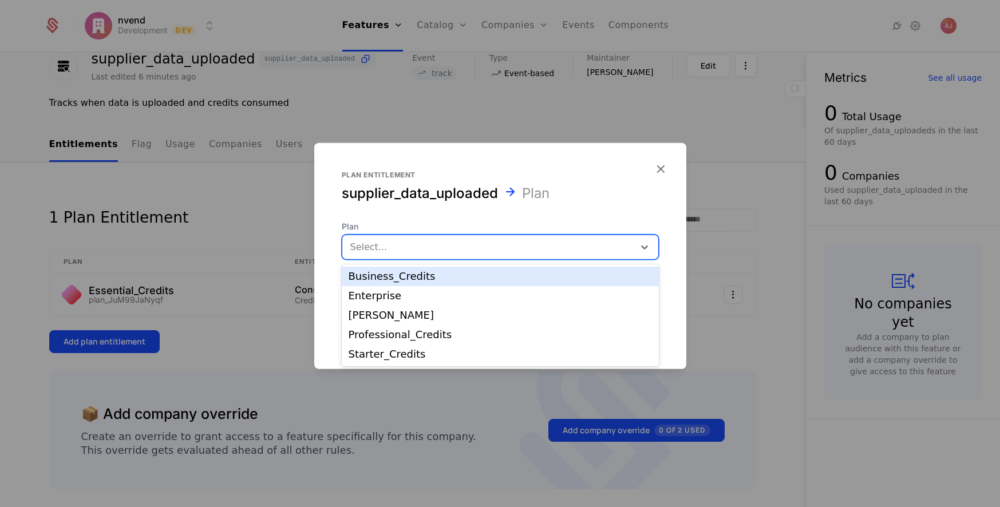
click at [387, 247] on div at bounding box center [488, 247] width 276 height 16
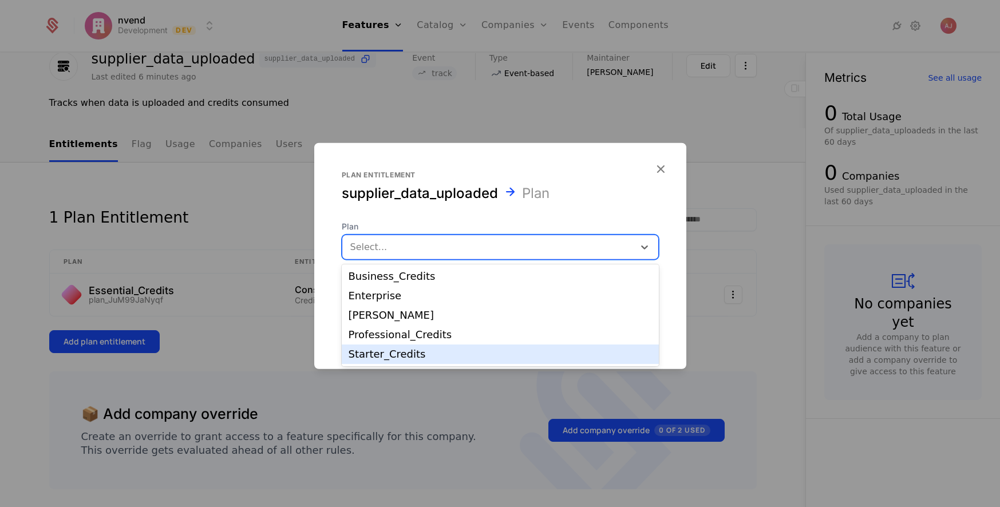
click at [390, 359] on div "Starter_Credits" at bounding box center [500, 354] width 303 height 10
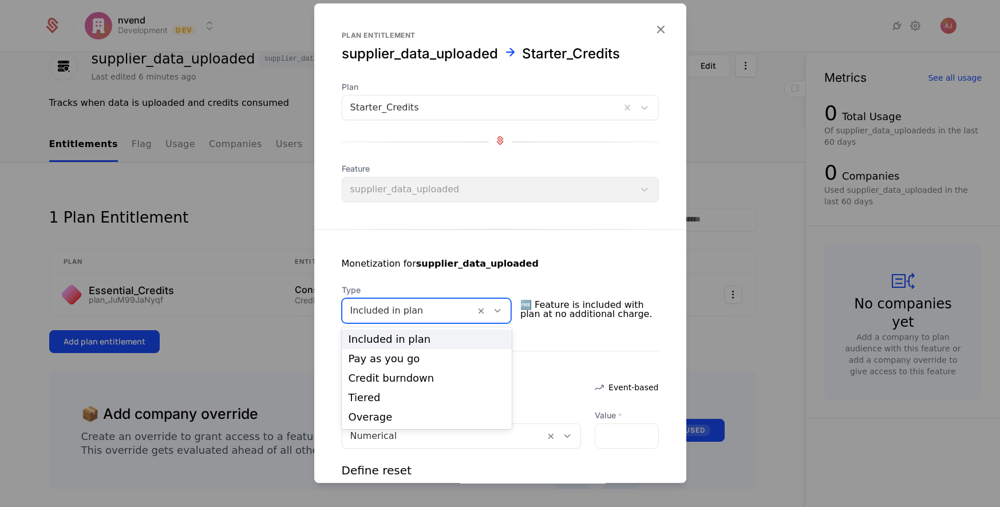
click at [498, 310] on icon at bounding box center [497, 311] width 10 height 10
click at [412, 378] on div "Credit burndown" at bounding box center [427, 378] width 157 height 10
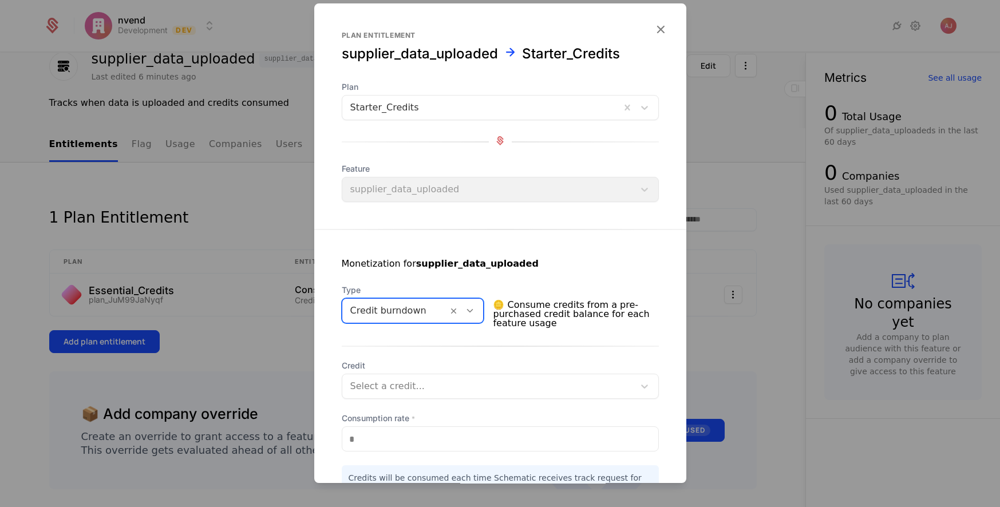
click at [417, 386] on div at bounding box center [488, 386] width 276 height 16
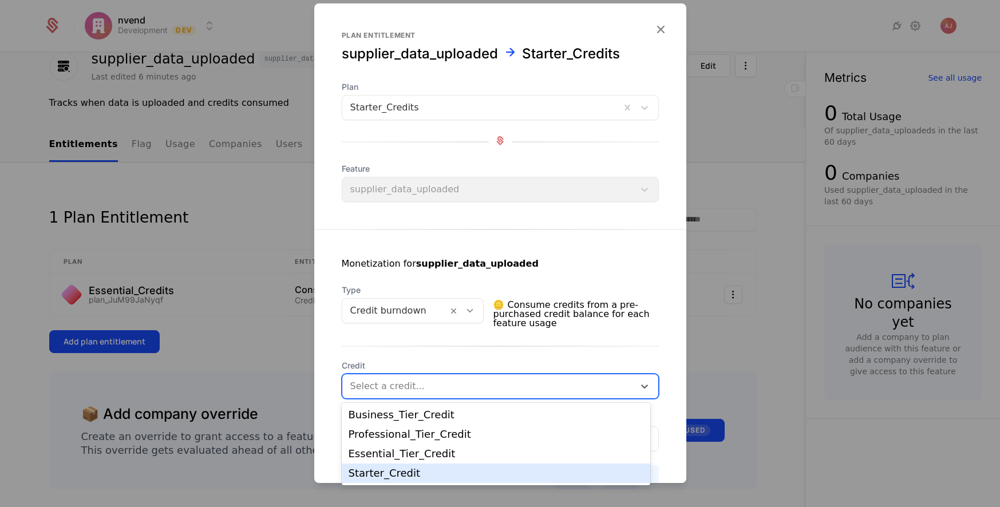
click at [431, 475] on div "Starter_Credit" at bounding box center [496, 473] width 295 height 10
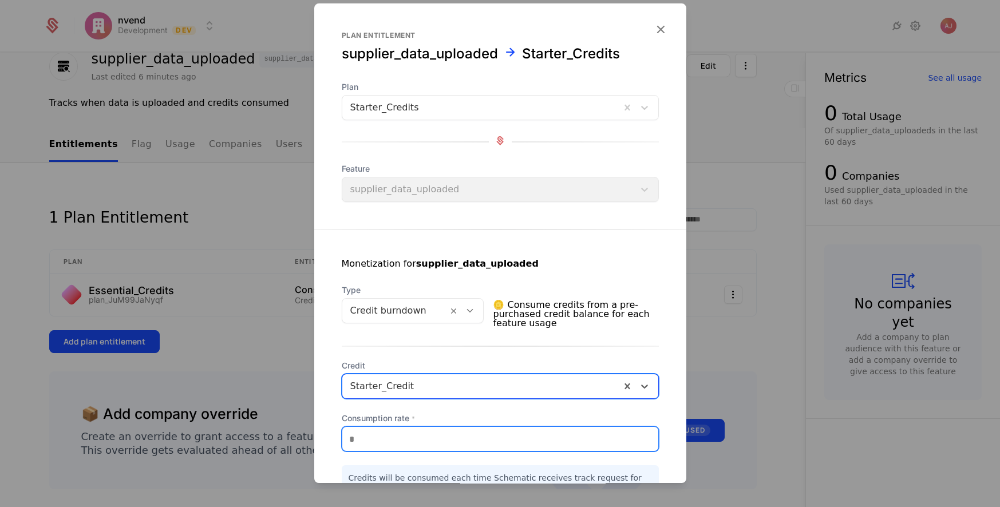
click at [416, 439] on input "*" at bounding box center [500, 439] width 316 height 24
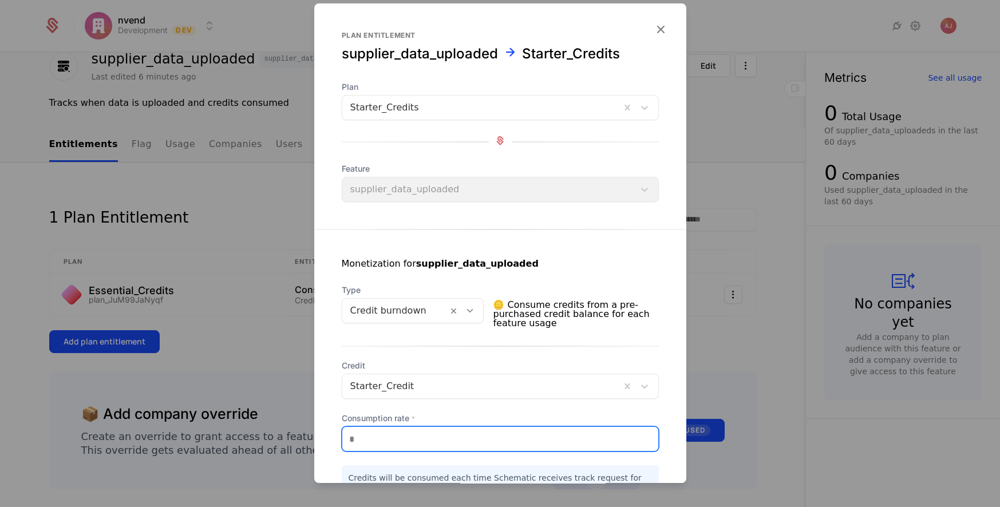
drag, startPoint x: 376, startPoint y: 439, endPoint x: 317, endPoint y: 432, distance: 59.4
click at [342, 433] on input "*" at bounding box center [500, 439] width 316 height 24
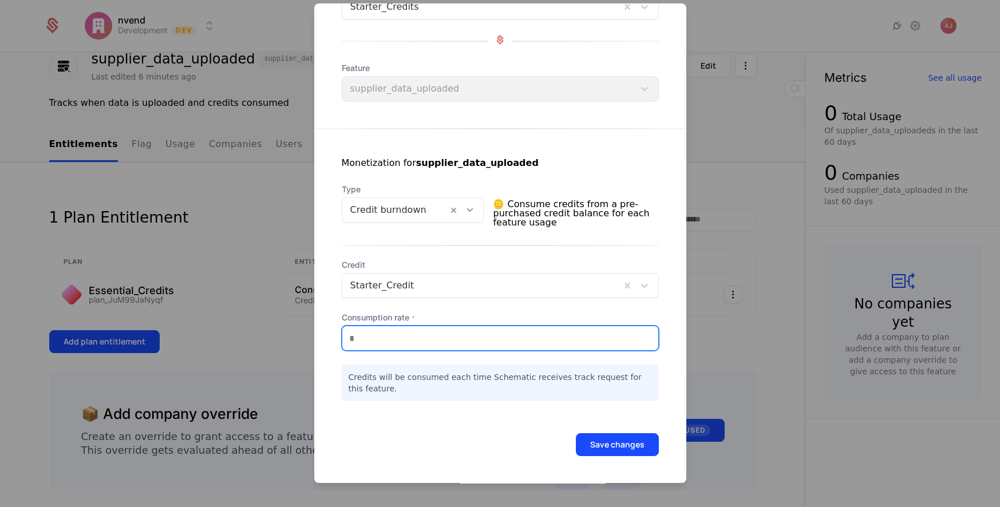
type input "**"
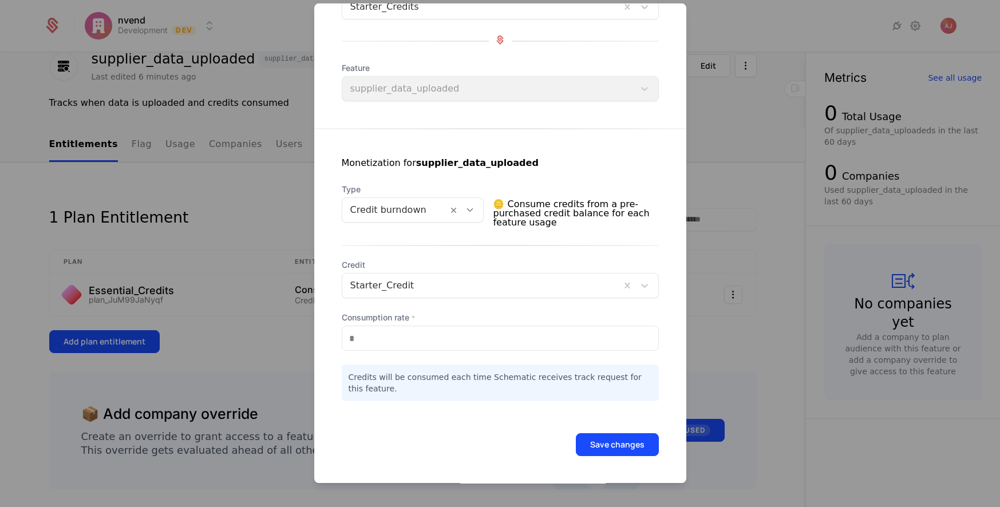
click at [622, 441] on button "Save changes" at bounding box center [617, 444] width 83 height 23
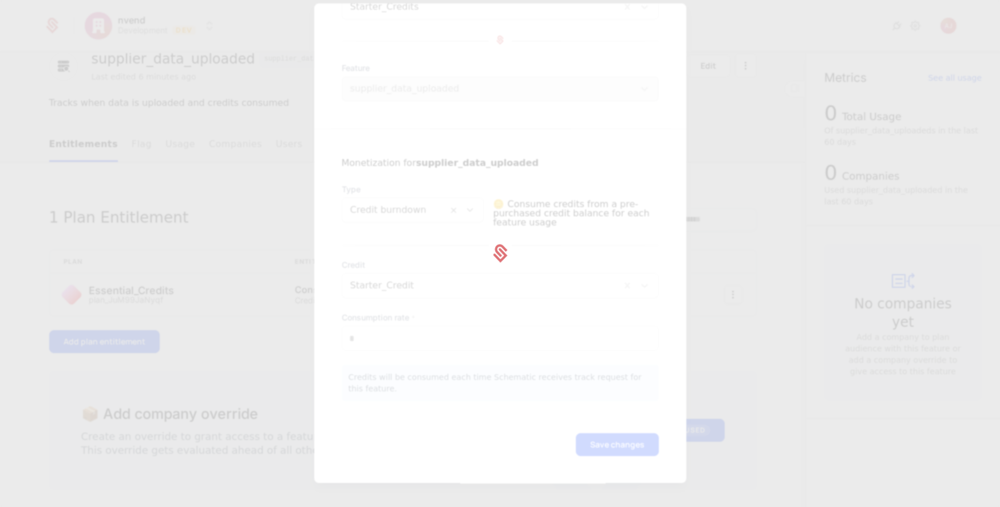
scroll to position [0, 0]
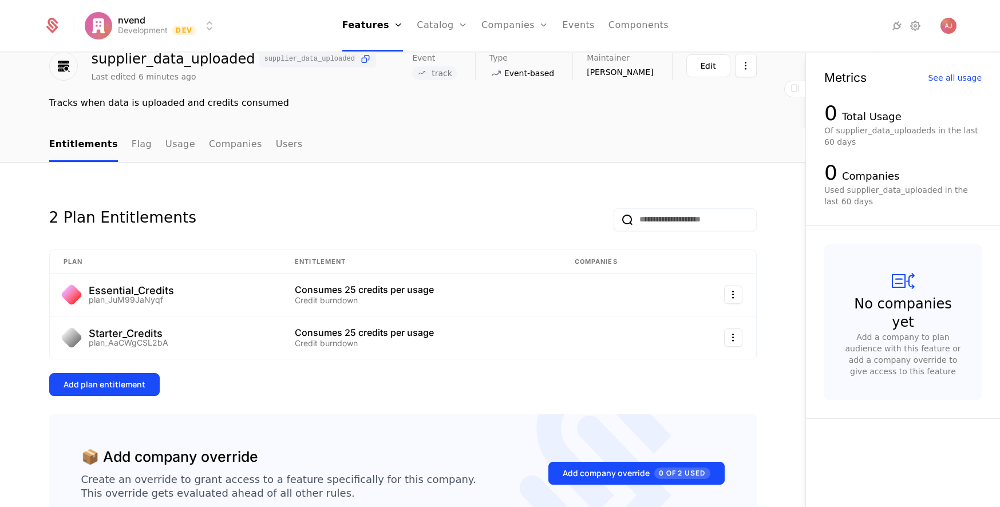
click at [120, 385] on div "Add plan entitlement" at bounding box center [105, 384] width 82 height 11
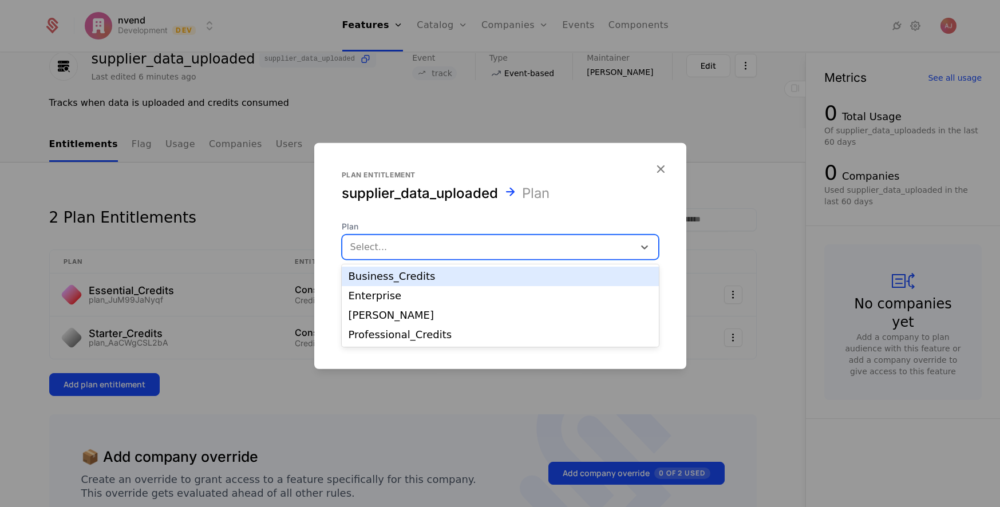
drag, startPoint x: 368, startPoint y: 250, endPoint x: 417, endPoint y: 254, distance: 49.4
click at [368, 250] on div at bounding box center [488, 247] width 276 height 16
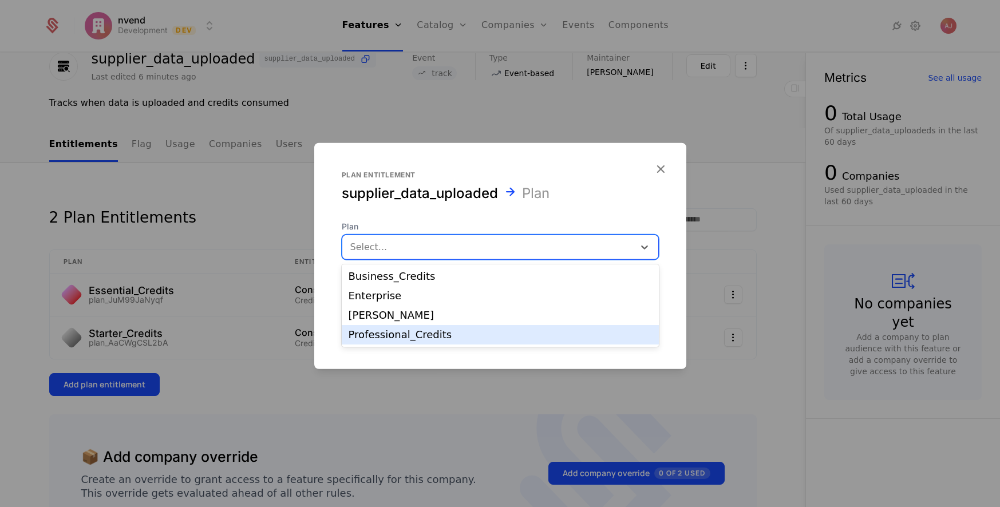
click at [409, 338] on div "Professional_Credits" at bounding box center [500, 335] width 303 height 10
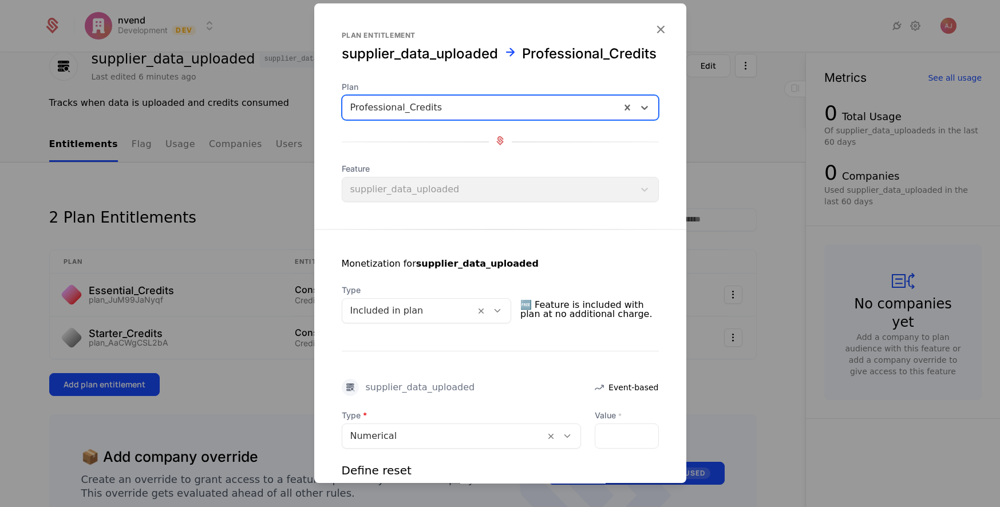
click at [503, 313] on icon at bounding box center [497, 311] width 10 height 10
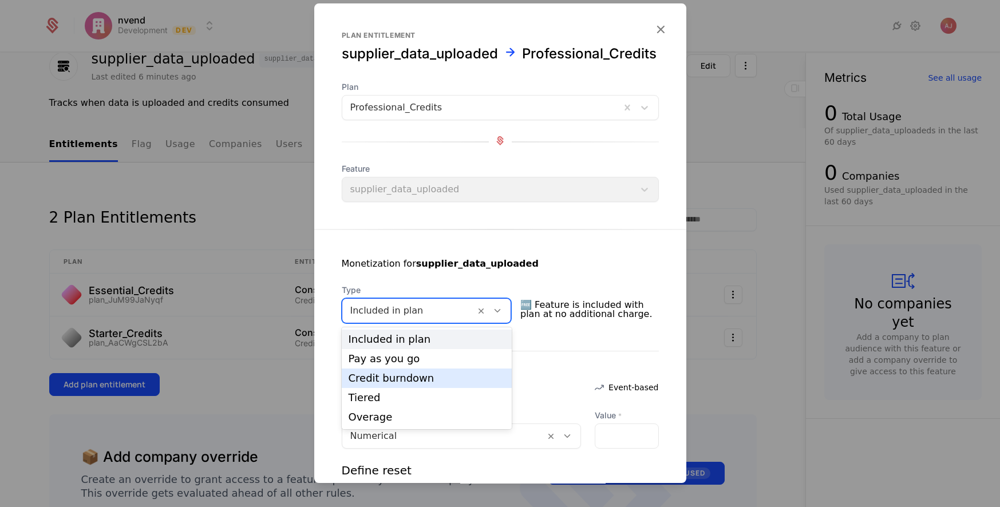
click at [428, 377] on div "Credit burndown" at bounding box center [427, 378] width 157 height 10
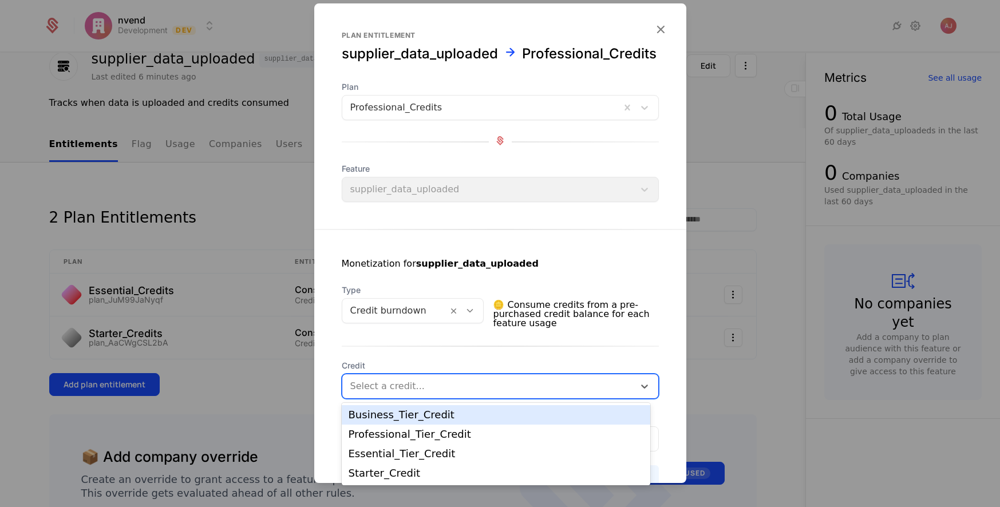
click at [420, 386] on div at bounding box center [488, 386] width 276 height 16
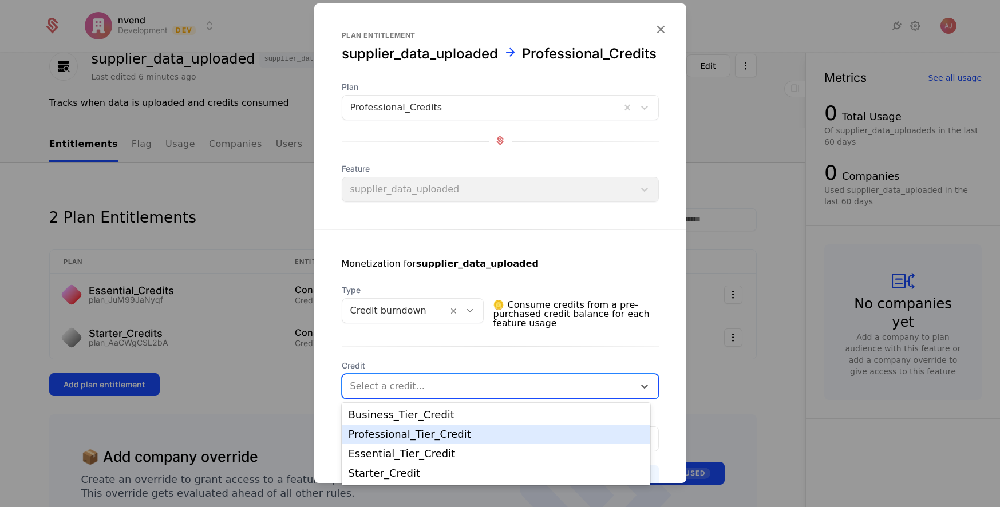
click at [447, 439] on div "Professional_Tier_Credit" at bounding box center [496, 434] width 295 height 10
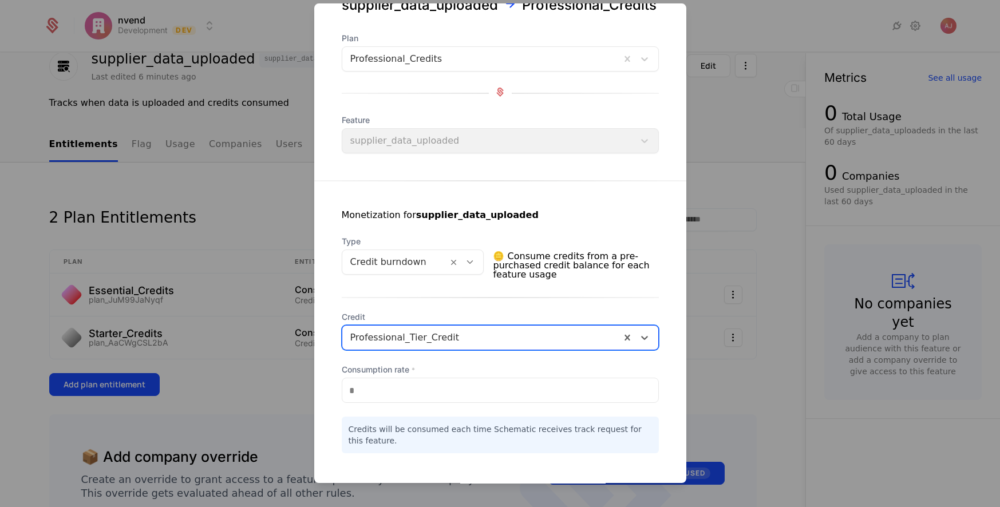
scroll to position [101, 0]
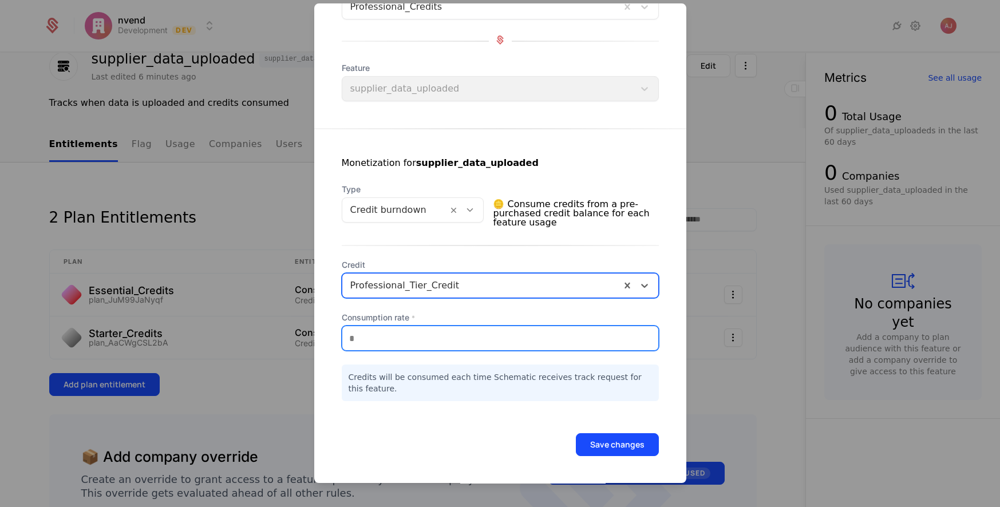
click at [377, 344] on input "*" at bounding box center [500, 338] width 316 height 24
drag, startPoint x: 372, startPoint y: 335, endPoint x: 339, endPoint y: 333, distance: 33.3
click at [342, 333] on input "*" at bounding box center [500, 338] width 316 height 24
type input "**"
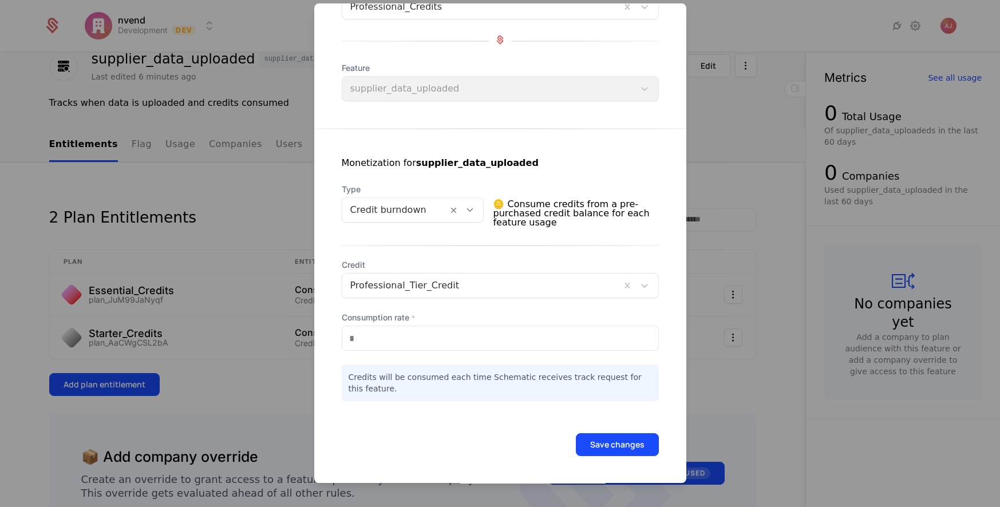
click at [618, 443] on button "Save changes" at bounding box center [617, 444] width 83 height 23
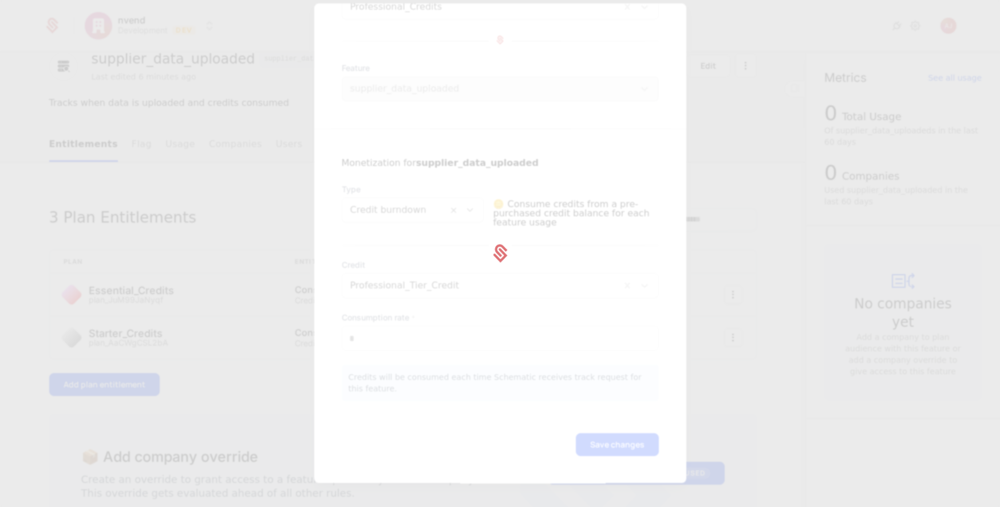
scroll to position [0, 0]
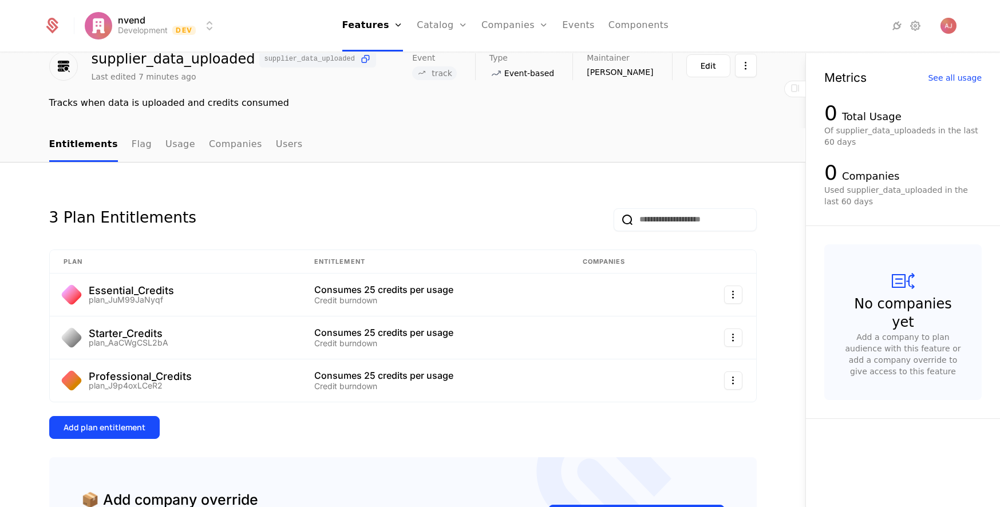
click at [108, 429] on div "Add plan entitlement" at bounding box center [105, 427] width 82 height 11
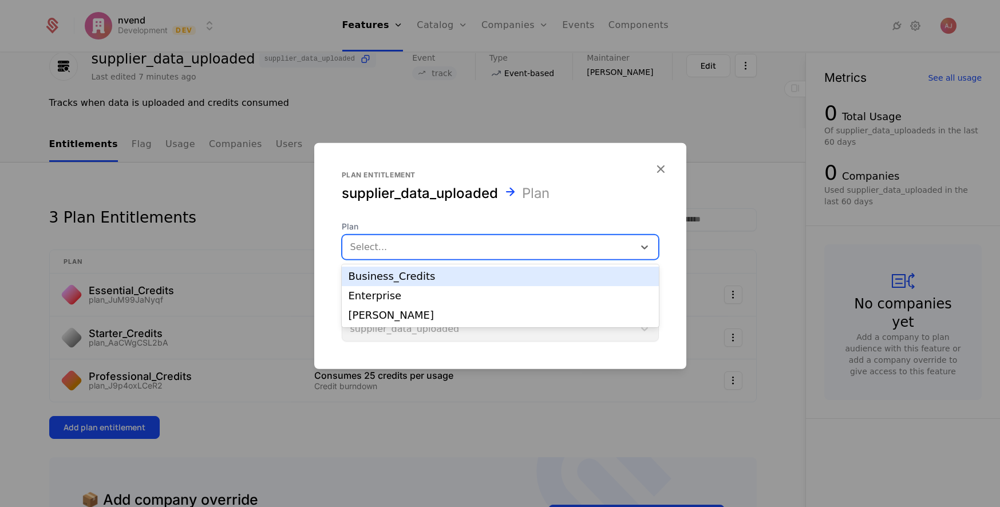
click at [400, 244] on div at bounding box center [488, 247] width 276 height 16
click at [395, 276] on div "Business_Credits" at bounding box center [500, 276] width 303 height 10
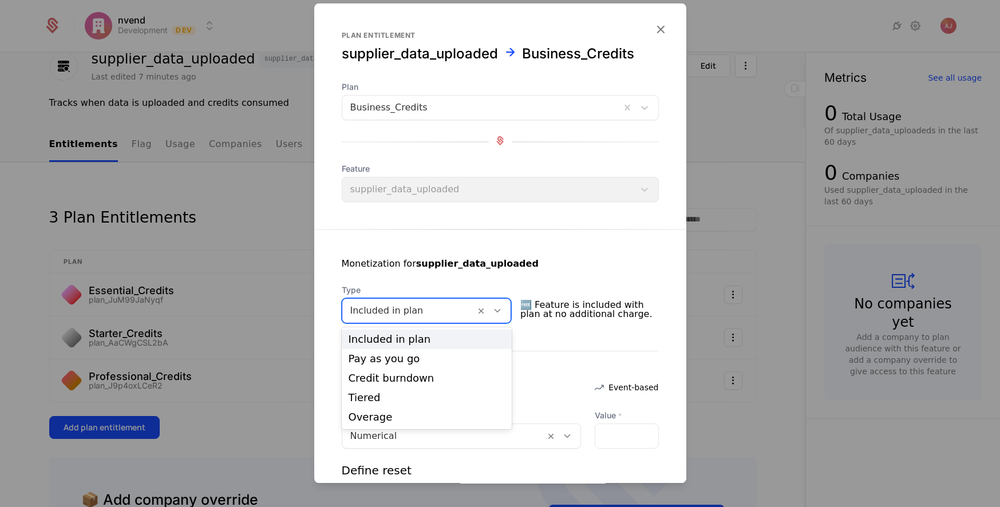
click at [497, 309] on icon at bounding box center [497, 311] width 10 height 10
click at [411, 378] on div "Credit burndown" at bounding box center [427, 378] width 157 height 10
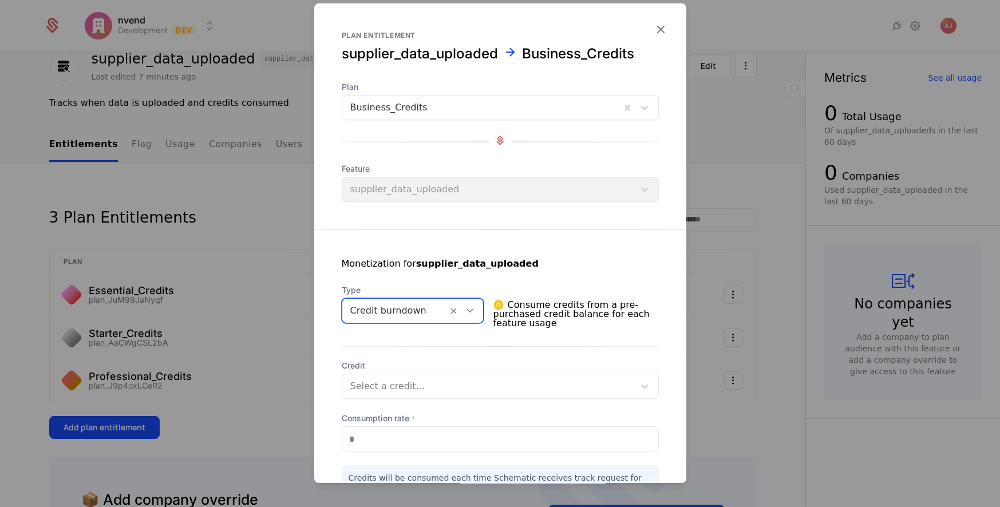
click at [416, 383] on div at bounding box center [488, 386] width 276 height 16
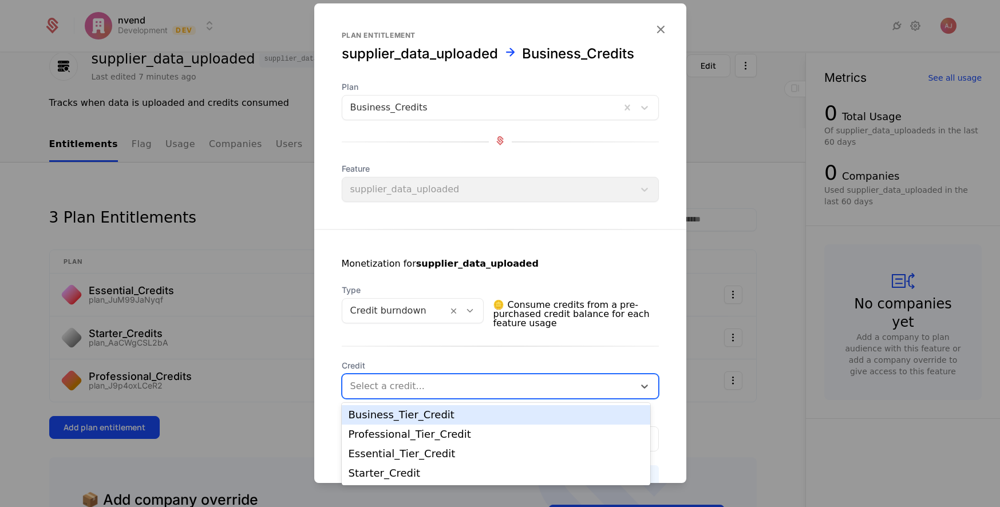
click at [419, 415] on div "Business_Tier_Credit" at bounding box center [496, 415] width 295 height 10
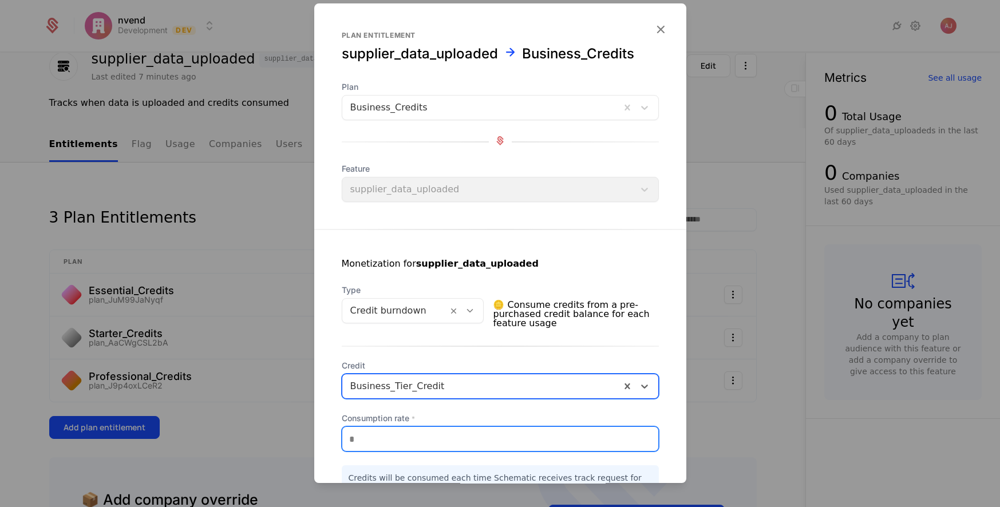
click at [490, 440] on input "*" at bounding box center [500, 439] width 316 height 24
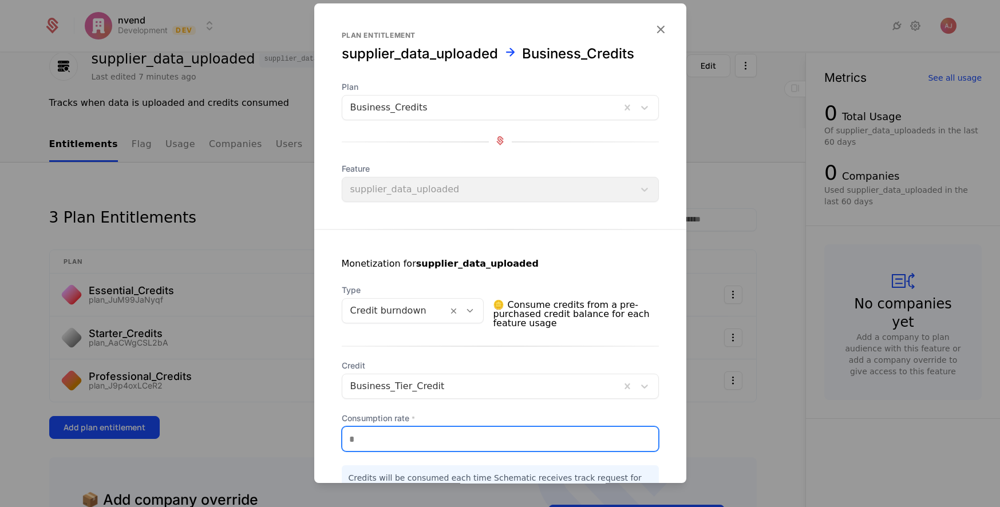
scroll to position [101, 0]
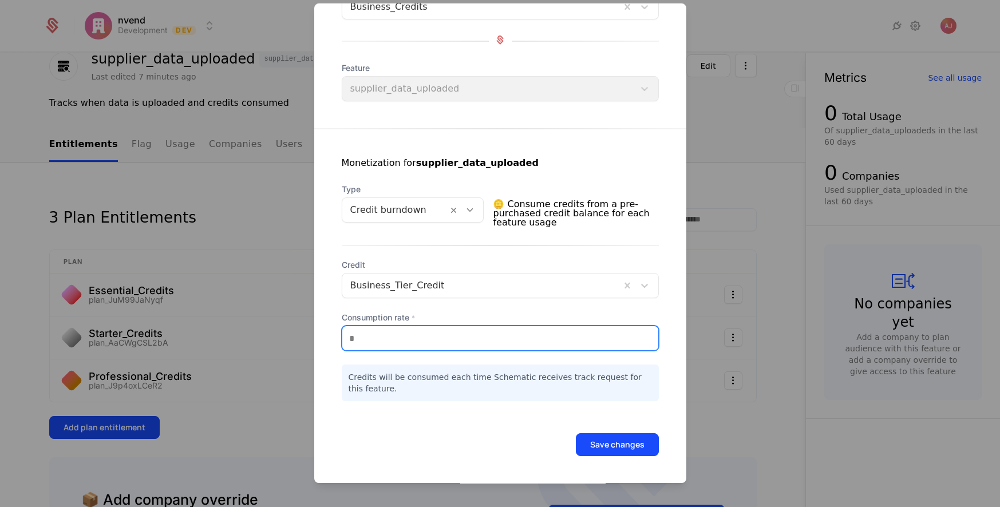
type input "**"
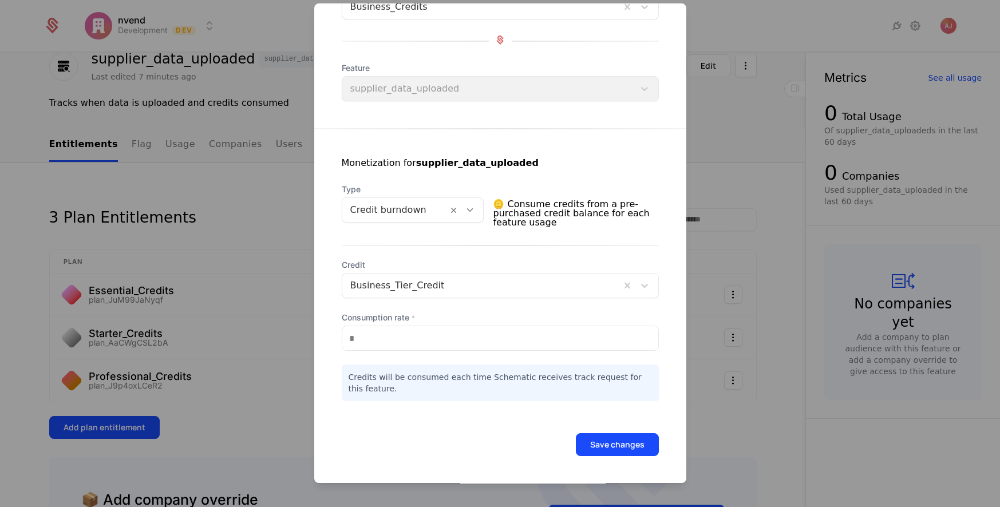
click at [602, 442] on button "Save changes" at bounding box center [617, 444] width 83 height 23
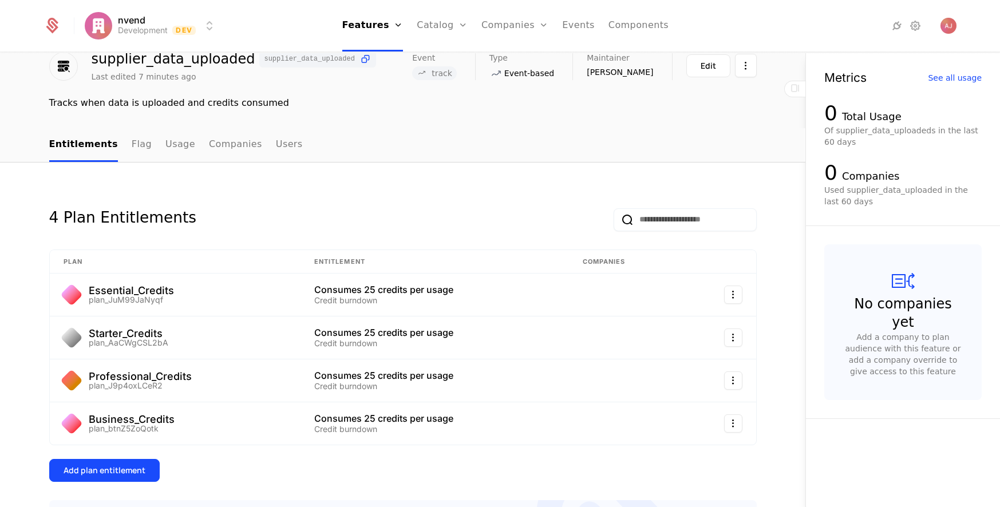
scroll to position [0, 0]
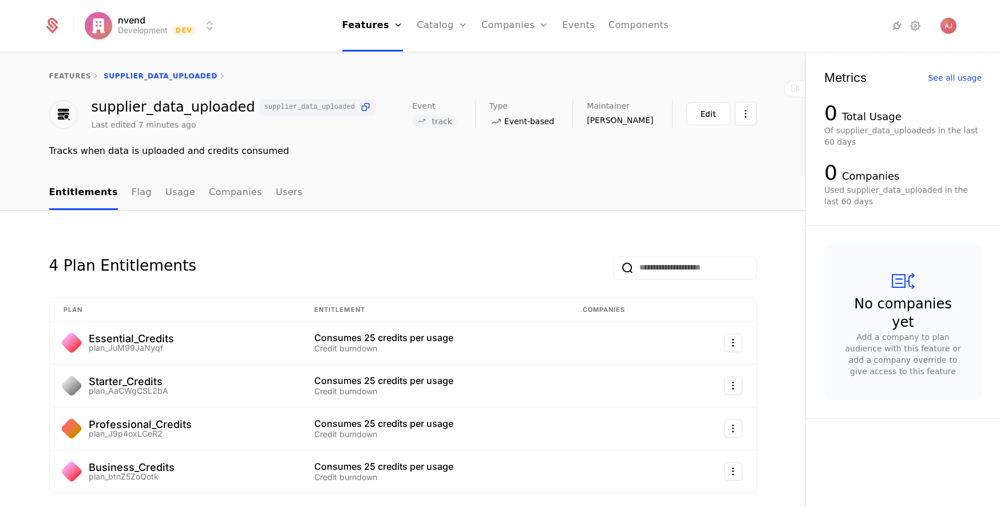
click at [386, 54] on div "Features Flags" at bounding box center [382, 65] width 80 height 55
click at [386, 60] on link "Features" at bounding box center [382, 56] width 53 height 9
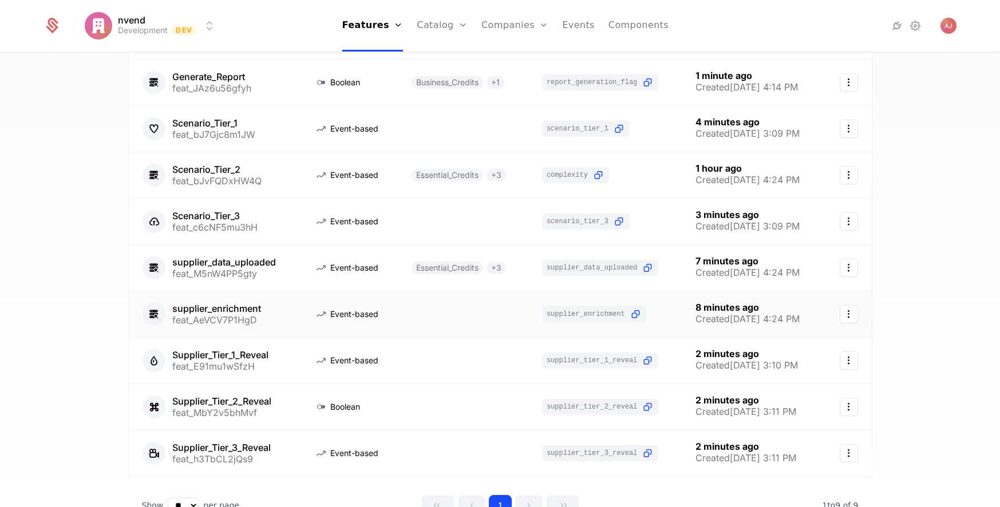
scroll to position [103, 0]
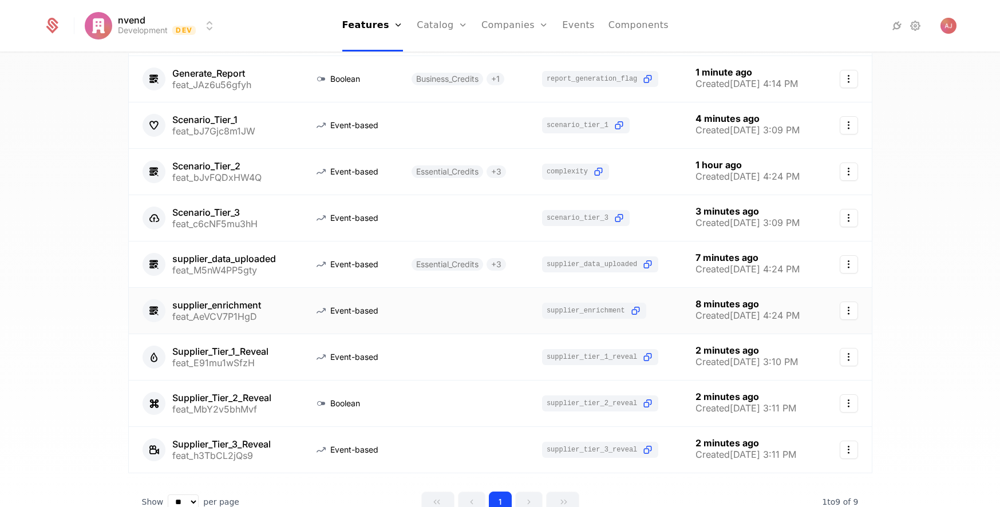
click at [441, 313] on link at bounding box center [463, 311] width 130 height 46
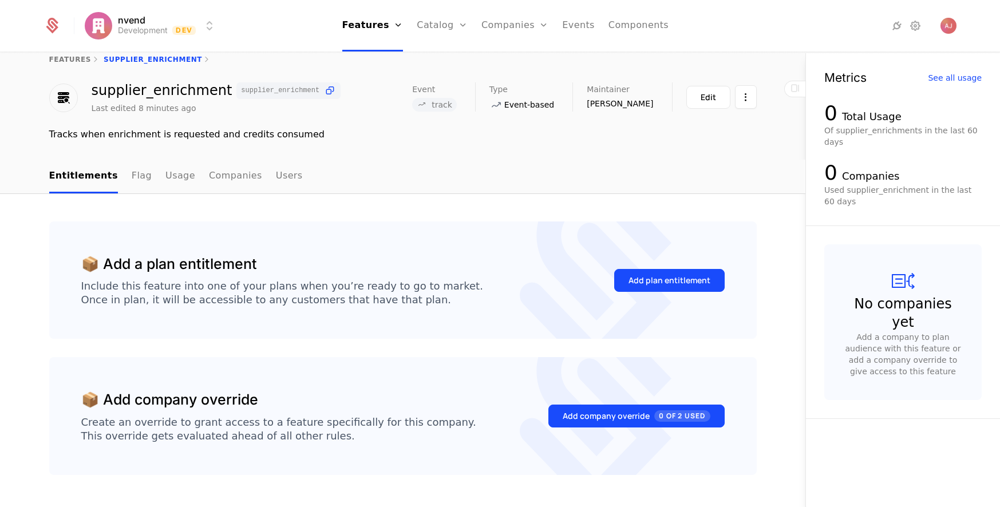
scroll to position [48, 0]
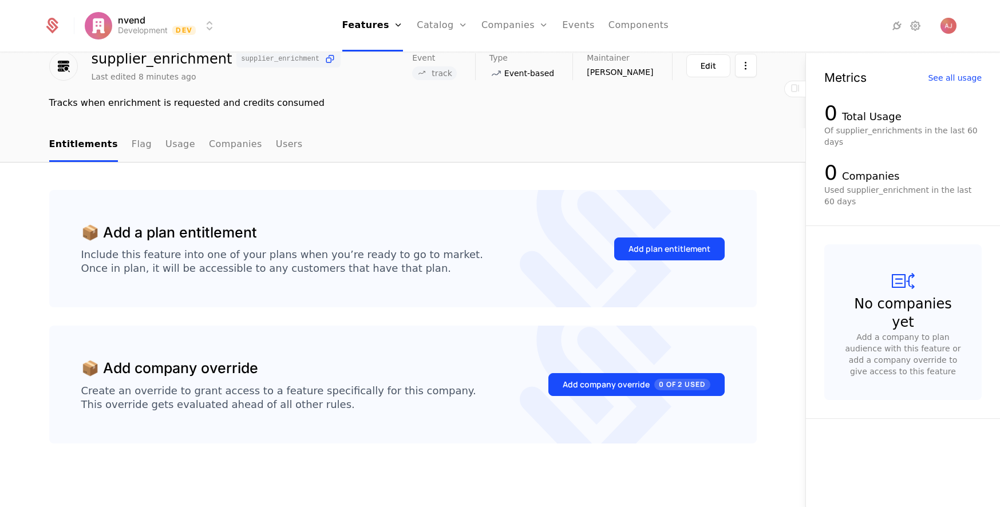
click at [663, 251] on div "Add plan entitlement" at bounding box center [670, 248] width 82 height 11
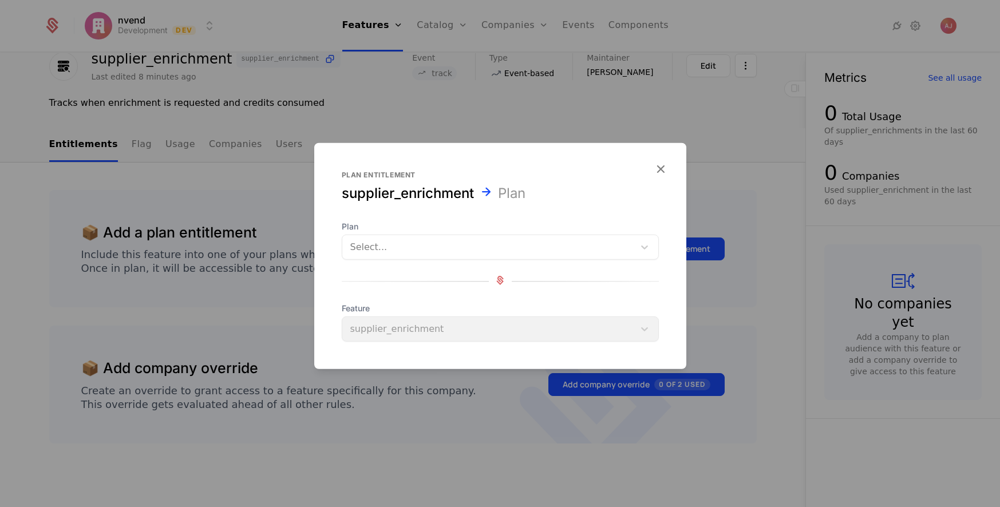
click at [477, 244] on div at bounding box center [488, 247] width 276 height 16
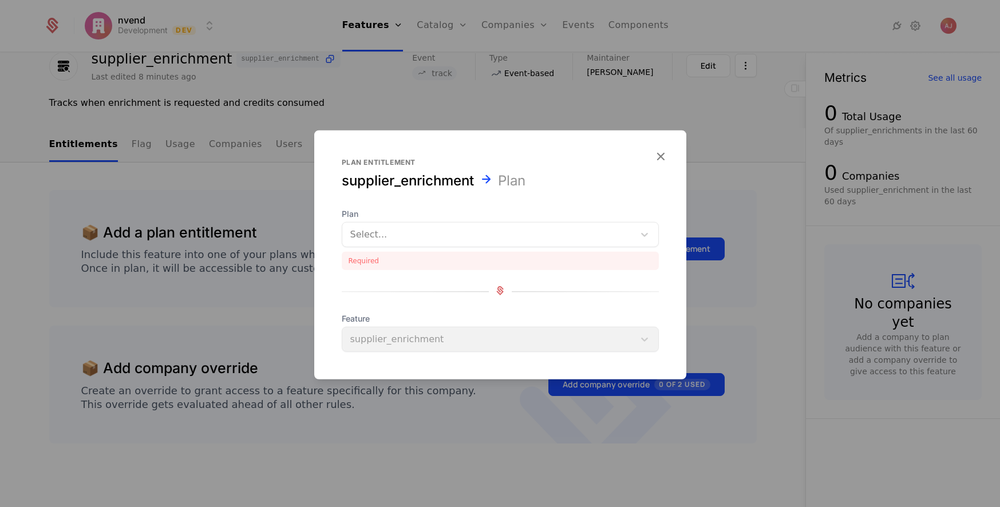
click at [423, 386] on div at bounding box center [500, 253] width 1000 height 507
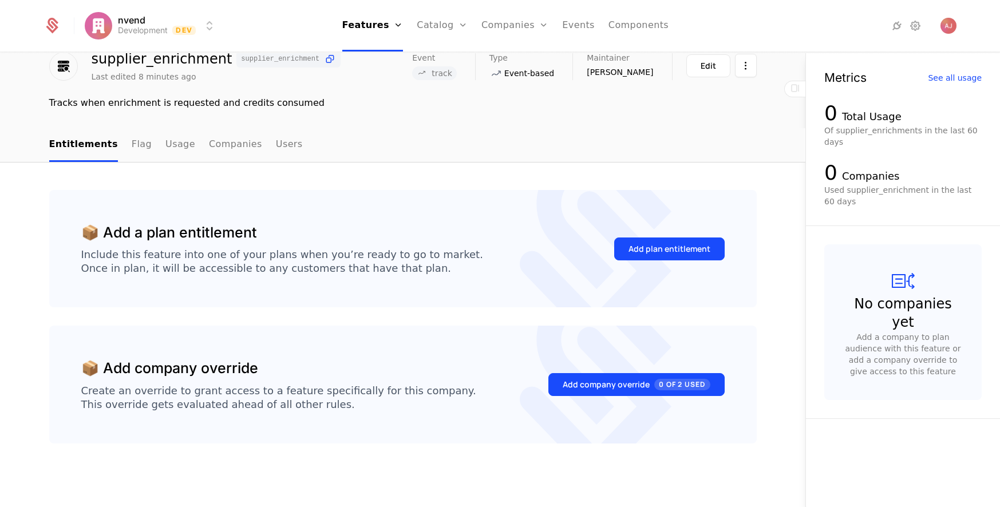
click at [632, 250] on div "Add plan entitlement" at bounding box center [670, 248] width 82 height 11
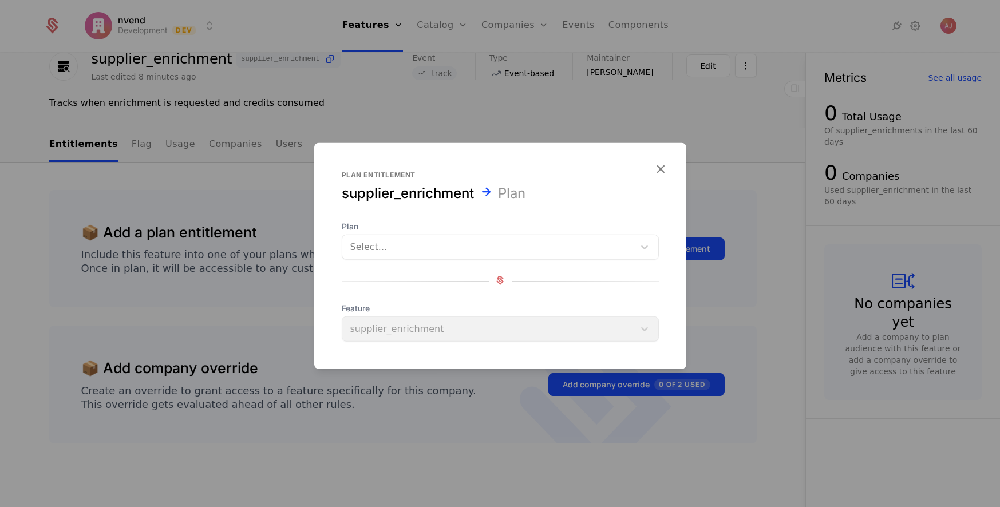
click at [407, 250] on div at bounding box center [488, 247] width 276 height 16
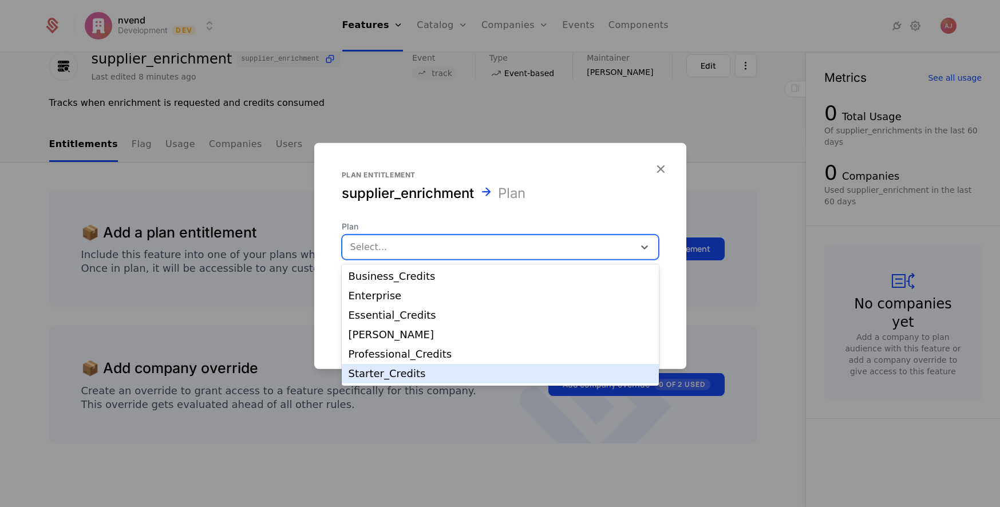
click at [383, 376] on div "Starter_Credits" at bounding box center [500, 374] width 303 height 10
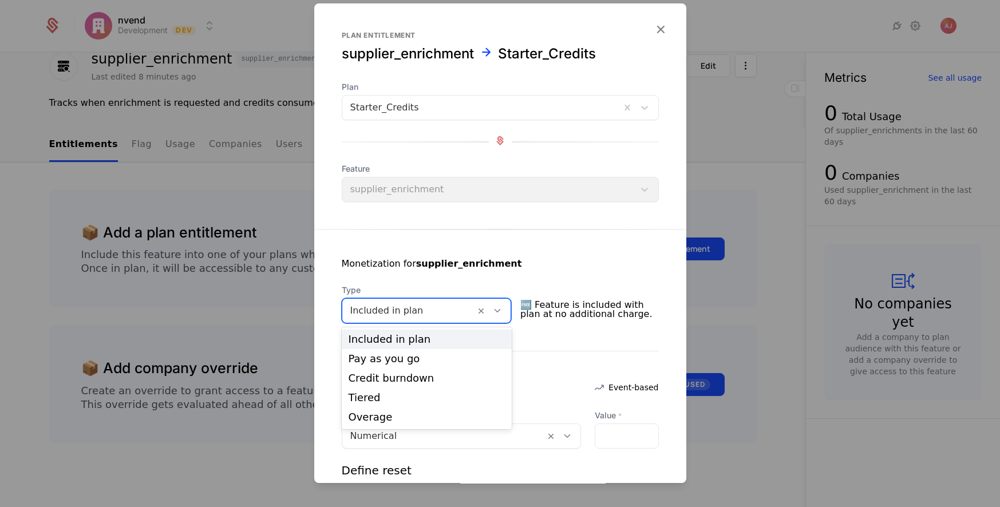
click at [503, 310] on icon at bounding box center [497, 311] width 10 height 10
click at [456, 384] on div "Credit burndown" at bounding box center [427, 378] width 171 height 19
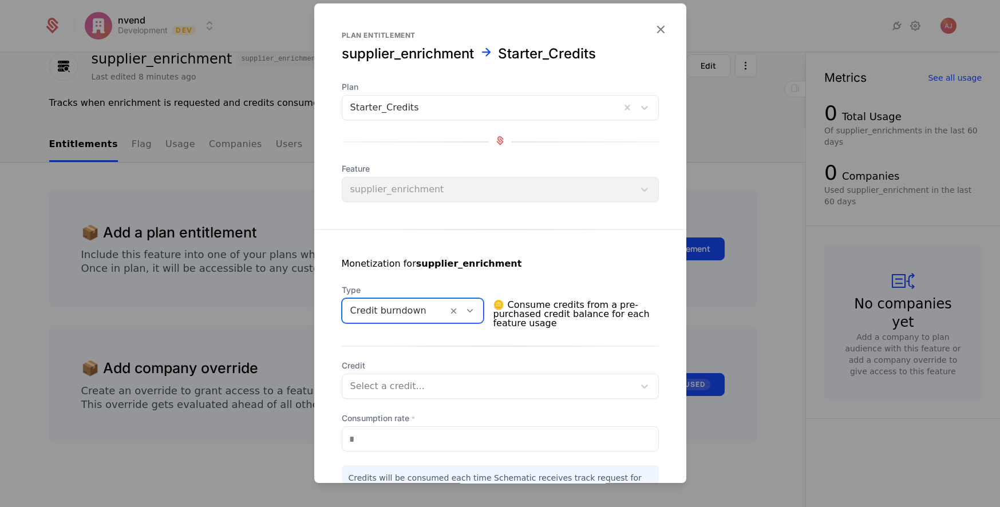
click at [471, 383] on div at bounding box center [488, 386] width 276 height 16
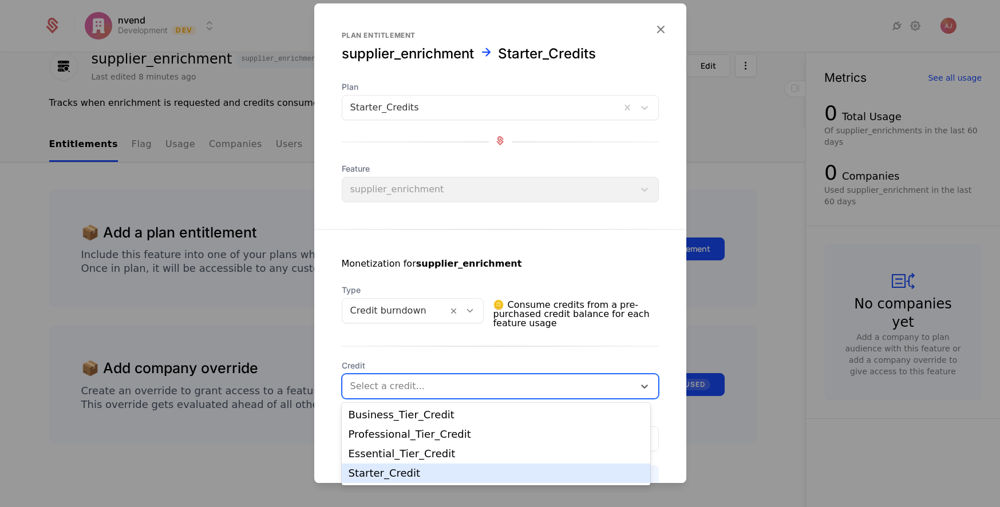
click at [425, 470] on div "Starter_Credit" at bounding box center [496, 473] width 295 height 10
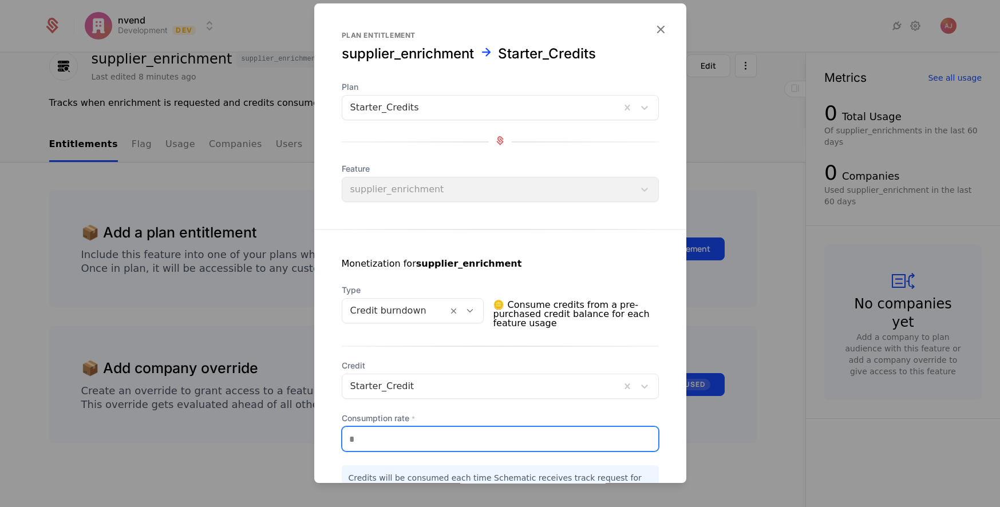
click at [427, 436] on input "*" at bounding box center [500, 439] width 316 height 24
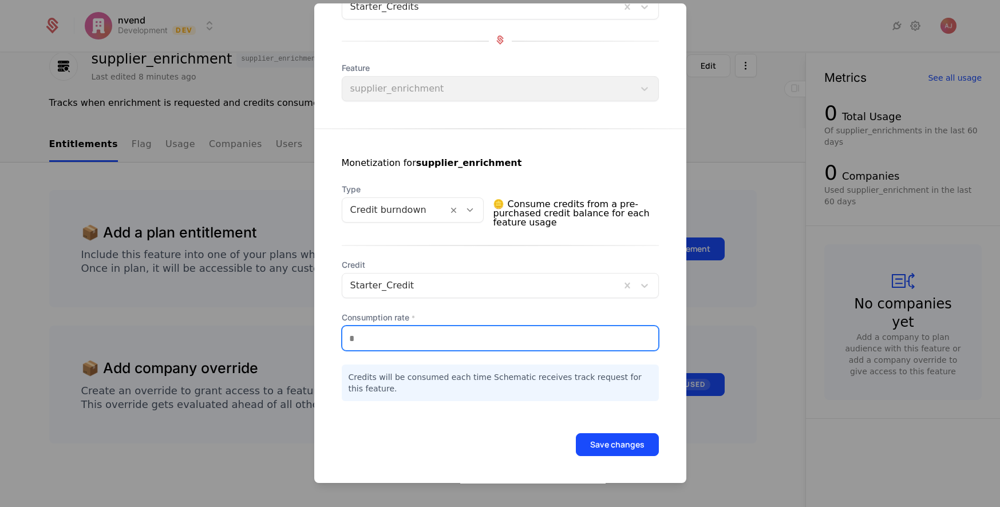
type input "***"
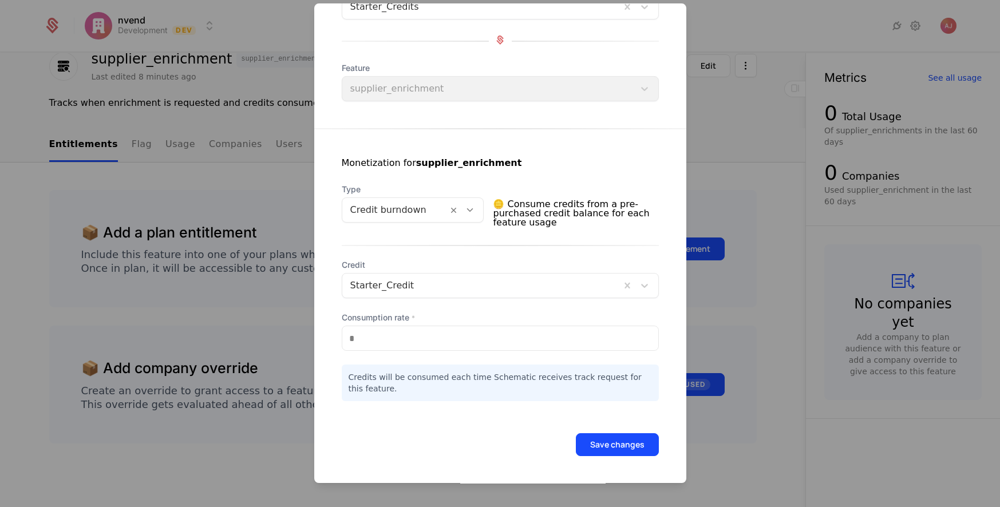
click at [619, 447] on button "Save changes" at bounding box center [617, 444] width 83 height 23
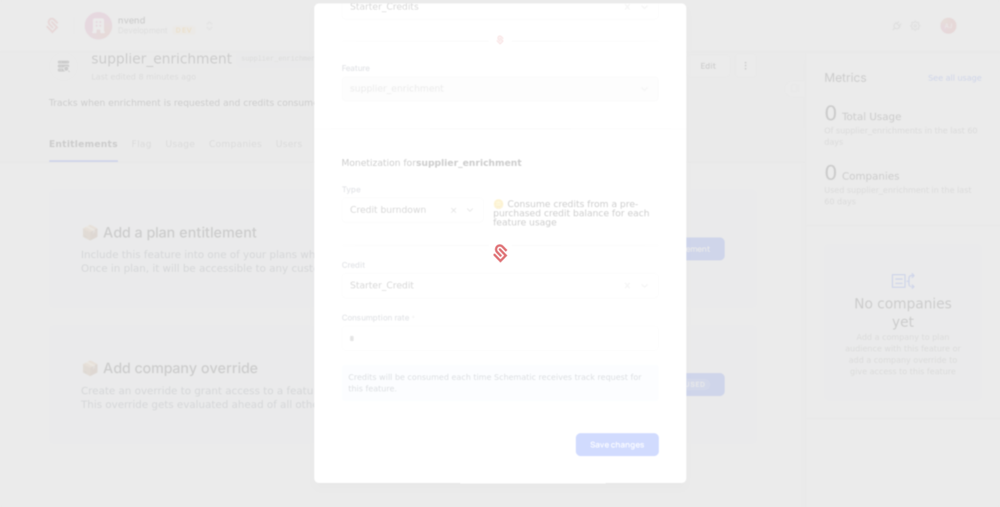
scroll to position [0, 0]
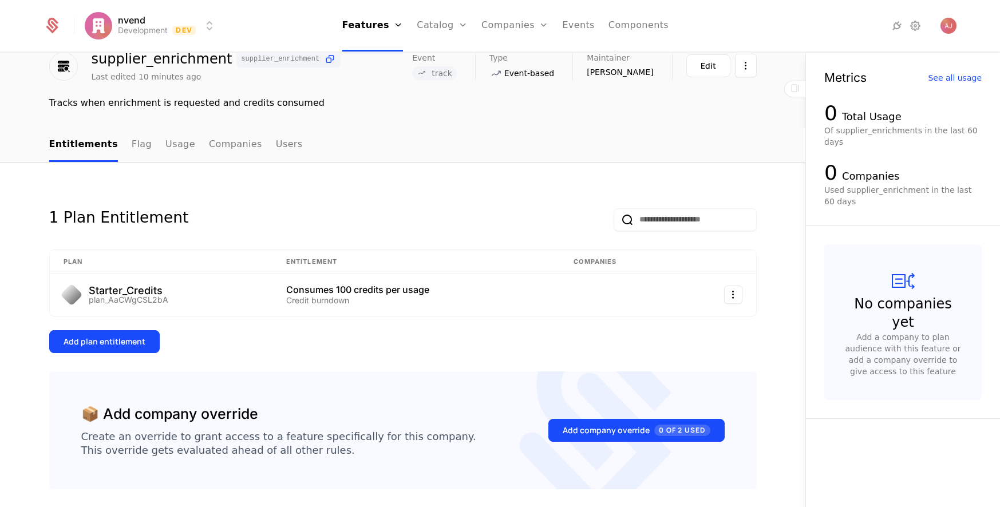
click at [119, 341] on div "Add plan entitlement" at bounding box center [105, 341] width 82 height 11
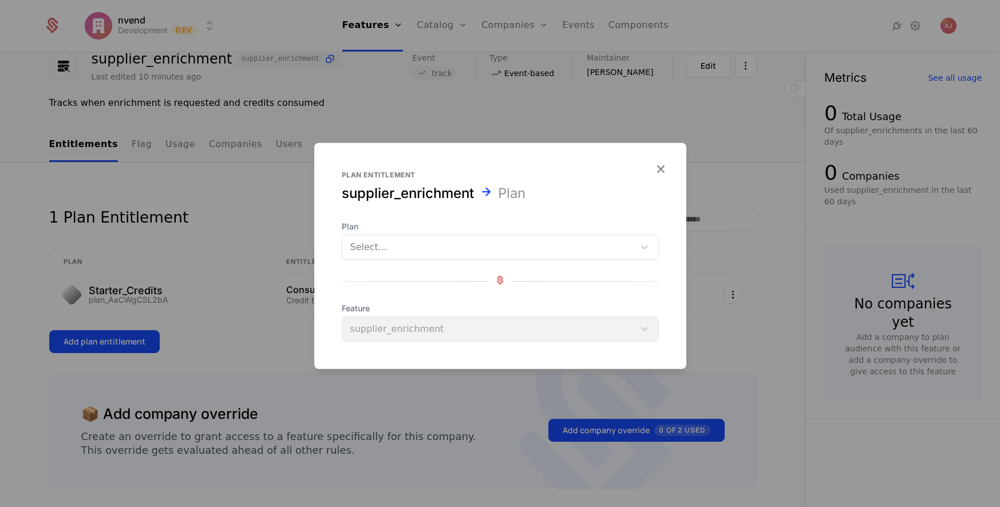
click at [427, 242] on div at bounding box center [488, 247] width 276 height 16
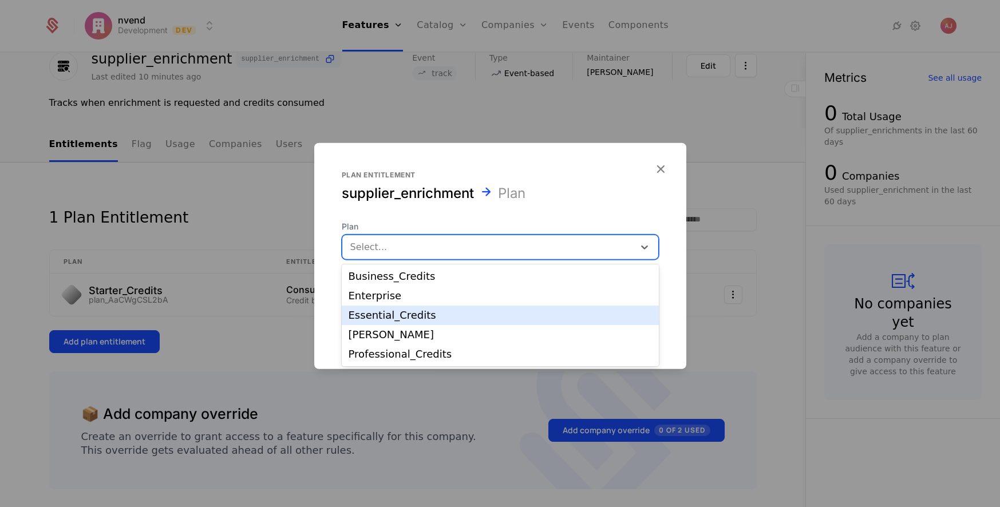
click at [405, 313] on div "Essential_Credits" at bounding box center [500, 315] width 303 height 10
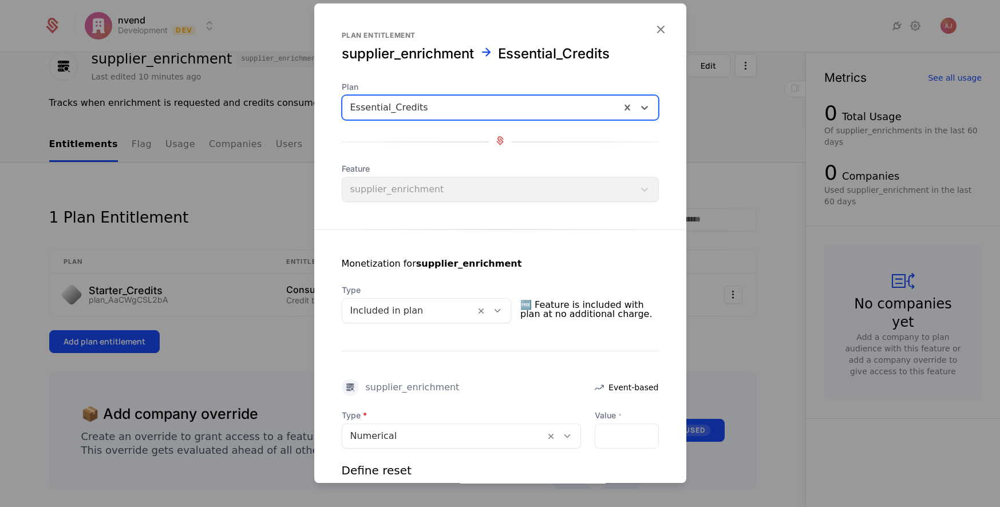
click at [501, 313] on icon at bounding box center [497, 311] width 10 height 10
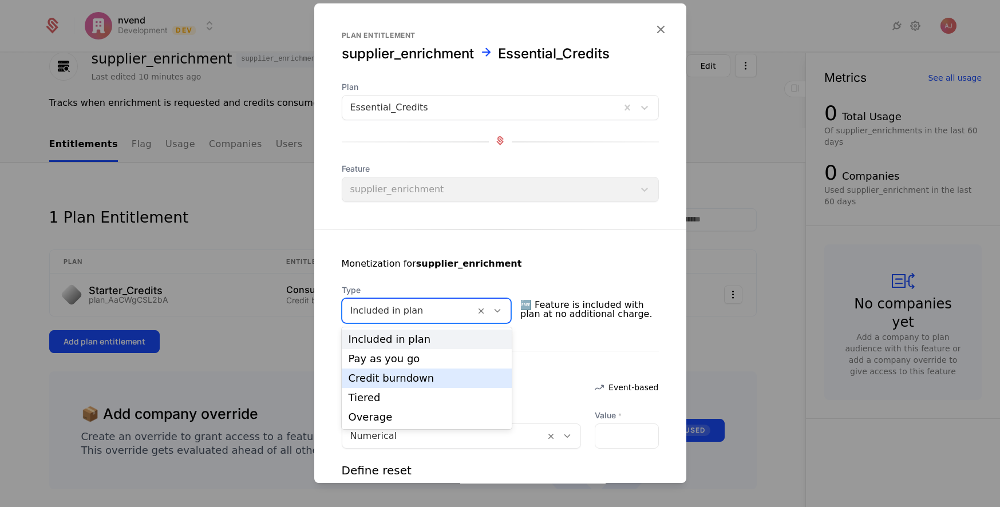
click at [401, 379] on div "Credit burndown" at bounding box center [427, 378] width 157 height 10
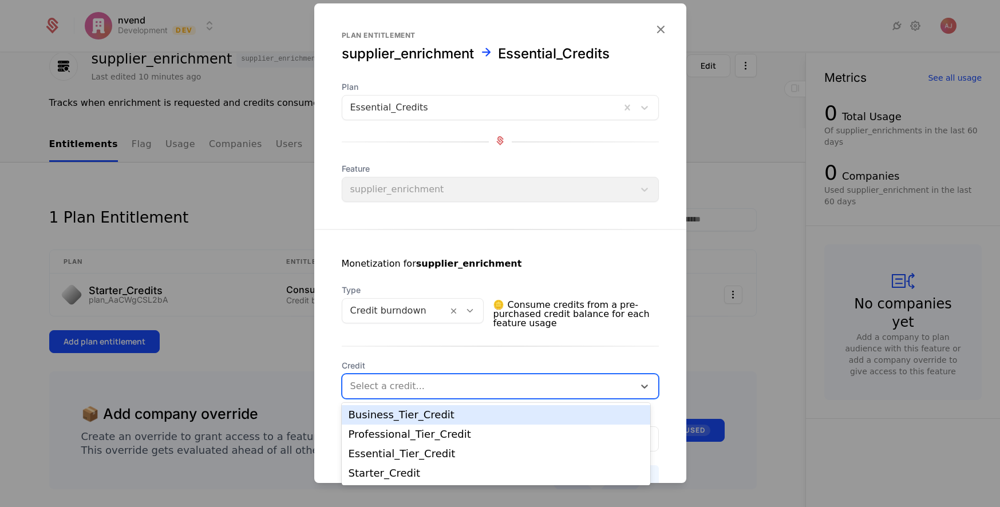
click at [431, 389] on div at bounding box center [488, 386] width 276 height 16
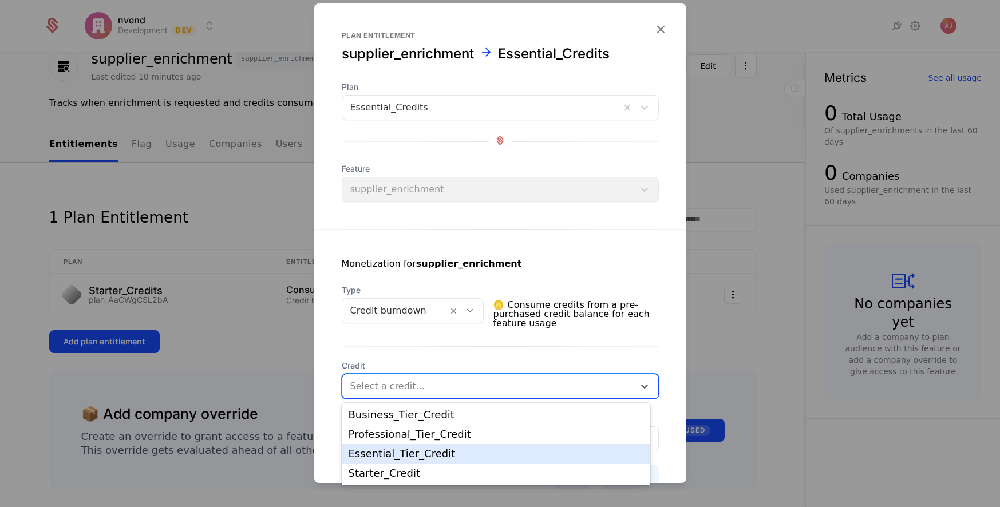
click at [422, 453] on div "Essential_Tier_Credit" at bounding box center [496, 454] width 295 height 10
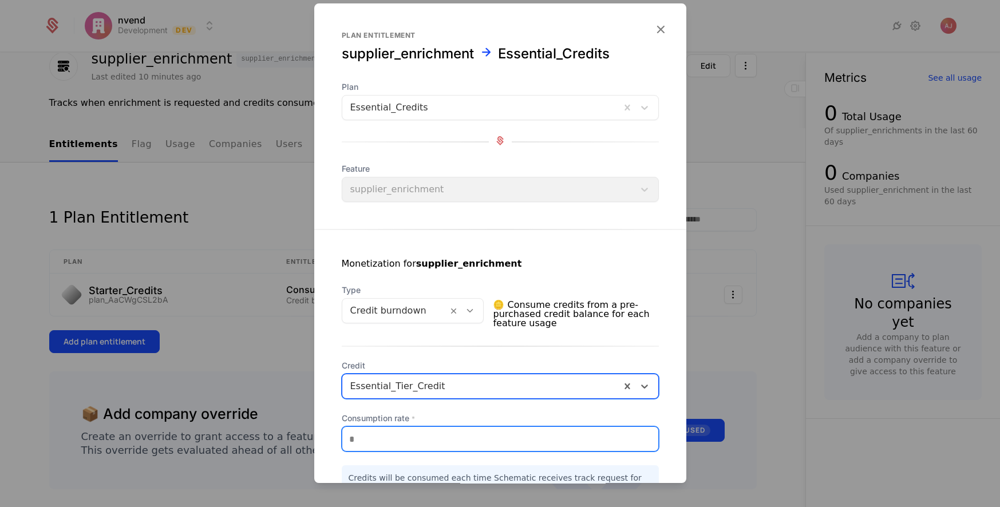
click at [397, 439] on input "*" at bounding box center [500, 439] width 316 height 24
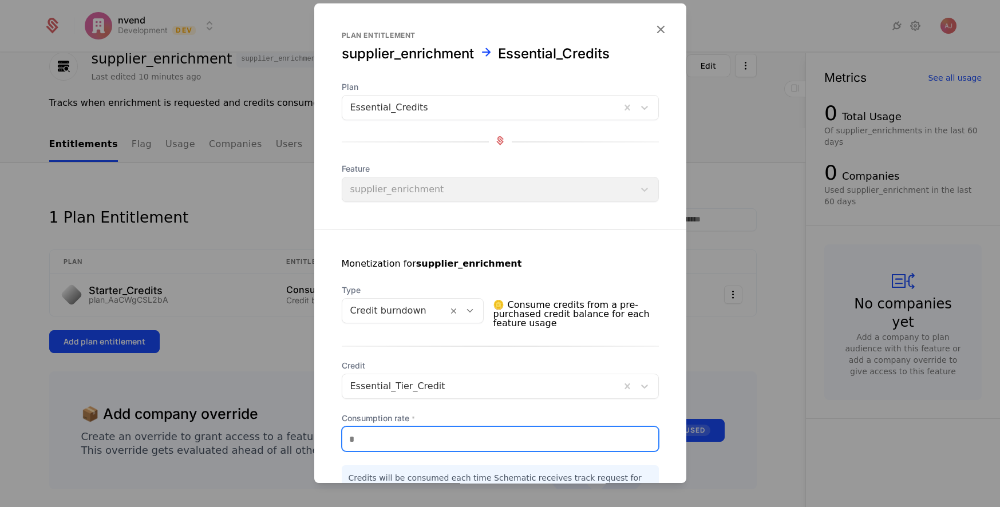
scroll to position [101, 0]
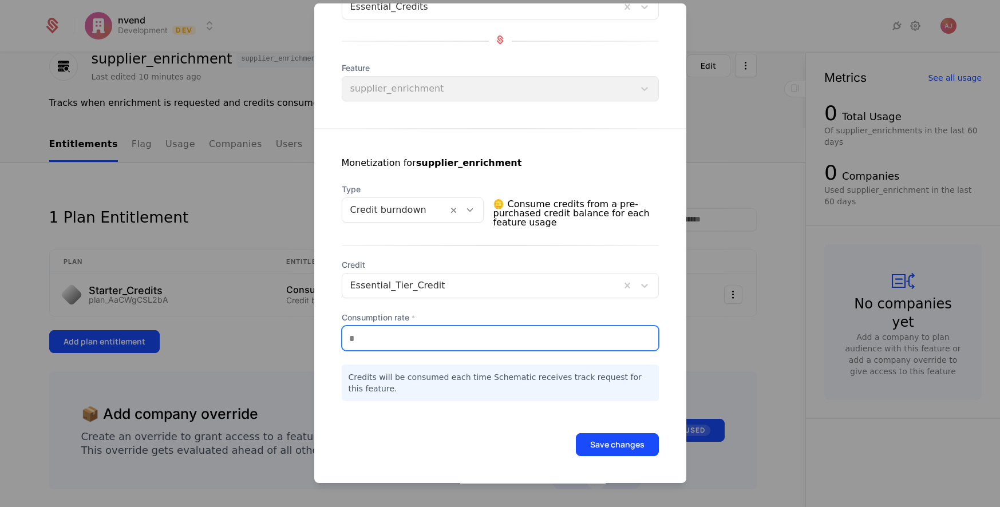
type input "***"
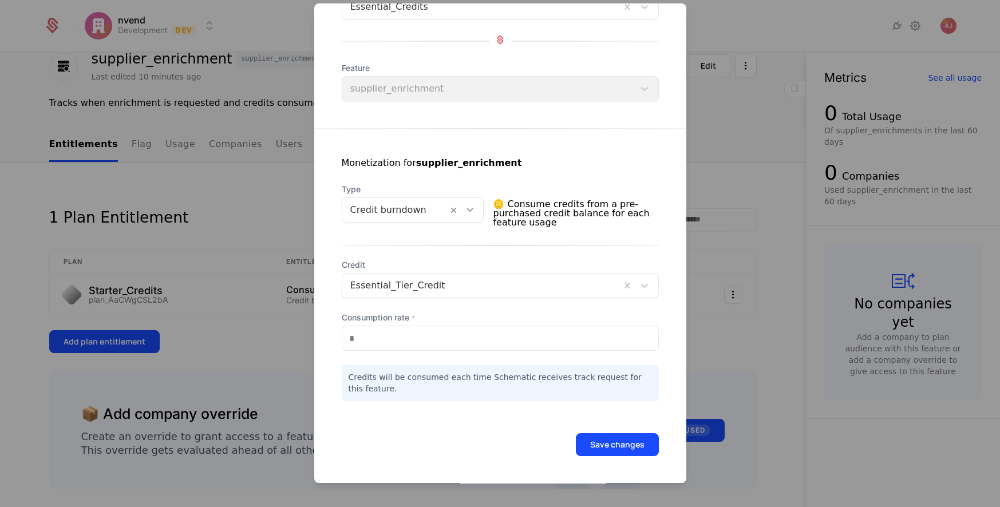
click at [630, 454] on button "Save changes" at bounding box center [617, 444] width 83 height 23
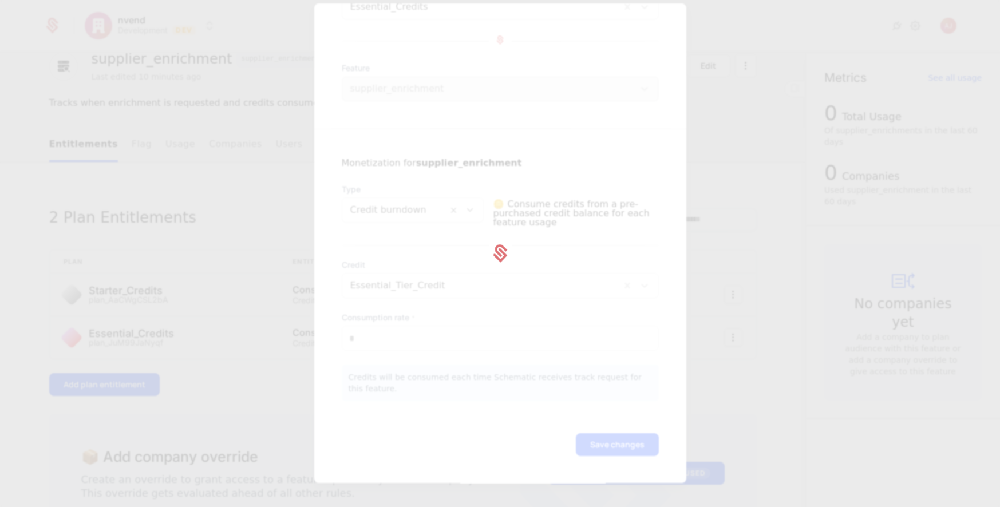
scroll to position [0, 0]
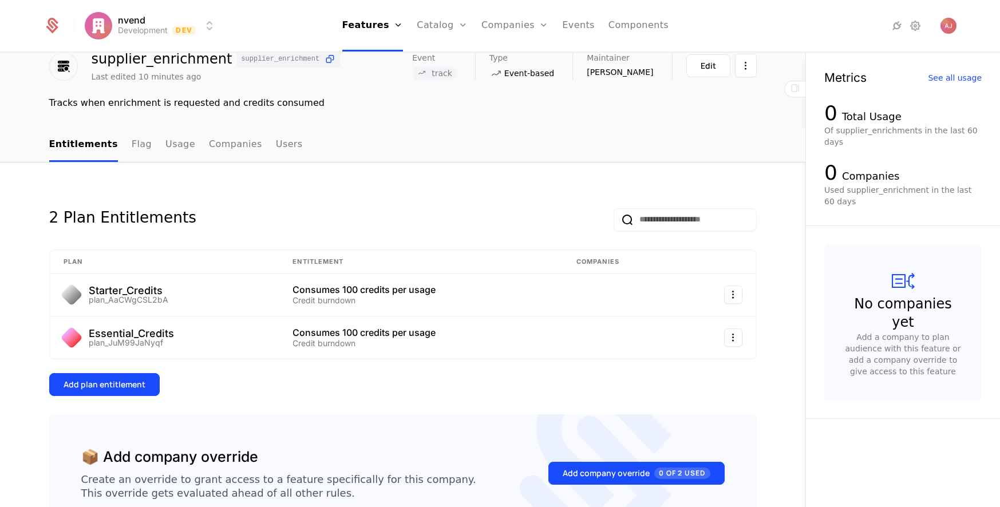
click at [113, 384] on div "Add plan entitlement" at bounding box center [105, 384] width 82 height 11
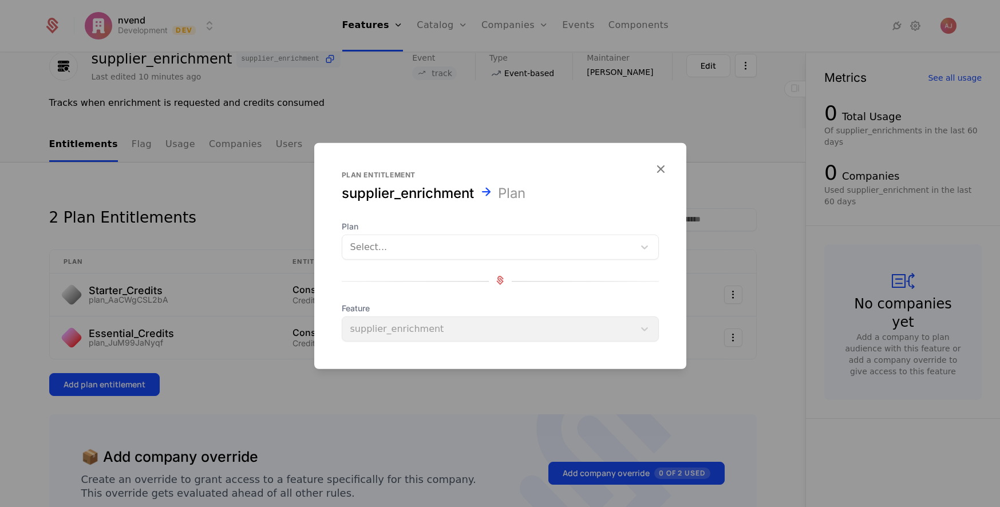
click at [382, 240] on div at bounding box center [488, 247] width 276 height 16
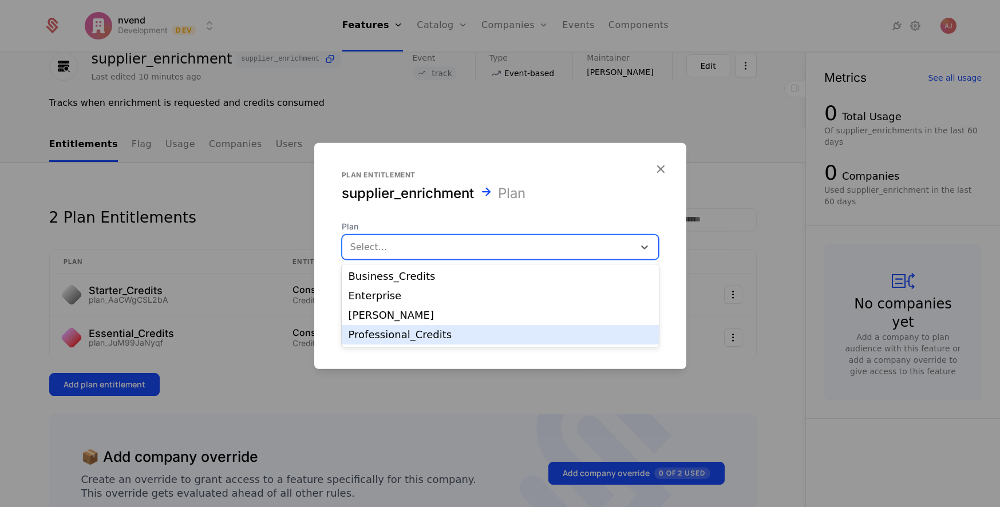
click at [397, 330] on div "Professional_Credits" at bounding box center [500, 335] width 303 height 10
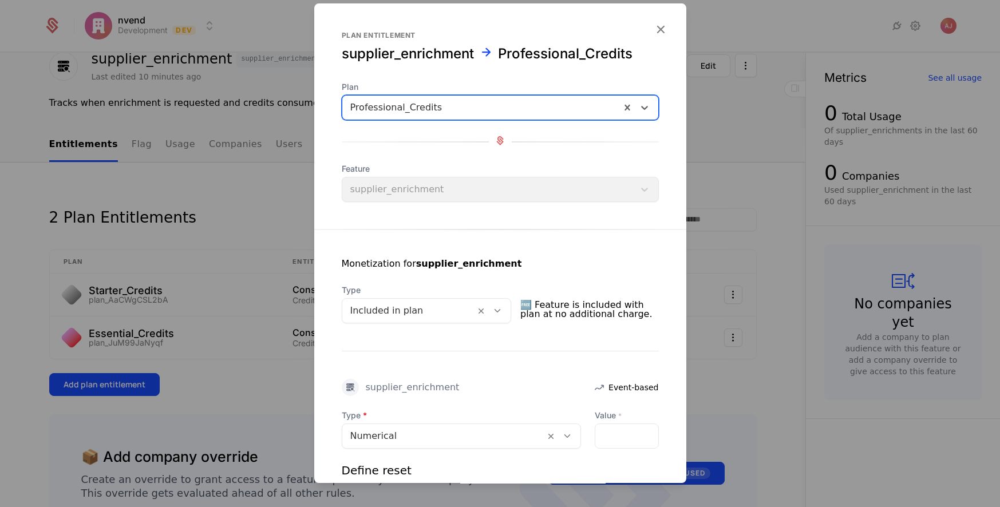
click at [504, 312] on div at bounding box center [497, 311] width 19 height 13
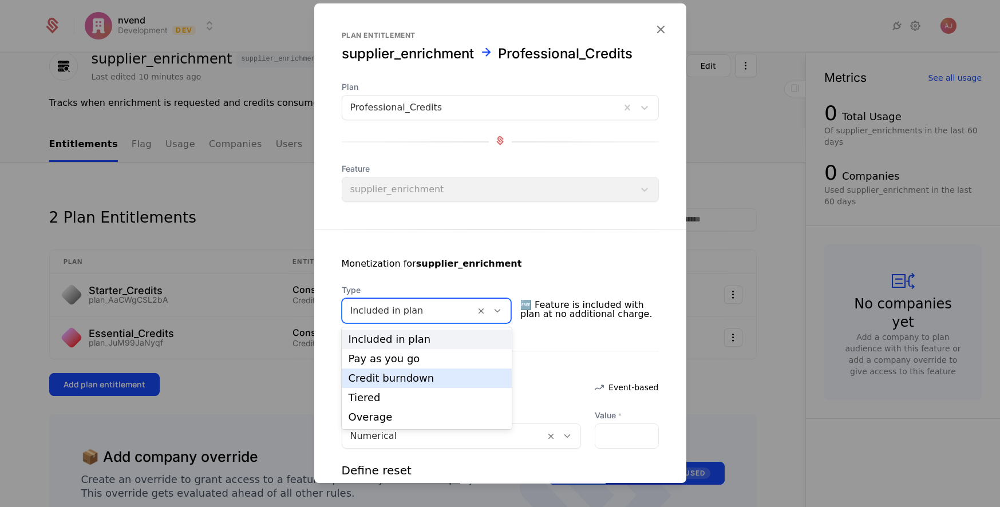
click at [422, 376] on div "Credit burndown" at bounding box center [427, 378] width 157 height 10
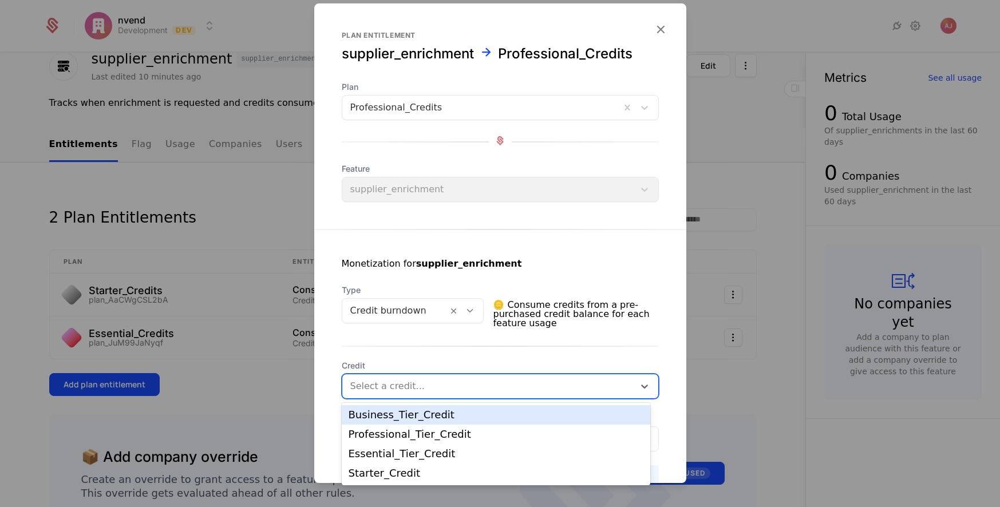
click at [394, 389] on div at bounding box center [488, 386] width 276 height 16
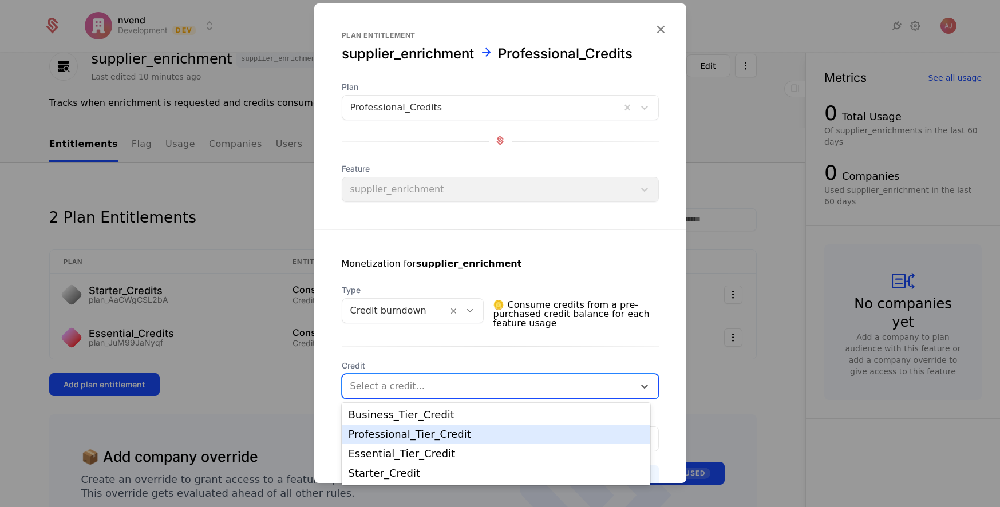
click at [426, 433] on div "Professional_Tier_Credit" at bounding box center [496, 434] width 295 height 10
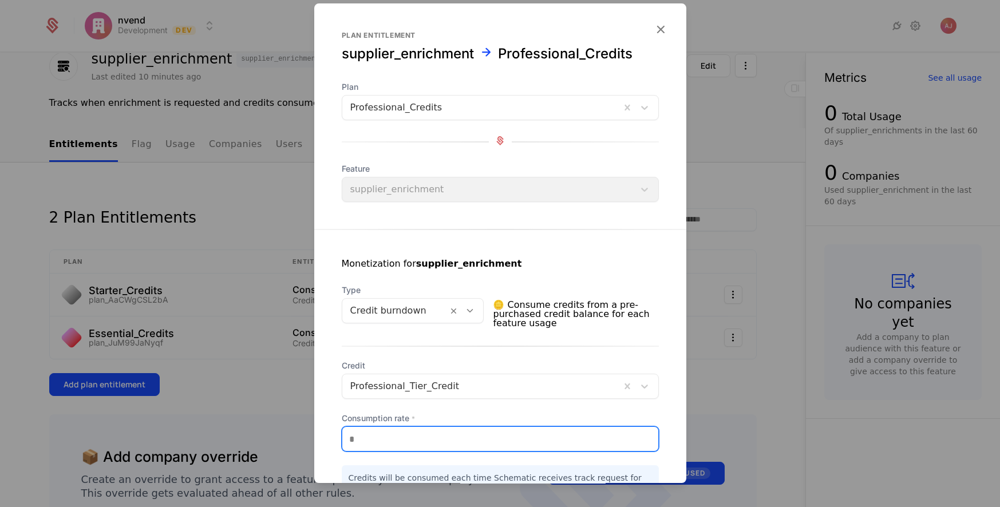
click at [417, 443] on input "*" at bounding box center [500, 439] width 316 height 24
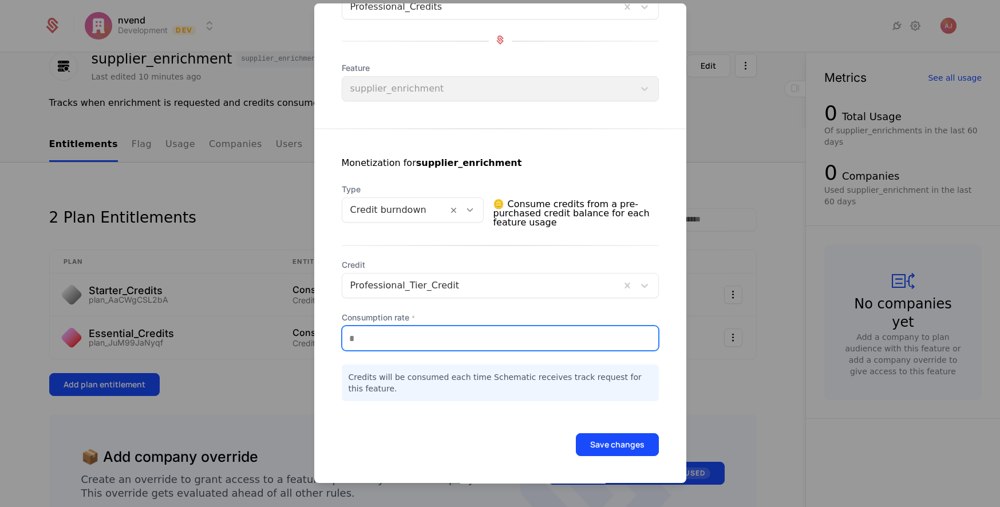
type input "***"
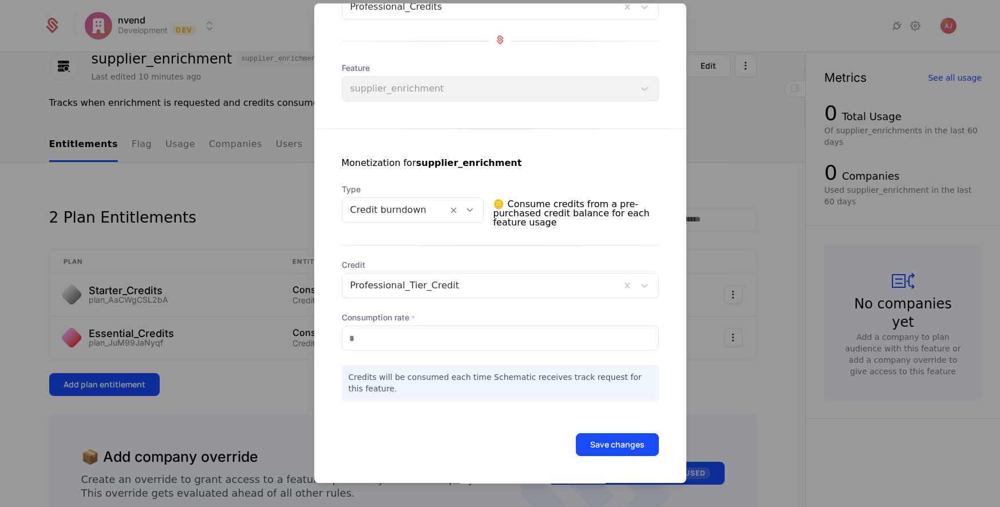
click at [622, 454] on button "Save changes" at bounding box center [617, 444] width 83 height 23
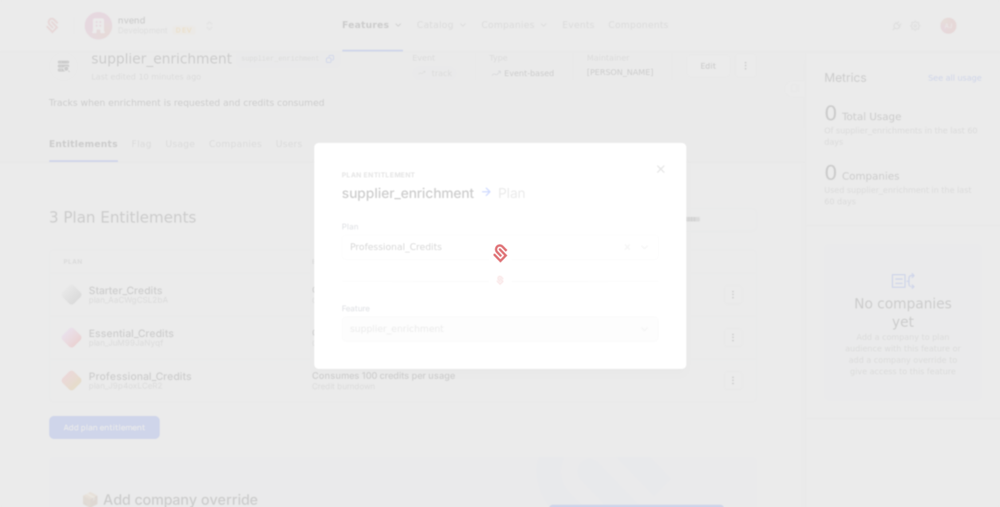
scroll to position [0, 0]
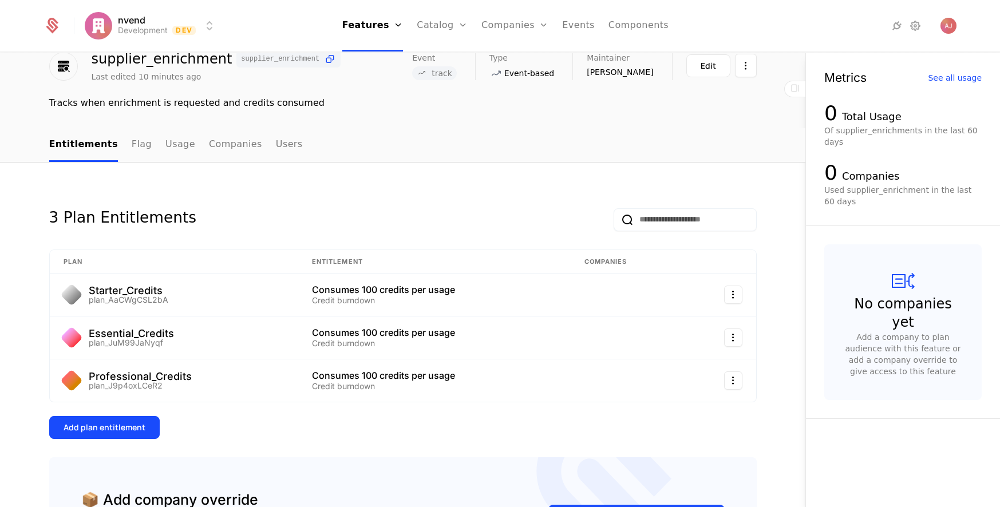
click at [105, 427] on div "Add plan entitlement" at bounding box center [105, 427] width 82 height 11
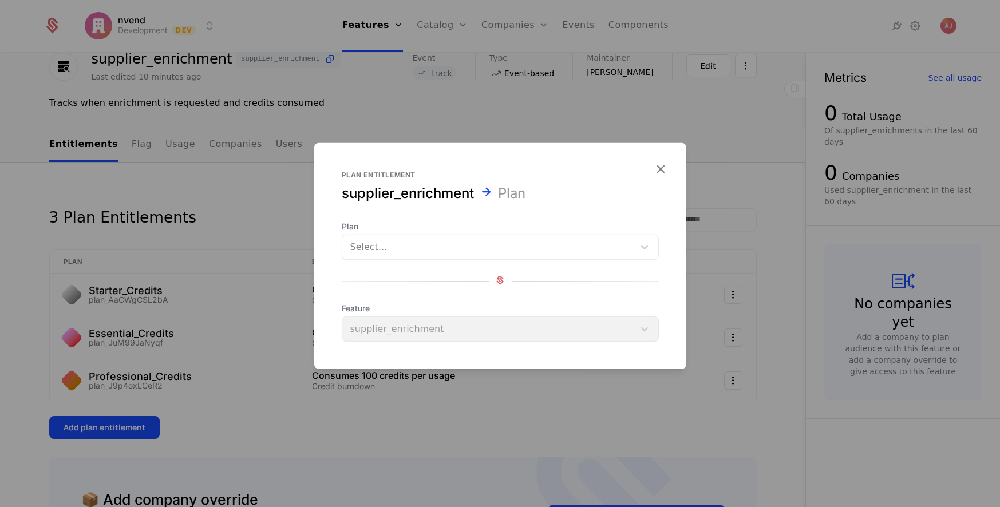
click at [378, 251] on div at bounding box center [488, 247] width 276 height 16
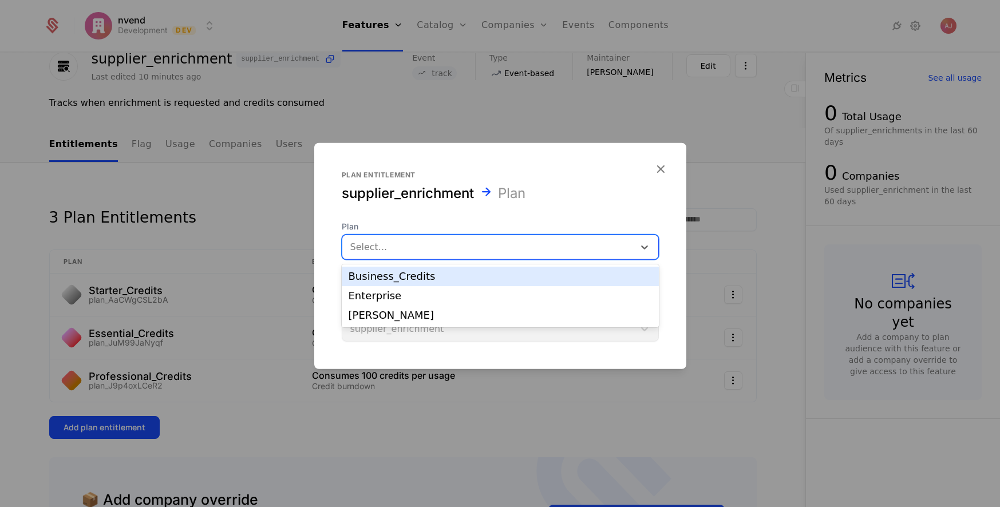
click at [397, 278] on div "Business_Credits" at bounding box center [500, 276] width 303 height 10
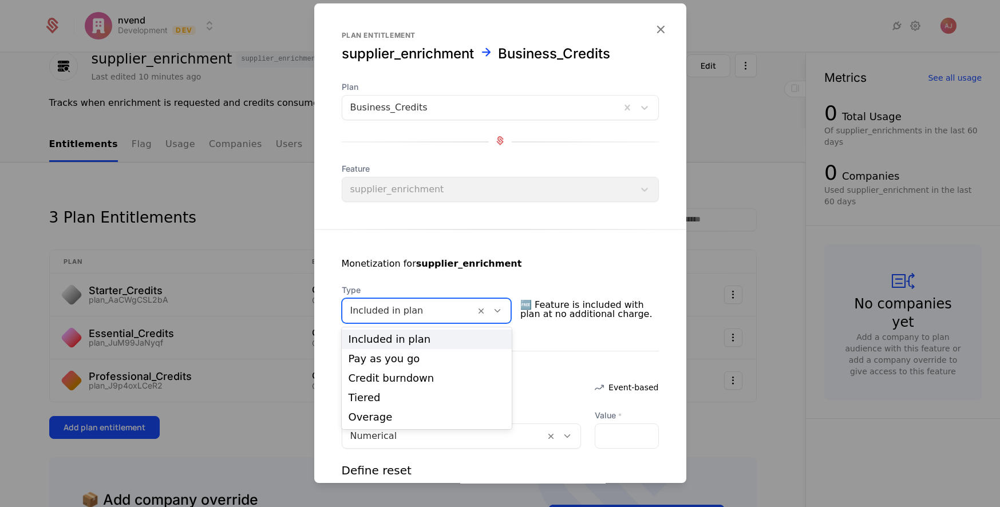
click at [500, 310] on icon at bounding box center [497, 311] width 10 height 10
click at [436, 372] on div "Credit burndown" at bounding box center [427, 378] width 171 height 19
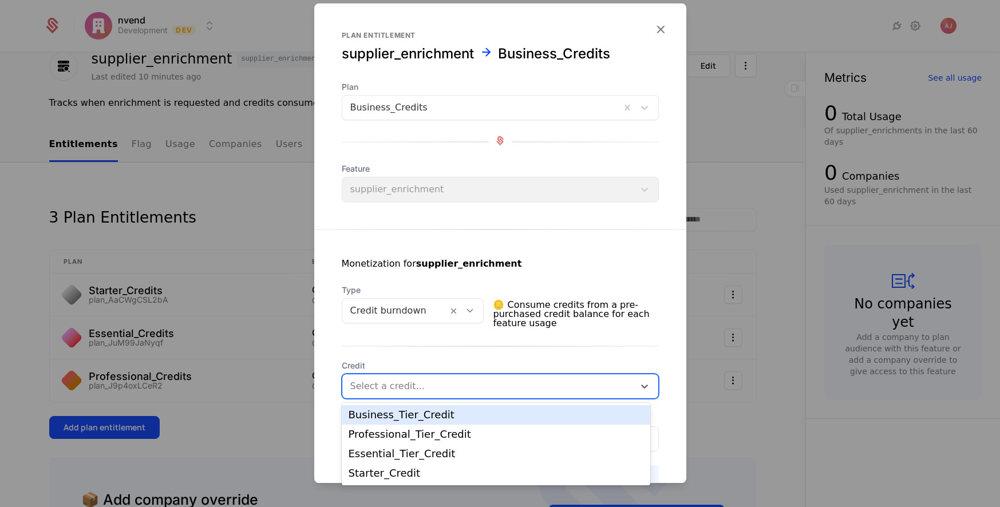
click at [393, 389] on div at bounding box center [488, 386] width 276 height 16
click at [412, 420] on div "Business_Tier_Credit" at bounding box center [496, 415] width 295 height 10
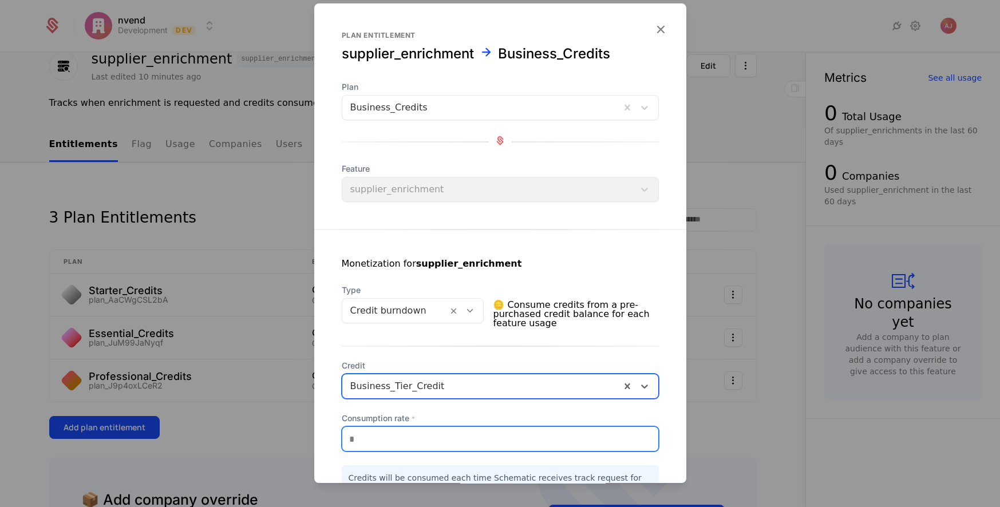
click at [397, 433] on input "*" at bounding box center [500, 439] width 316 height 24
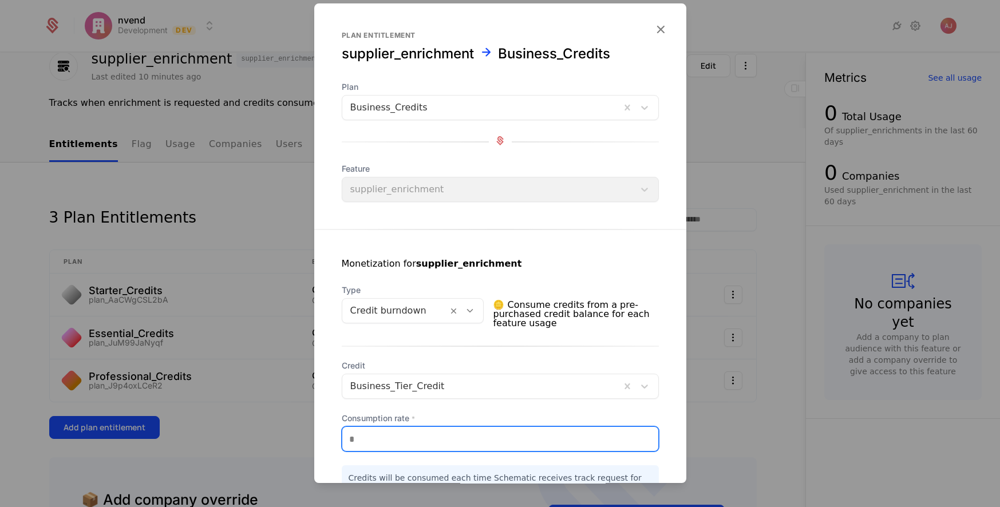
scroll to position [101, 0]
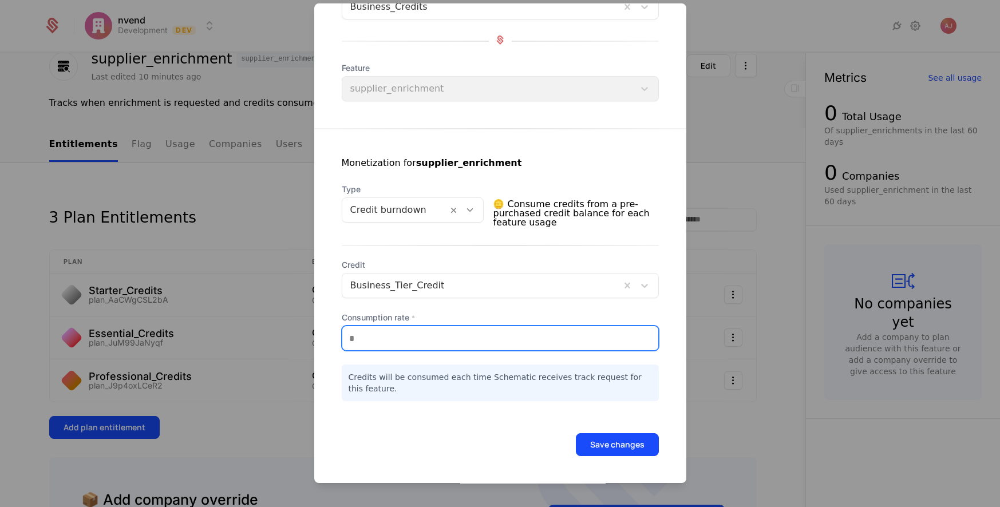
type input "***"
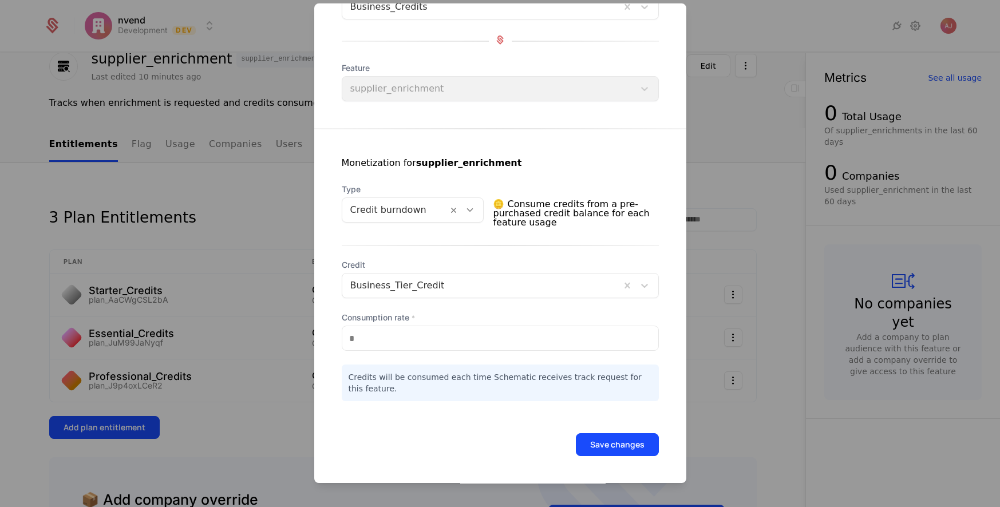
click at [623, 453] on button "Save changes" at bounding box center [617, 444] width 83 height 23
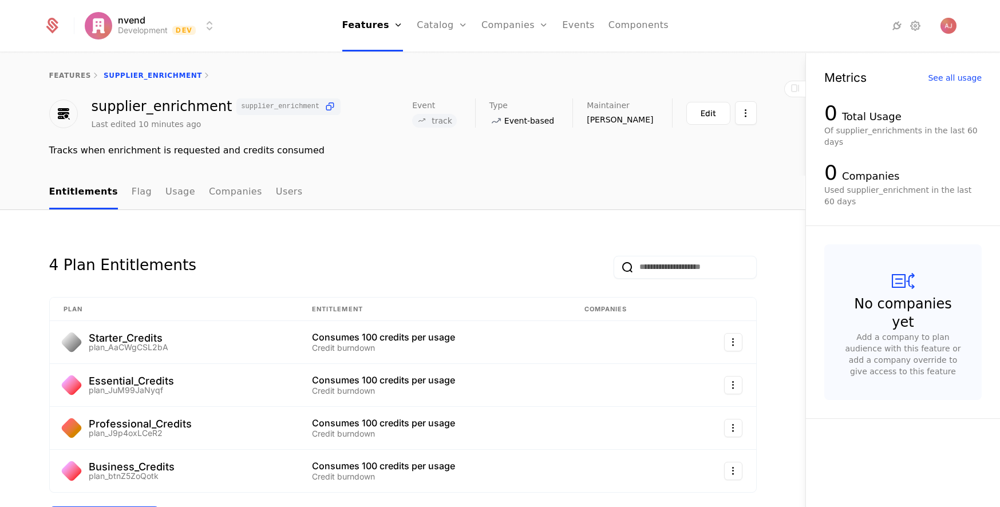
scroll to position [0, 0]
click at [386, 60] on link "Features" at bounding box center [382, 56] width 53 height 9
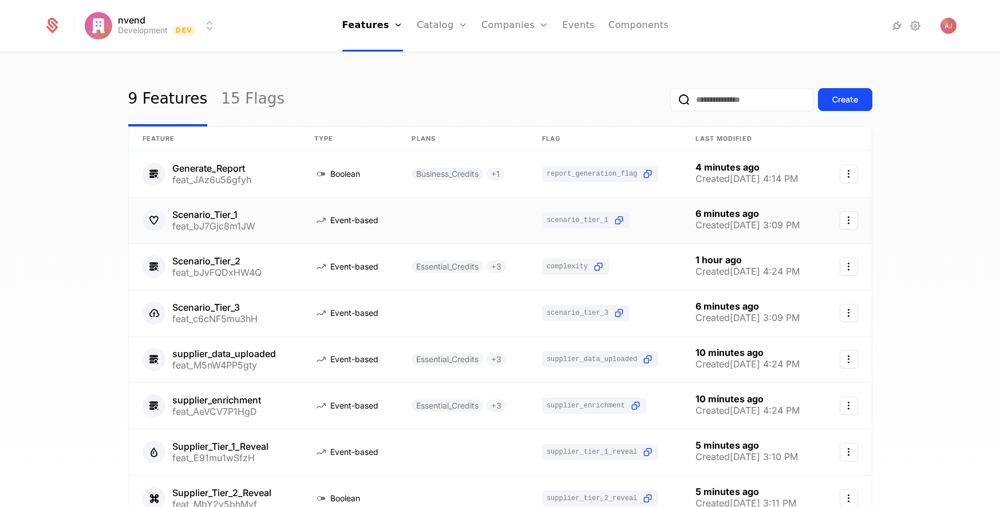
scroll to position [11, 0]
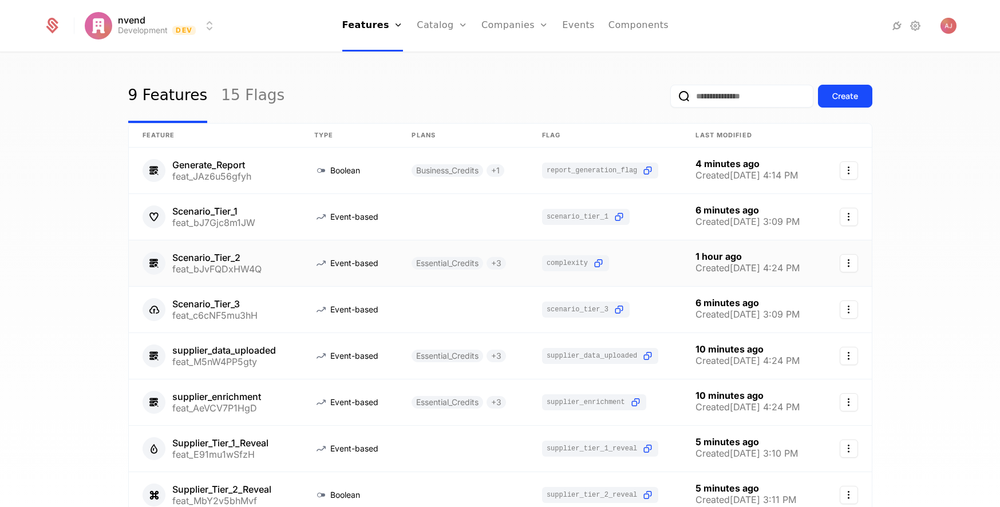
click at [398, 269] on link at bounding box center [463, 263] width 130 height 46
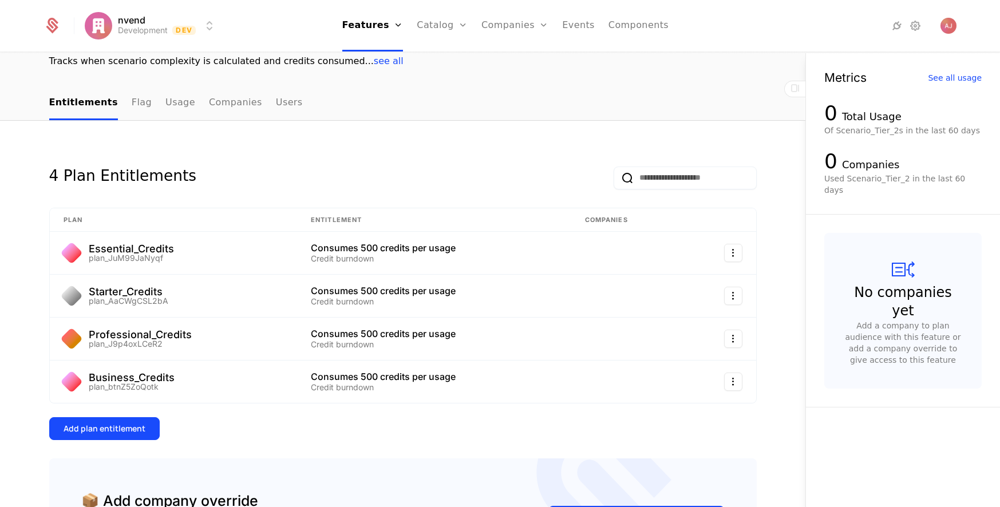
scroll to position [51, 0]
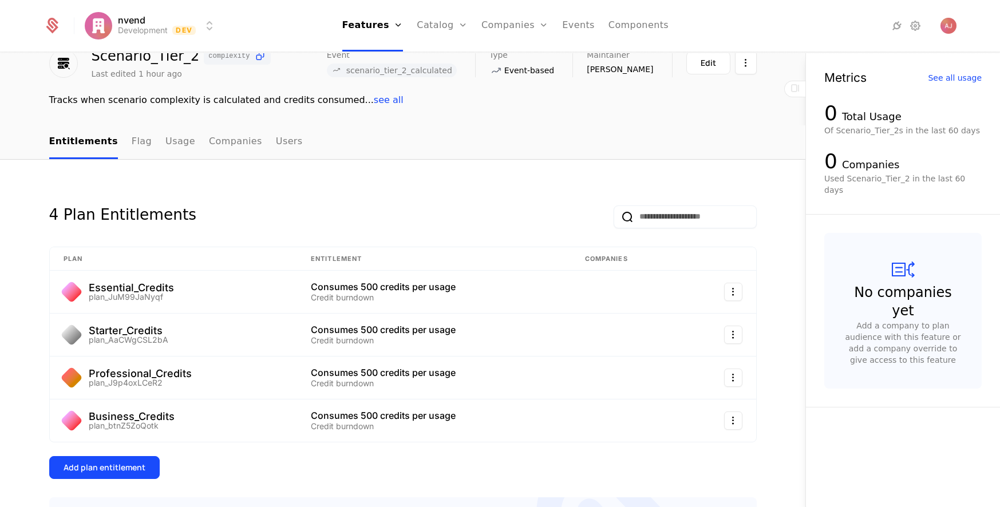
click at [445, 60] on link "Plans" at bounding box center [460, 56] width 59 height 9
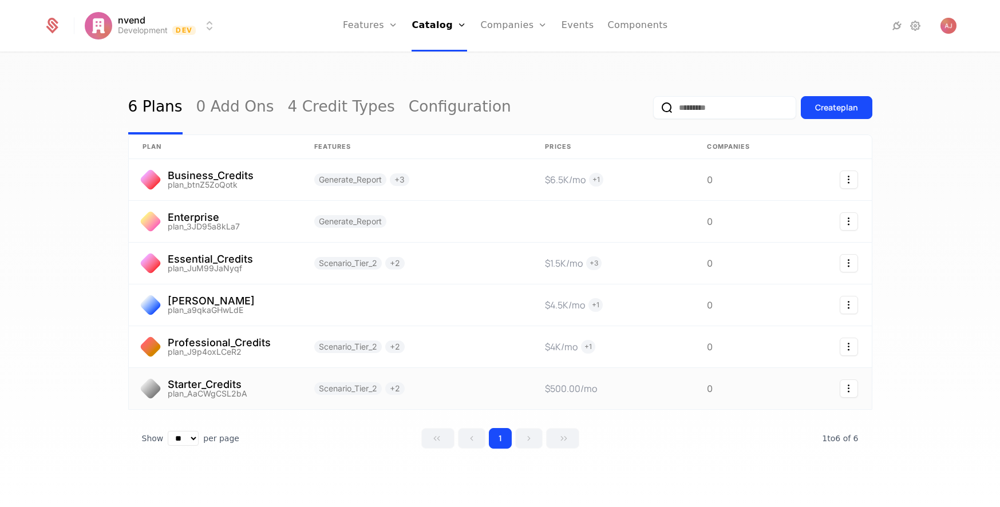
click at [444, 385] on link at bounding box center [416, 388] width 231 height 41
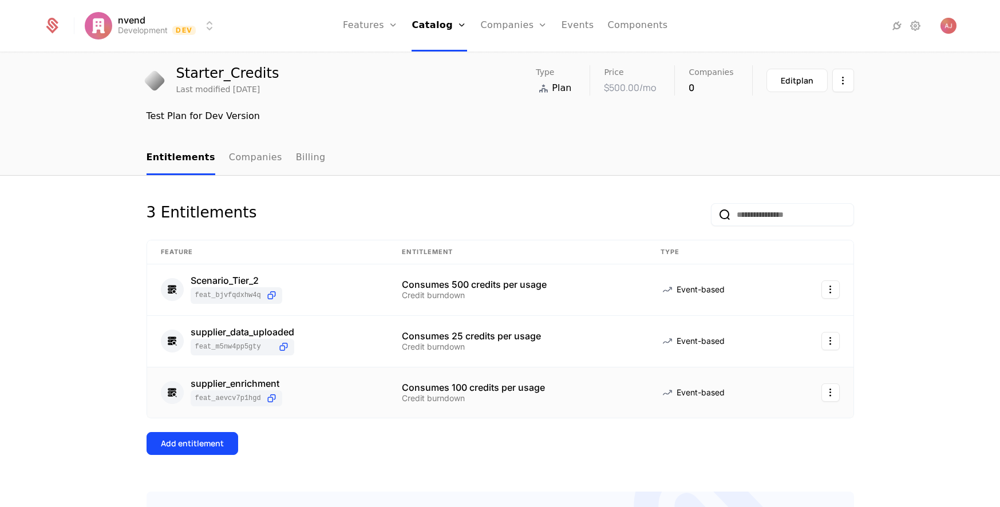
scroll to position [28, 0]
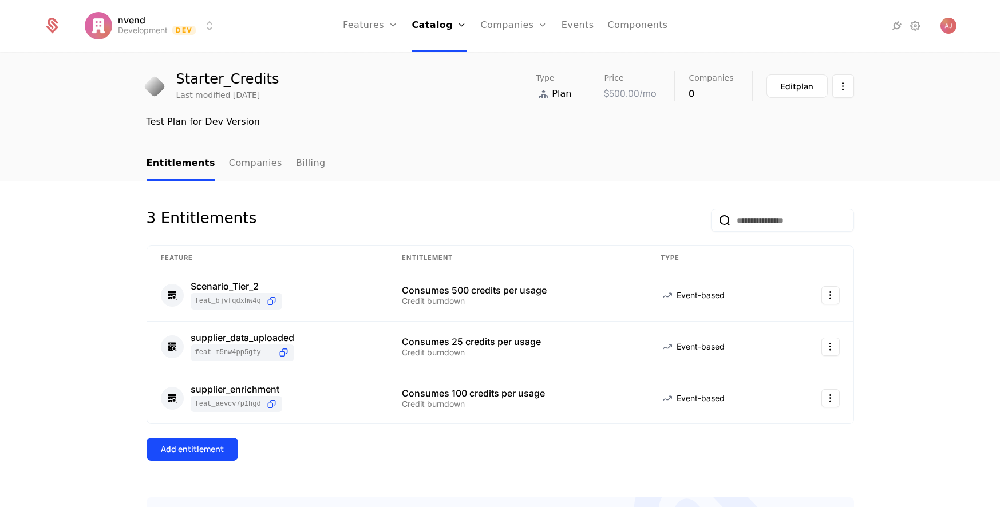
click at [385, 61] on link "Features" at bounding box center [383, 56] width 53 height 9
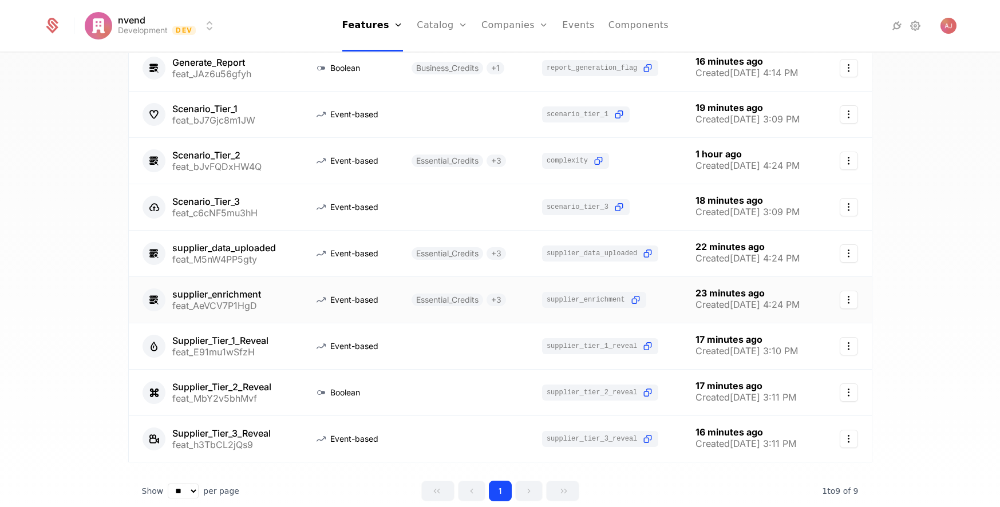
scroll to position [115, 0]
